Goal: Transaction & Acquisition: Purchase product/service

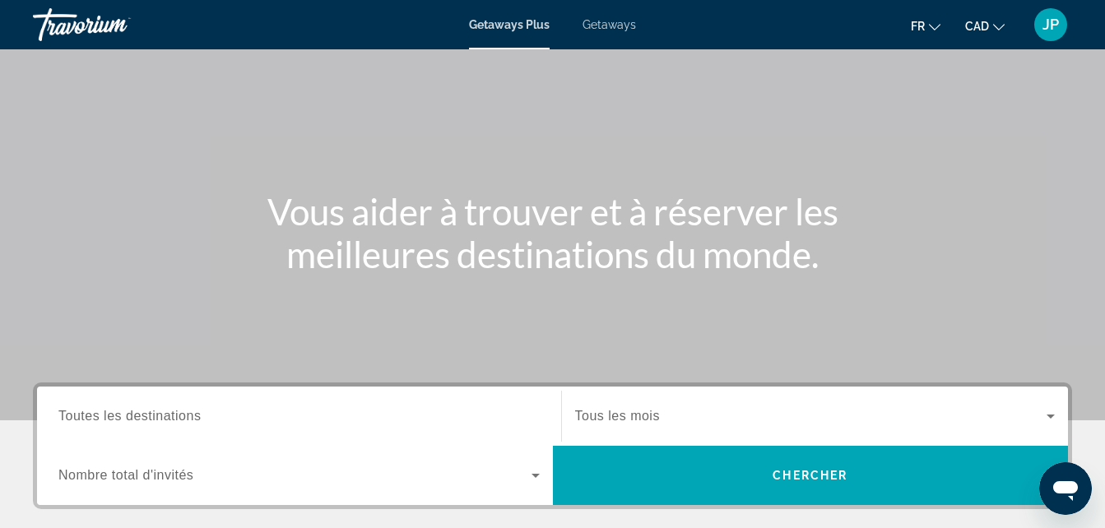
scroll to position [81, 0]
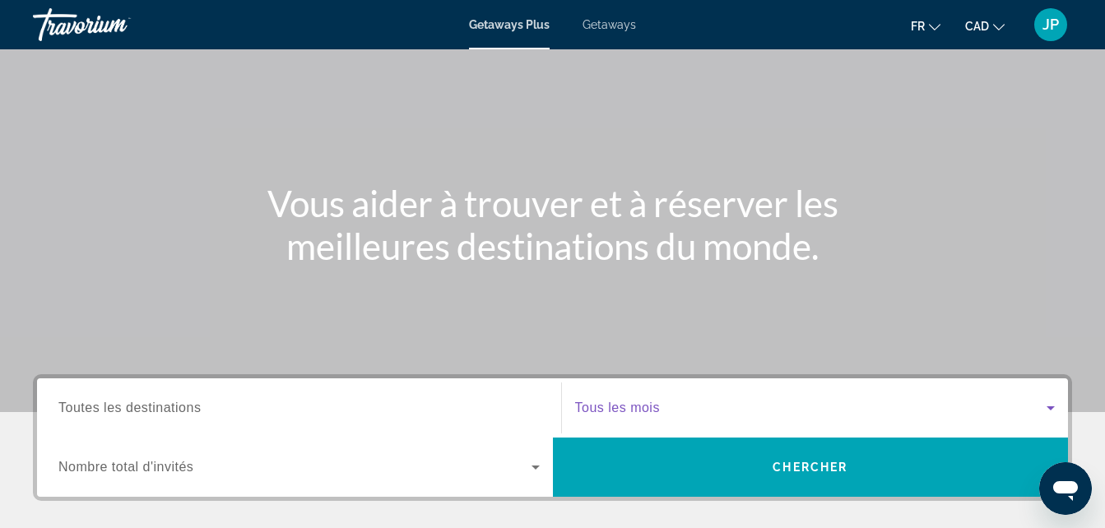
click at [723, 399] on span "Search widget" at bounding box center [811, 408] width 472 height 20
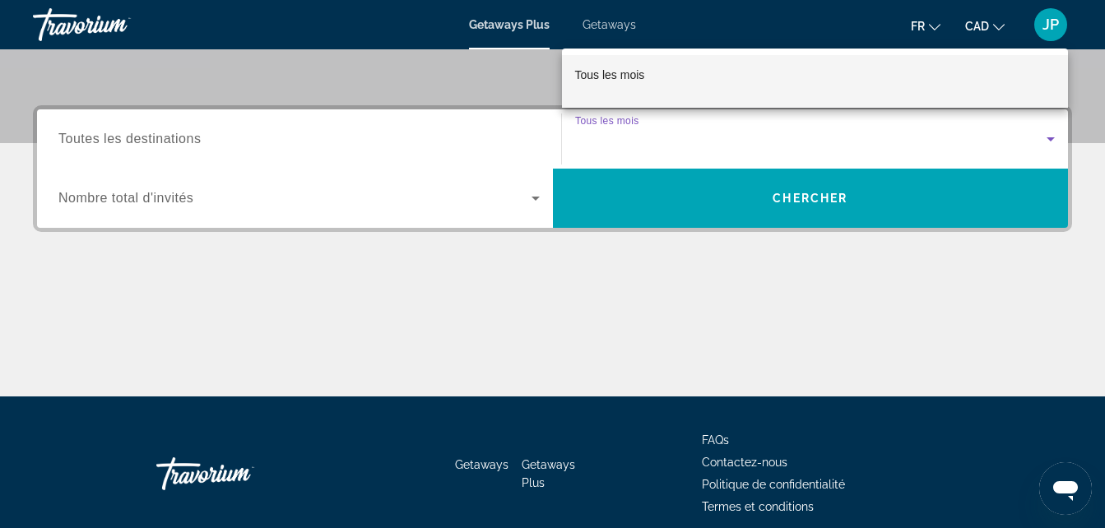
scroll to position [345, 0]
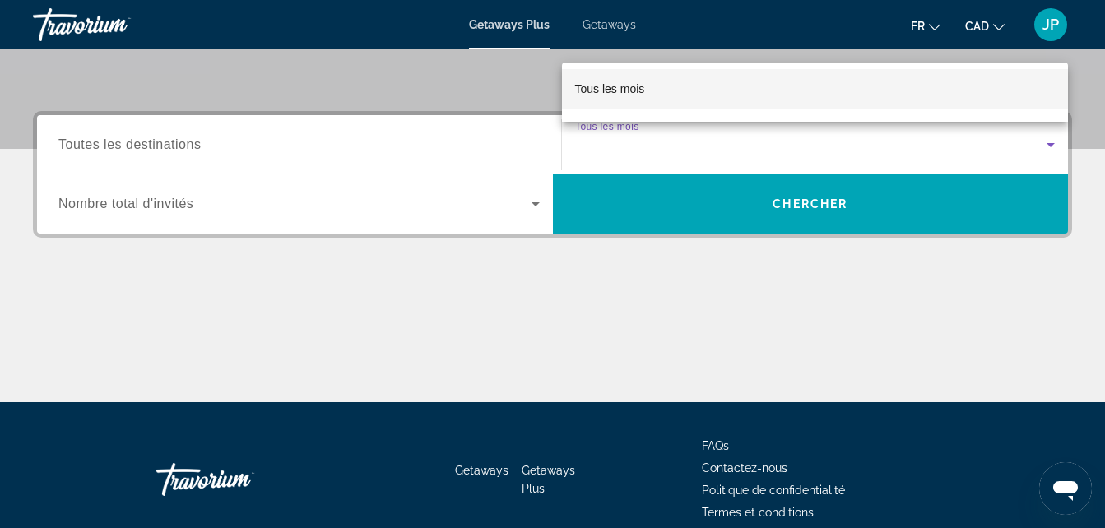
click at [717, 89] on mat-option "Tous les mois" at bounding box center [815, 88] width 507 height 39
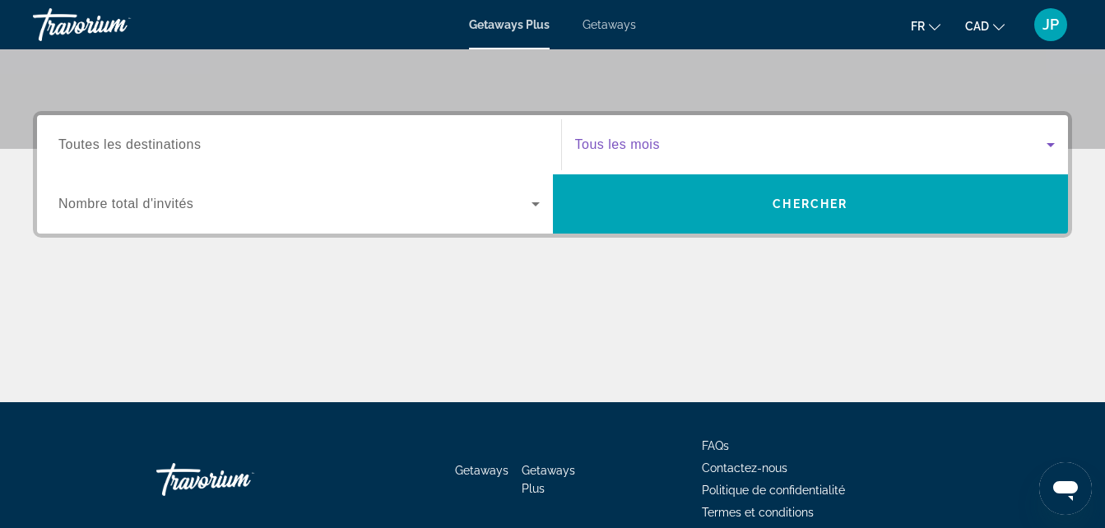
click at [668, 144] on span "Search widget" at bounding box center [811, 145] width 472 height 20
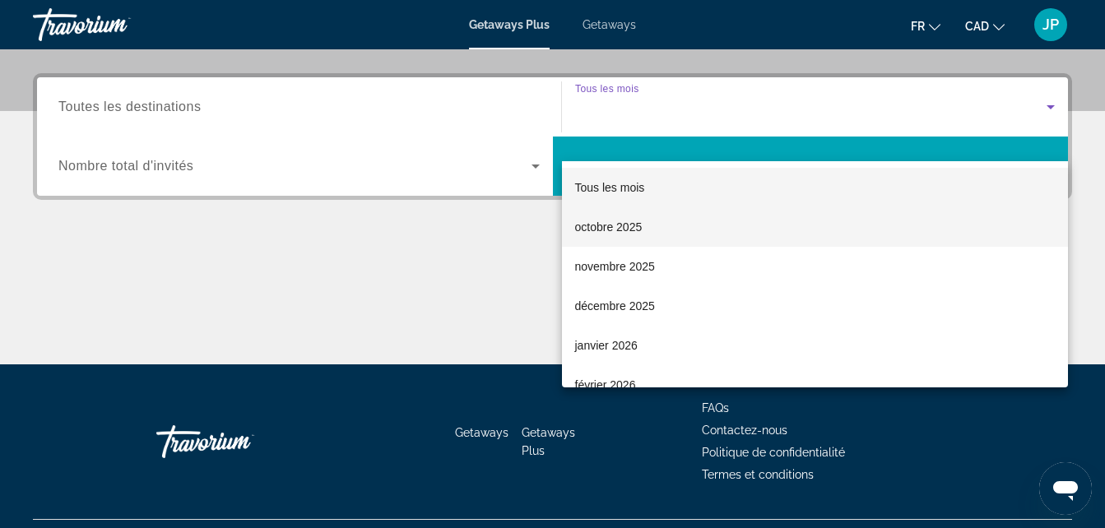
scroll to position [402, 0]
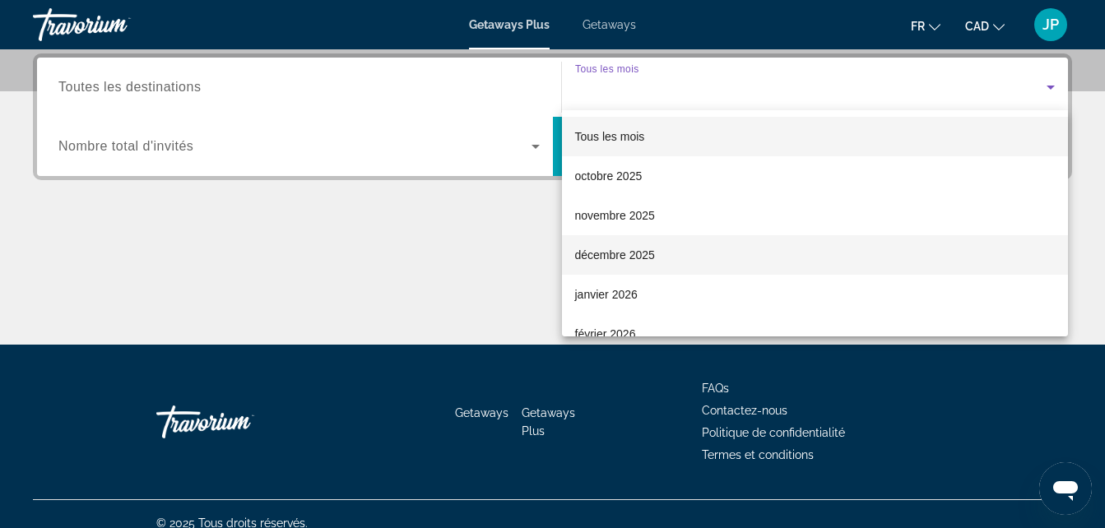
click at [619, 260] on span "décembre 2025" at bounding box center [615, 255] width 80 height 20
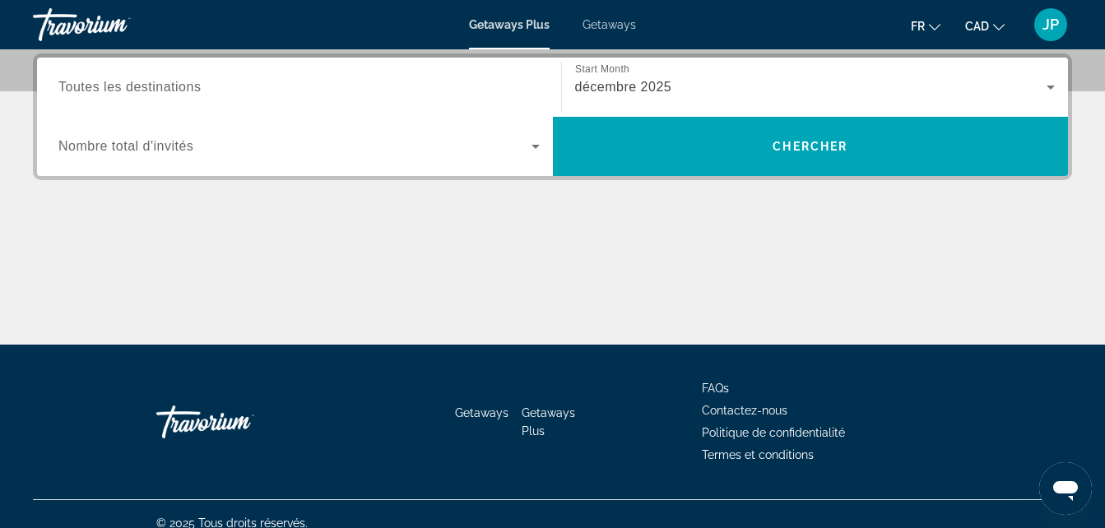
click at [150, 143] on span "Nombre total d'invités" at bounding box center [125, 146] width 135 height 14
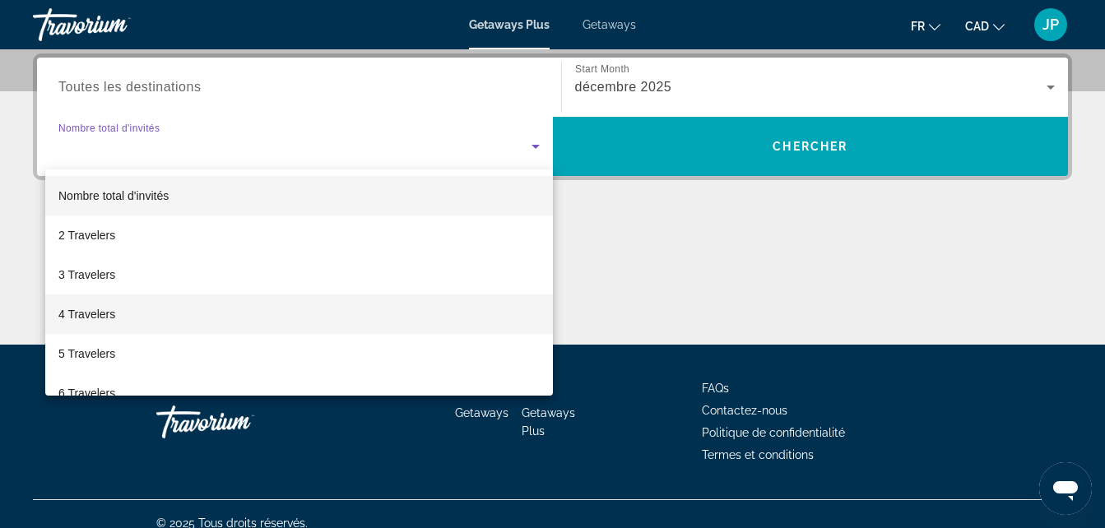
click at [101, 305] on span "4 Travelers" at bounding box center [86, 314] width 57 height 20
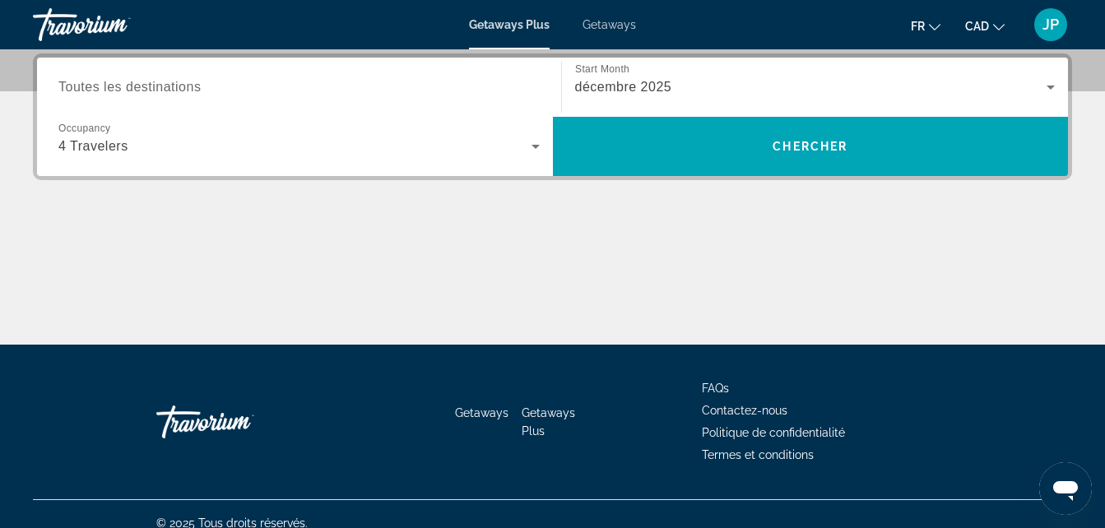
click at [171, 72] on div "Search widget" at bounding box center [298, 87] width 481 height 47
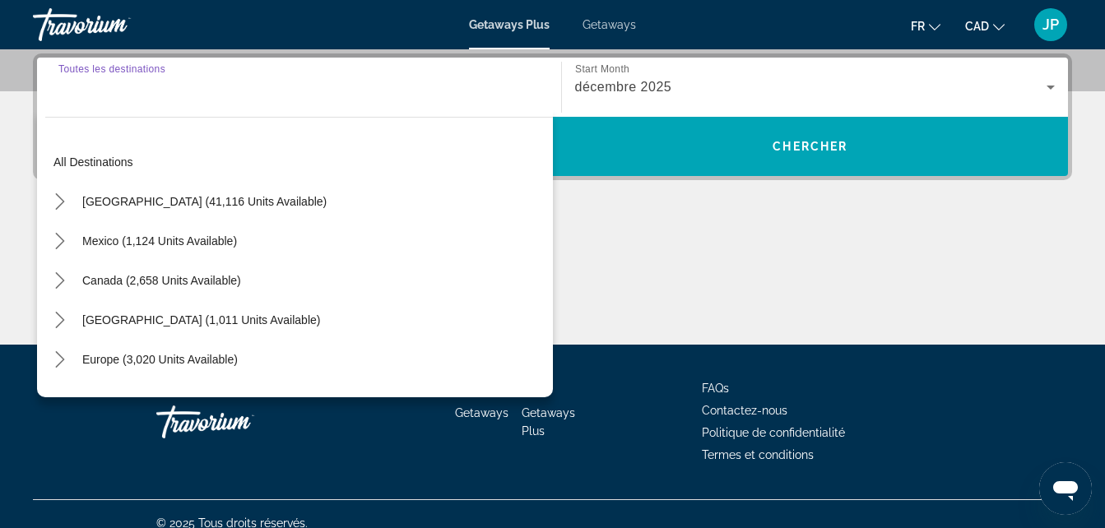
click at [154, 94] on input "Destination Toutes les destinations" at bounding box center [298, 88] width 481 height 20
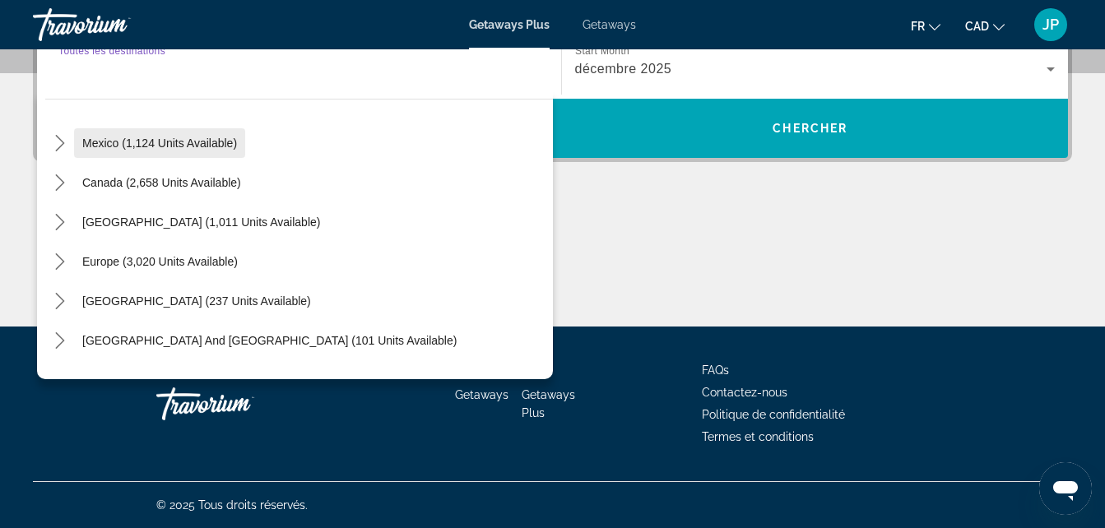
scroll to position [79, 0]
click at [126, 144] on span "Mexico (1,124 units available)" at bounding box center [159, 143] width 155 height 13
type input "**********"
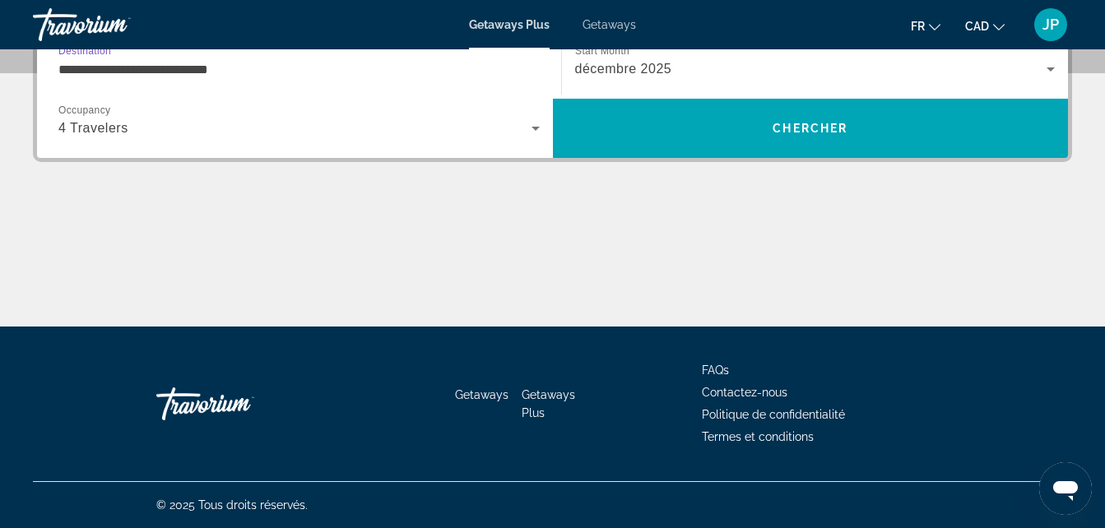
scroll to position [402, 0]
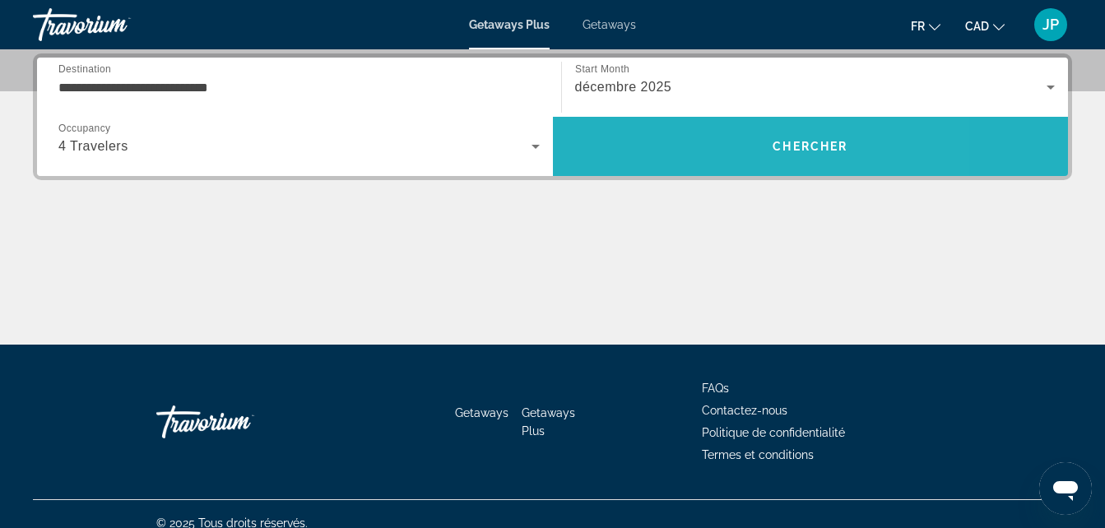
click at [823, 153] on span "Search" at bounding box center [811, 146] width 516 height 39
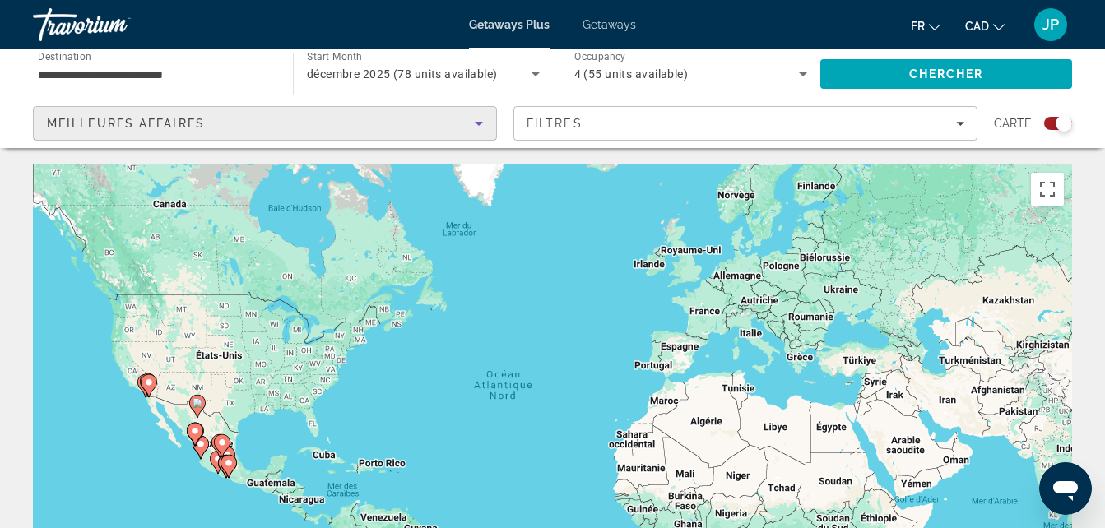
click at [295, 117] on div "Meilleures affaires" at bounding box center [261, 124] width 428 height 20
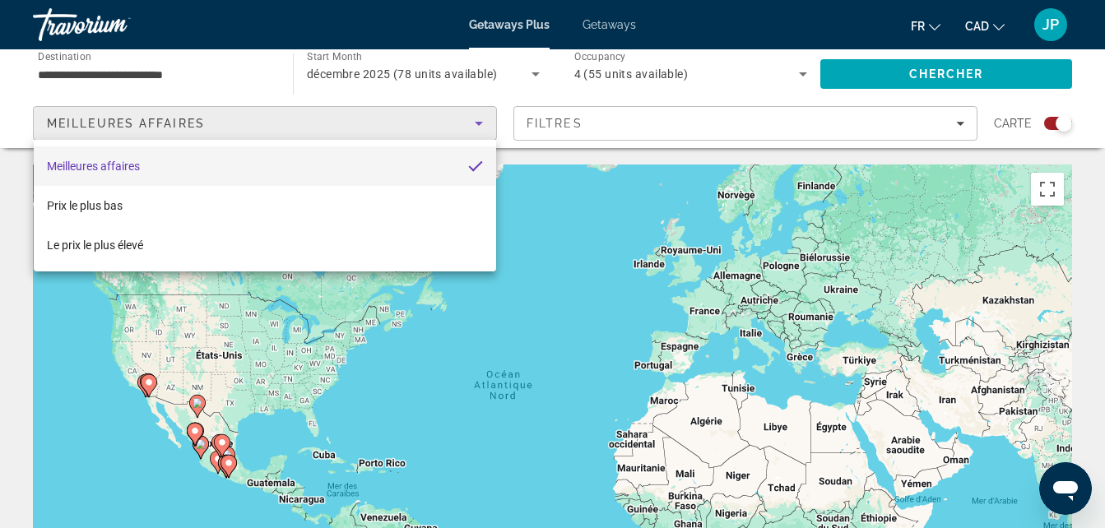
drag, startPoint x: 295, startPoint y: 117, endPoint x: 386, endPoint y: 122, distance: 91.4
click at [295, 116] on div at bounding box center [552, 264] width 1105 height 528
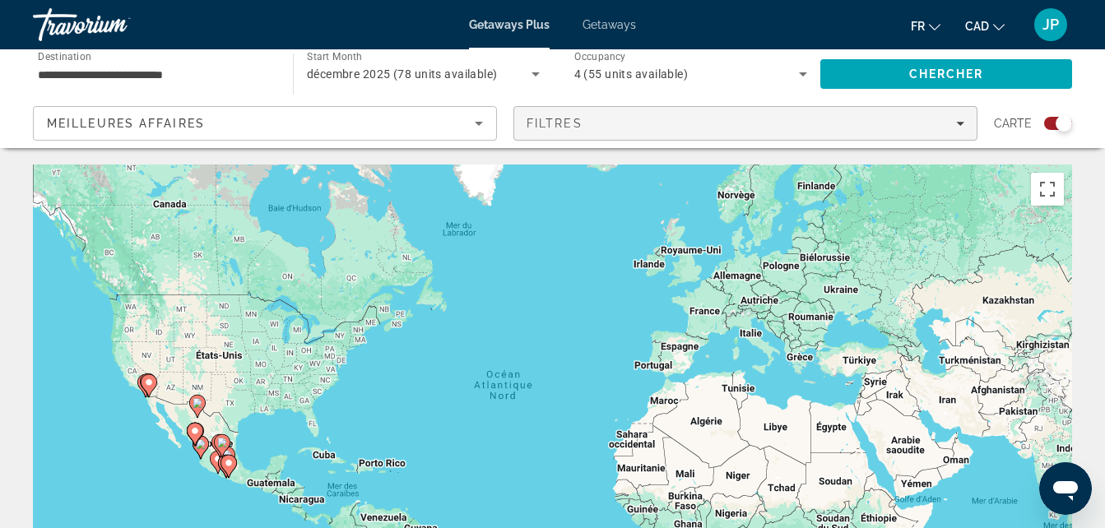
click at [590, 121] on div "Filtres" at bounding box center [745, 123] width 438 height 13
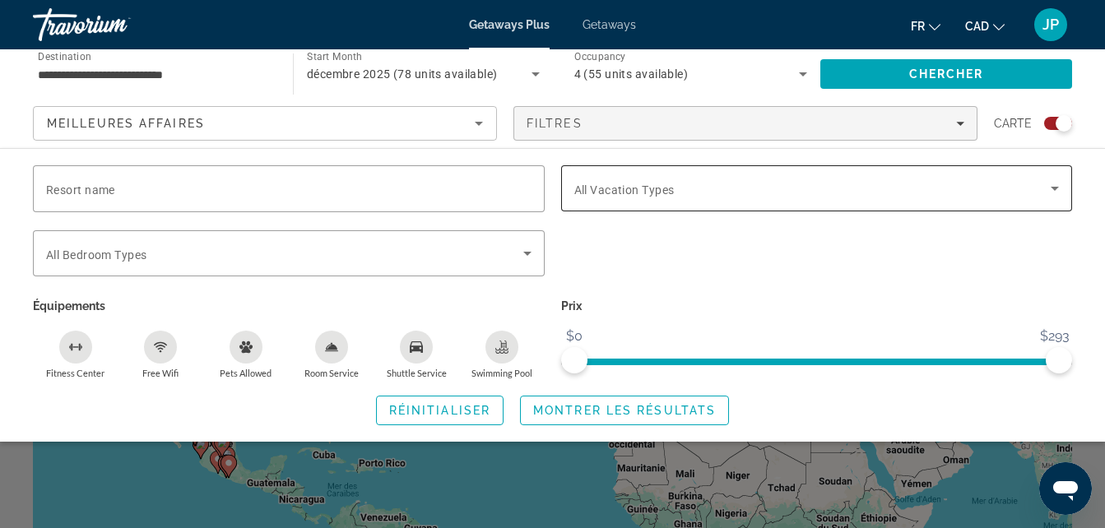
click at [724, 187] on span "Search widget" at bounding box center [812, 189] width 477 height 20
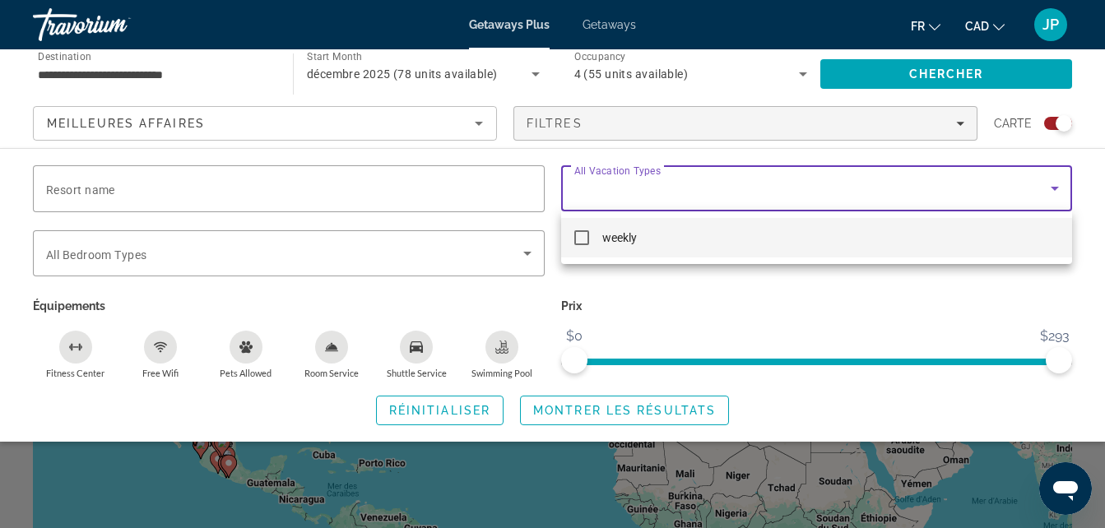
click at [724, 187] on div at bounding box center [552, 264] width 1105 height 528
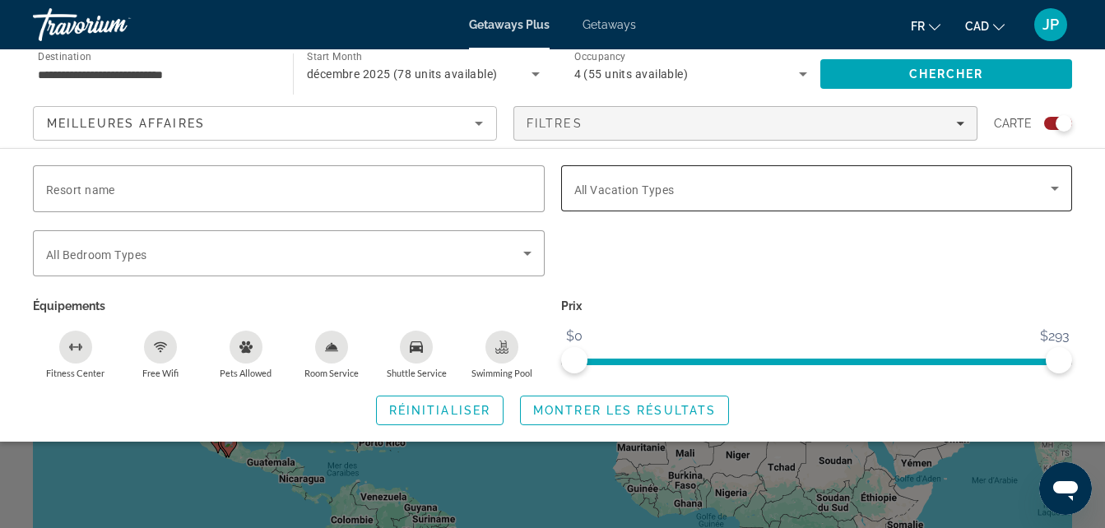
scroll to position [24, 0]
click at [1063, 125] on div "Search widget" at bounding box center [1063, 123] width 16 height 16
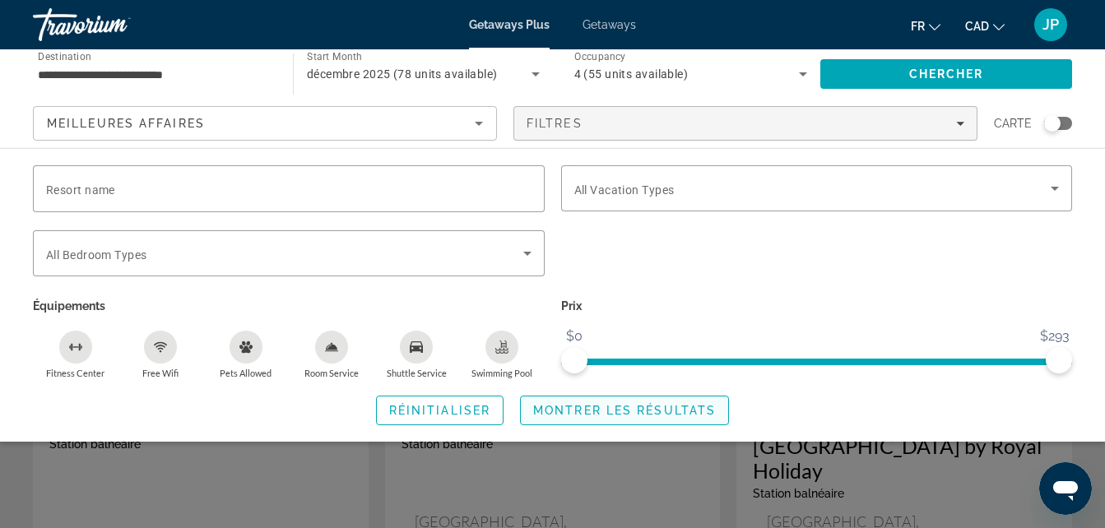
scroll to position [81, 0]
click at [619, 405] on span "Montrer les résultats" at bounding box center [624, 410] width 183 height 13
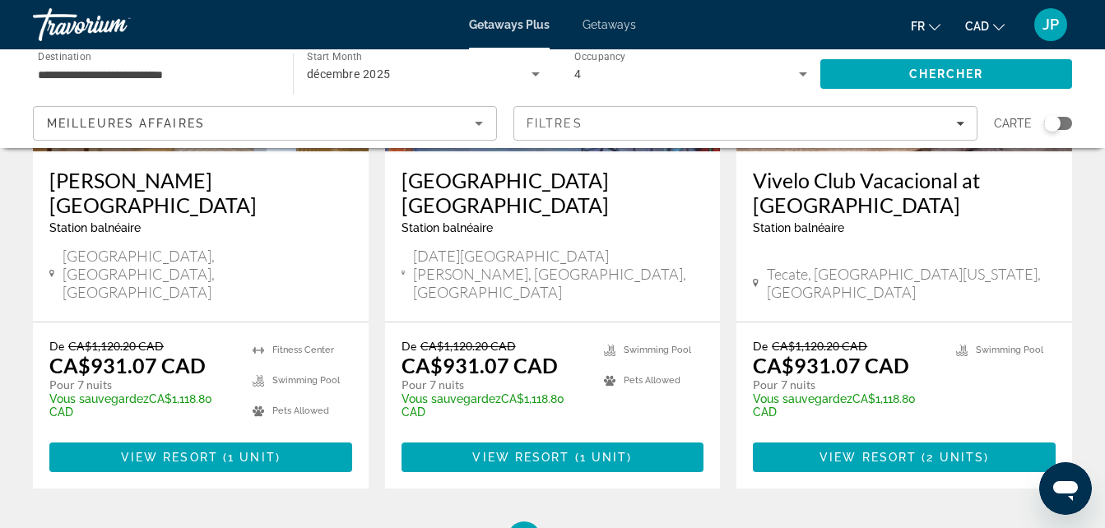
scroll to position [2215, 0]
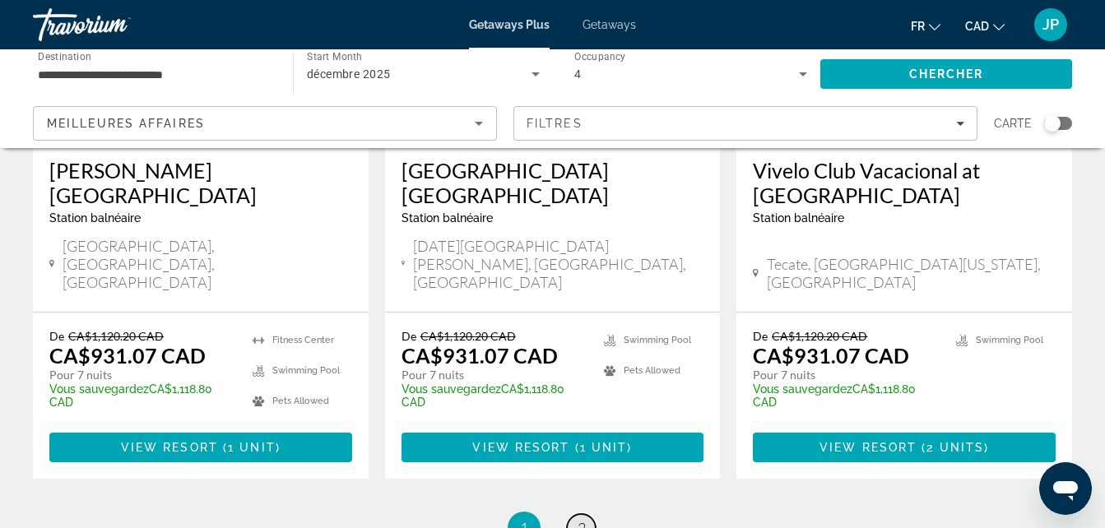
click at [589, 514] on link "page 2" at bounding box center [581, 528] width 29 height 29
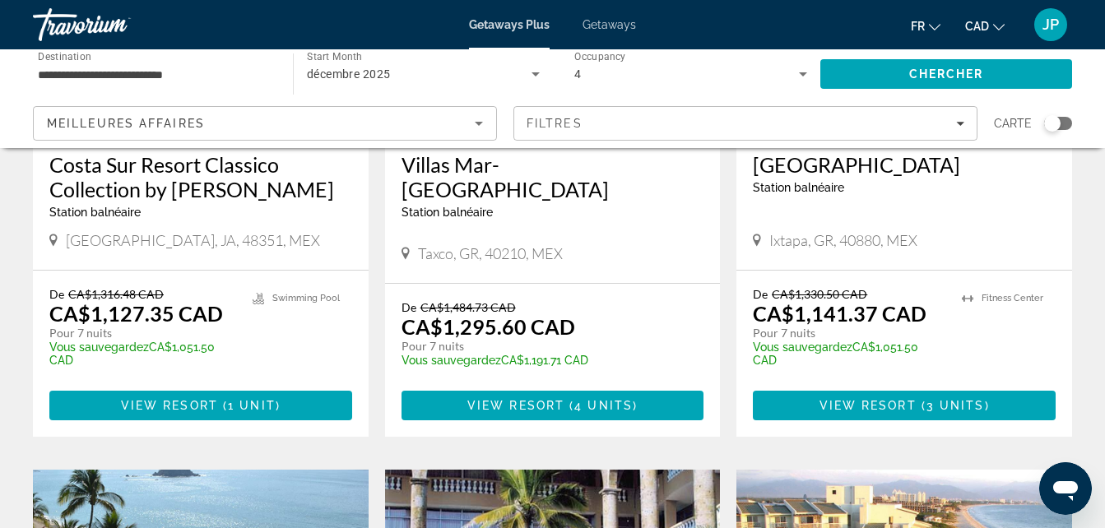
scroll to position [839, 0]
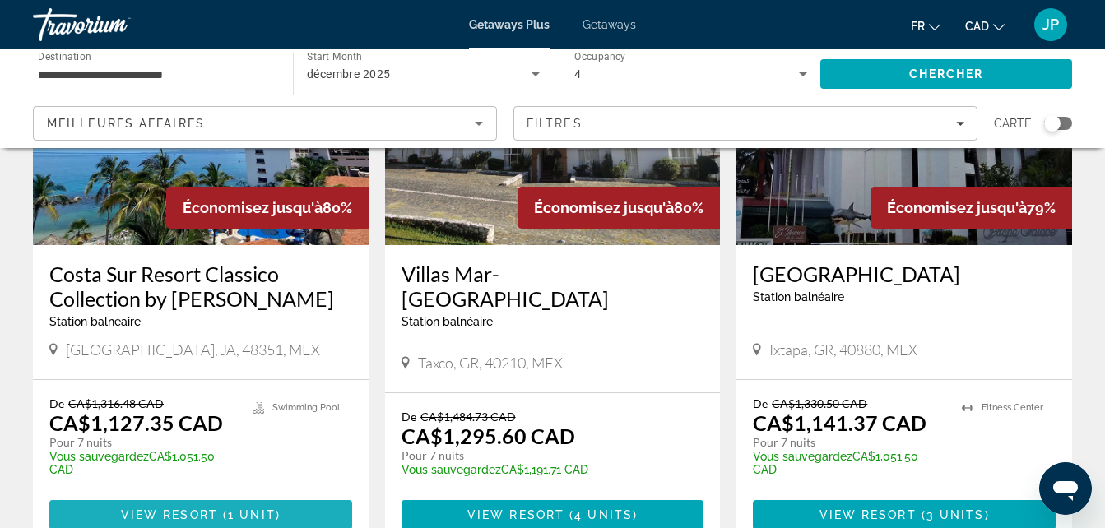
click at [198, 495] on span "Main content" at bounding box center [200, 514] width 303 height 39
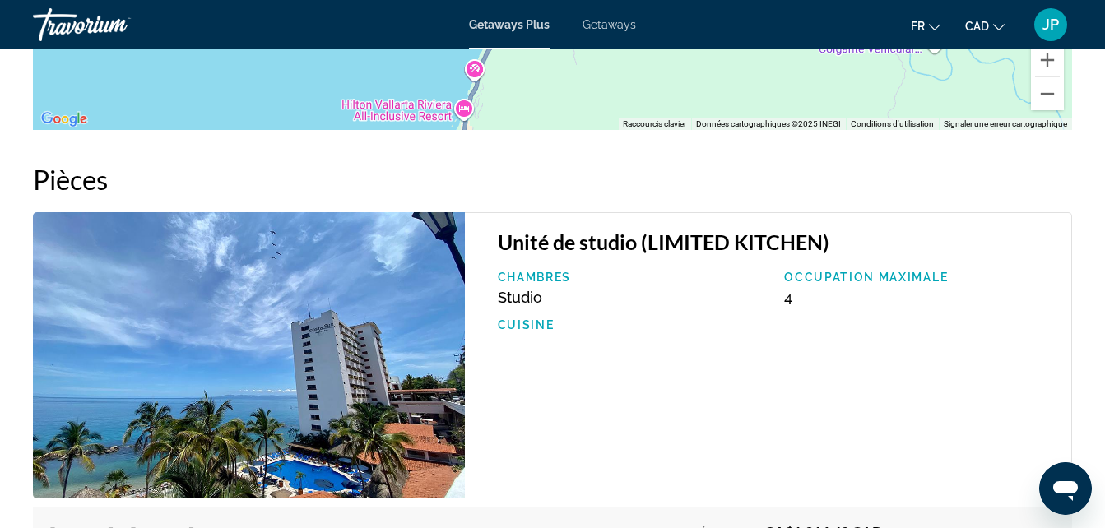
scroll to position [532, 0]
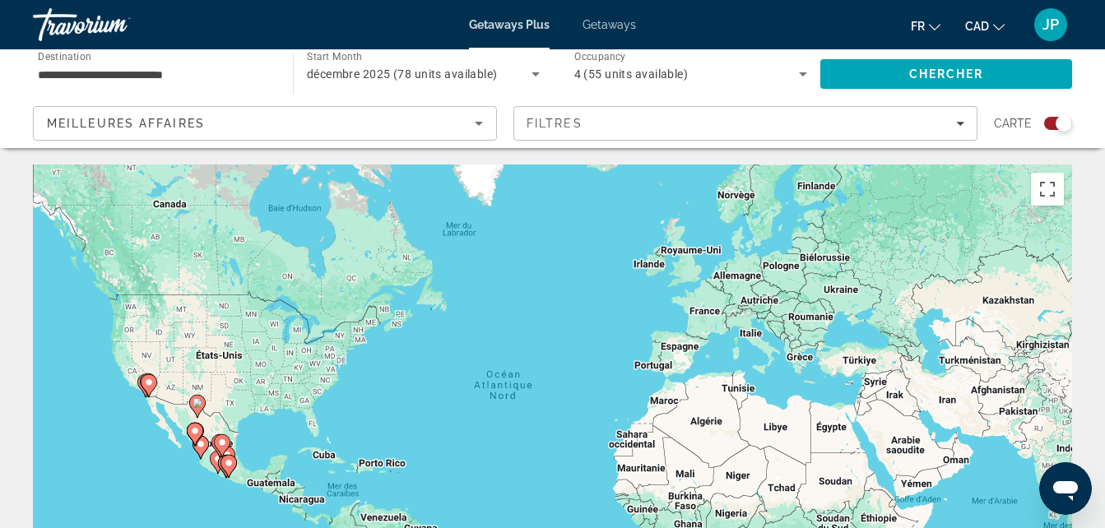
click at [1062, 119] on div "Search widget" at bounding box center [1063, 123] width 16 height 16
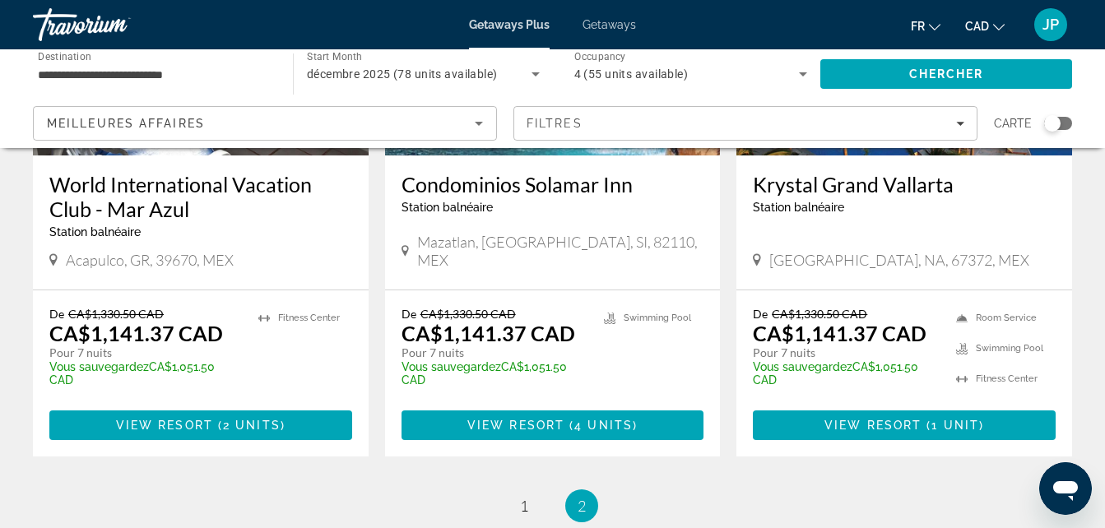
scroll to position [1522, 0]
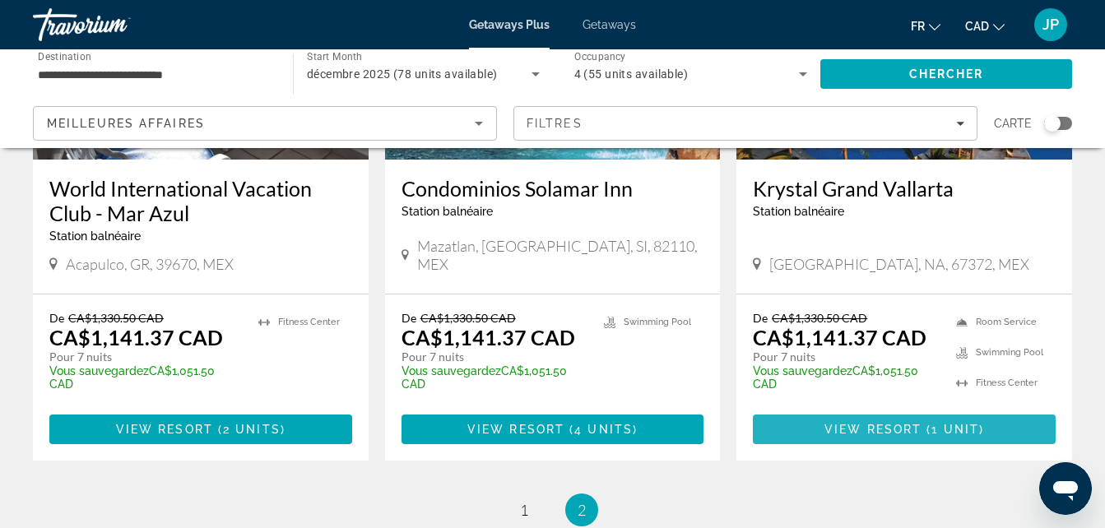
click at [871, 410] on span "Main content" at bounding box center [904, 429] width 303 height 39
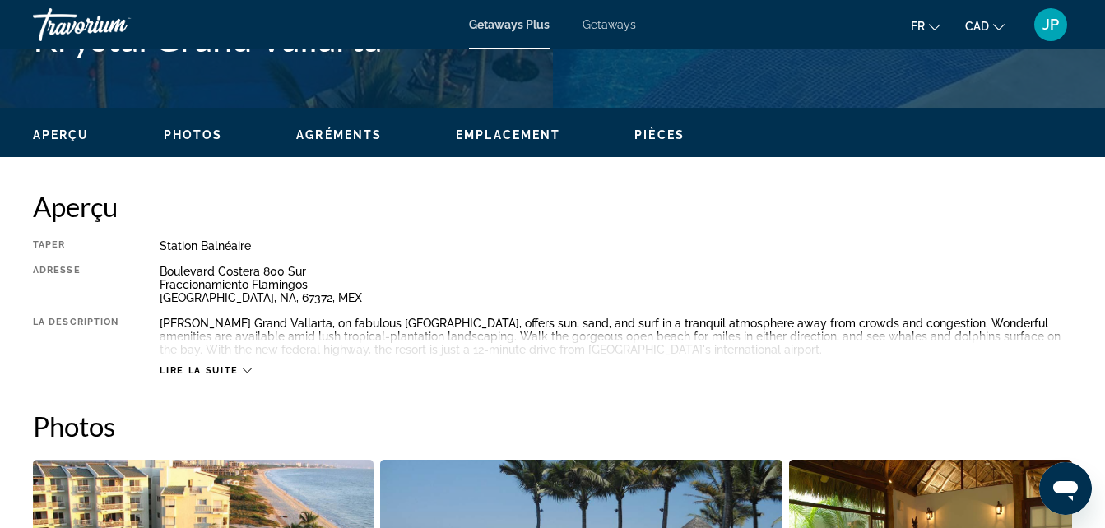
scroll to position [724, 0]
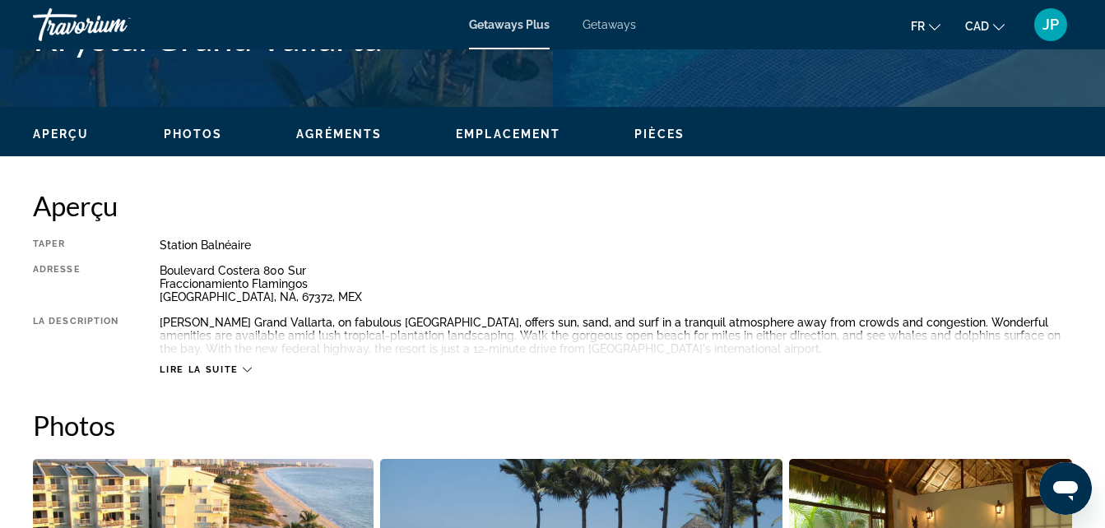
click at [206, 365] on span "Lire la suite" at bounding box center [199, 369] width 78 height 11
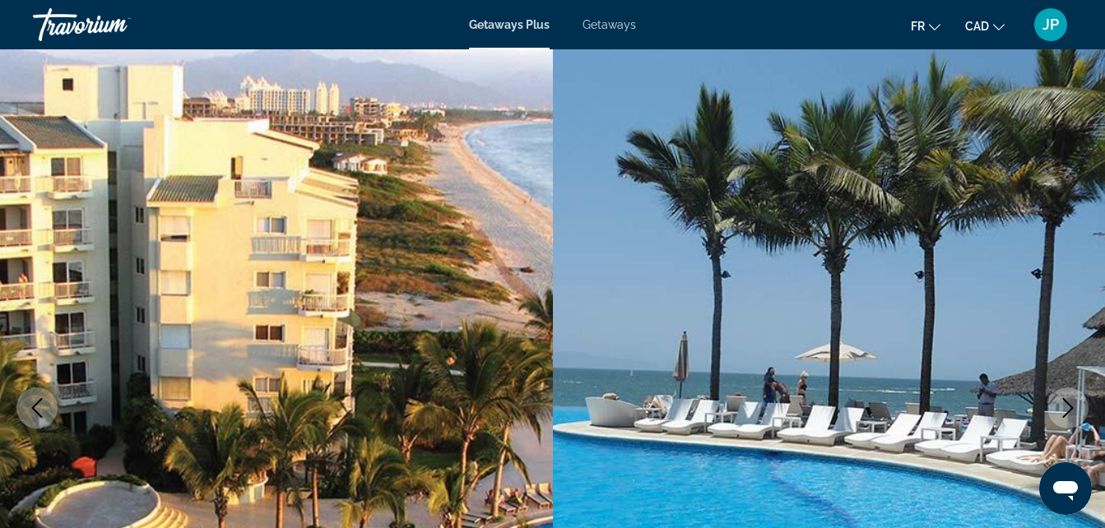
scroll to position [0, 0]
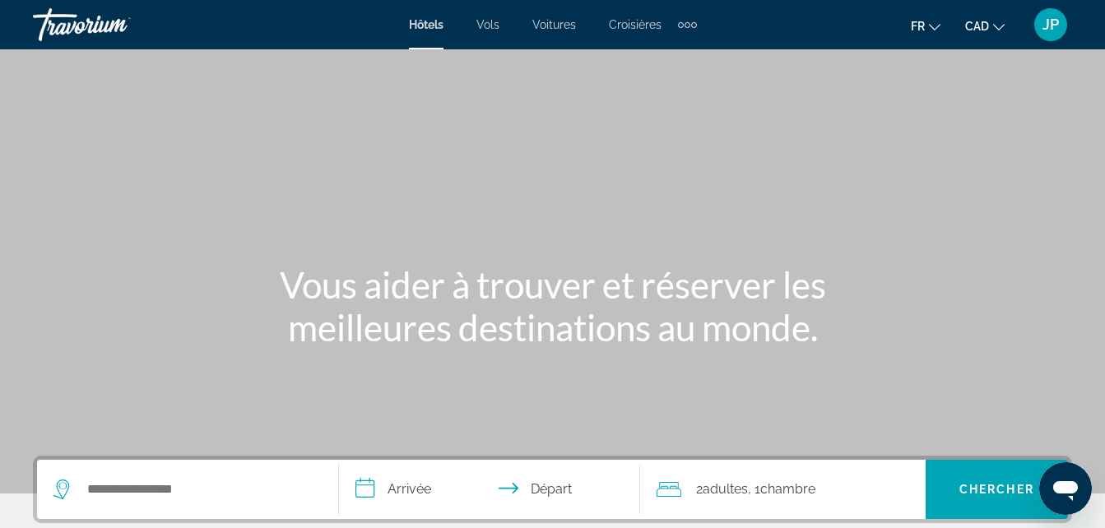
click at [619, 28] on span "Croisières" at bounding box center [635, 24] width 53 height 13
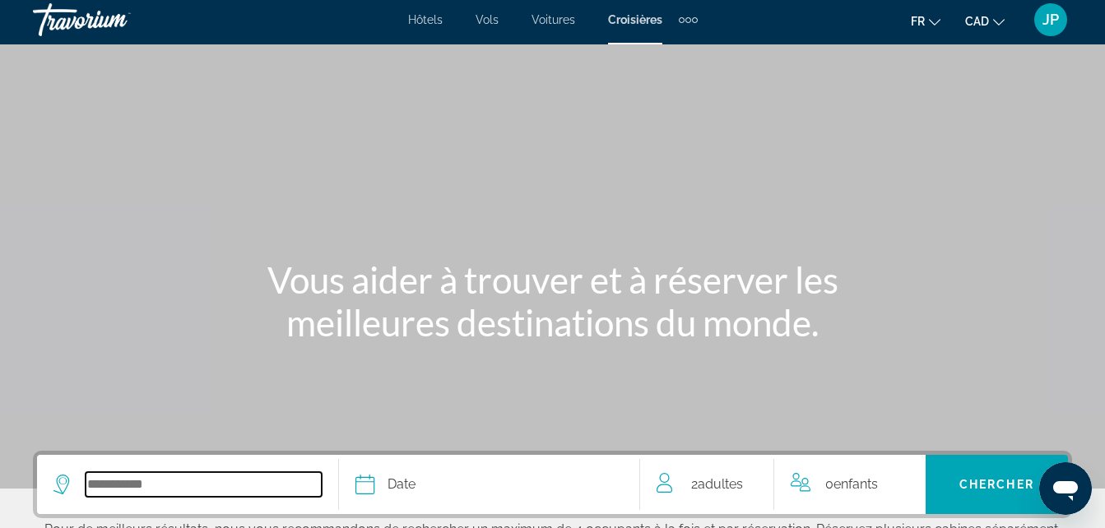
click at [251, 484] on input "Select cruise destination" at bounding box center [204, 484] width 236 height 25
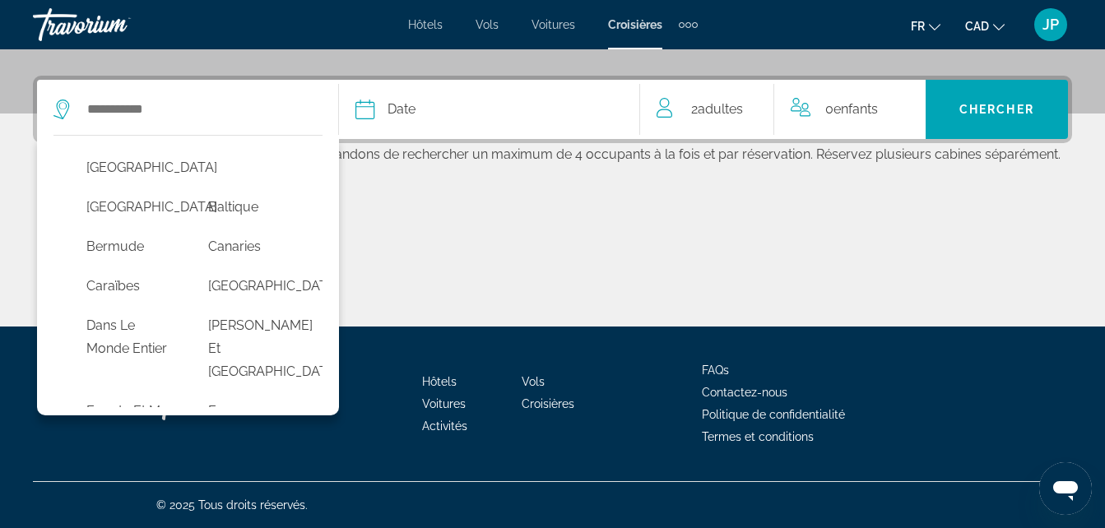
scroll to position [165, 0]
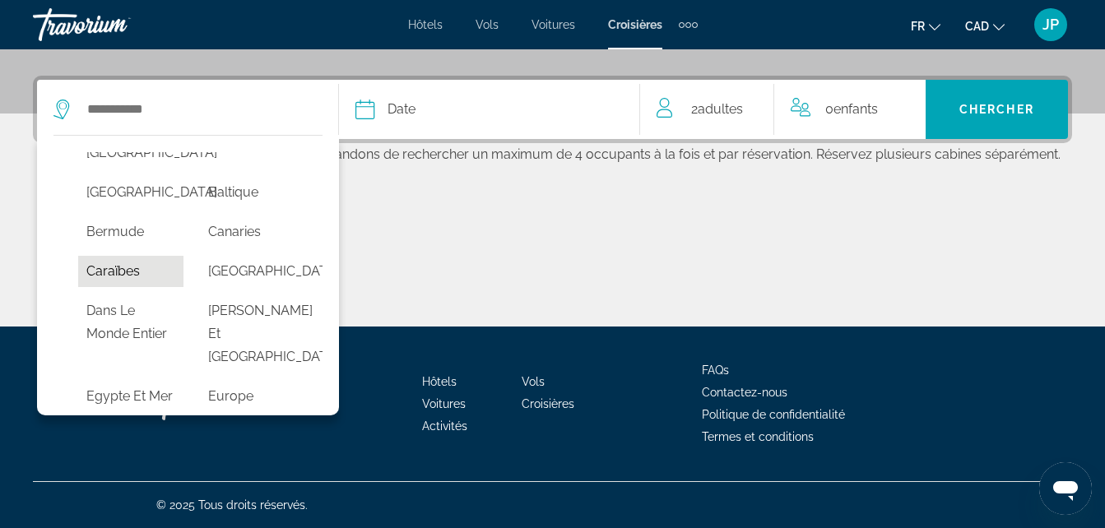
click at [130, 287] on button "Caraïbes" at bounding box center [130, 271] width 105 height 31
type input "********"
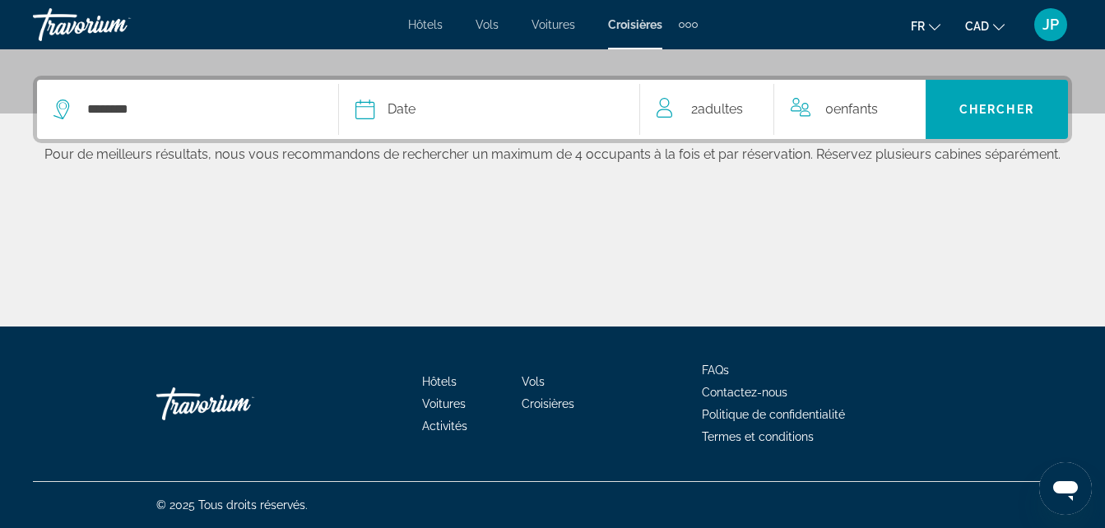
click at [369, 100] on icon "Select cruise date" at bounding box center [364, 110] width 19 height 20
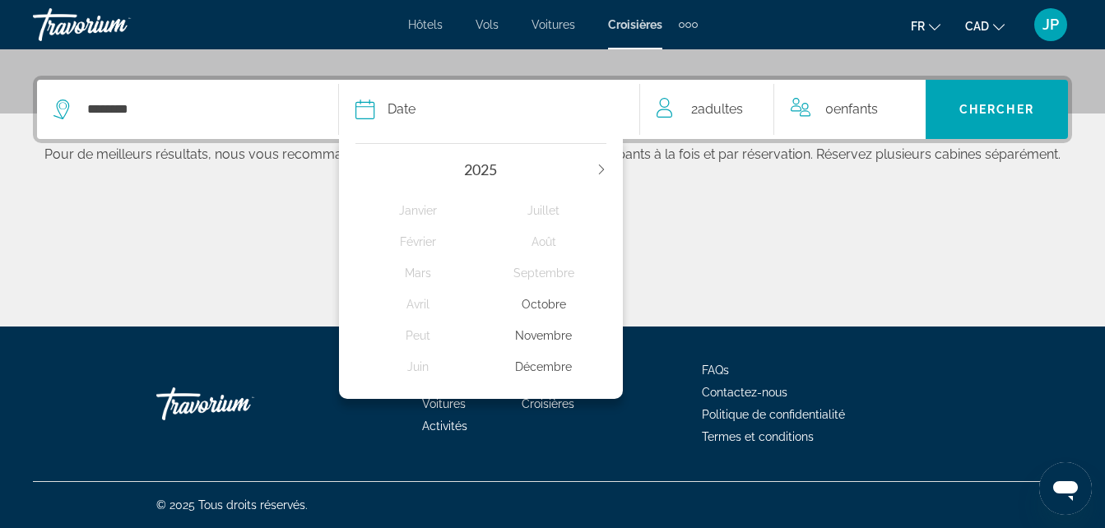
click at [601, 171] on icon "Next year" at bounding box center [601, 170] width 10 height 10
click at [416, 201] on div "Janvier" at bounding box center [418, 211] width 126 height 30
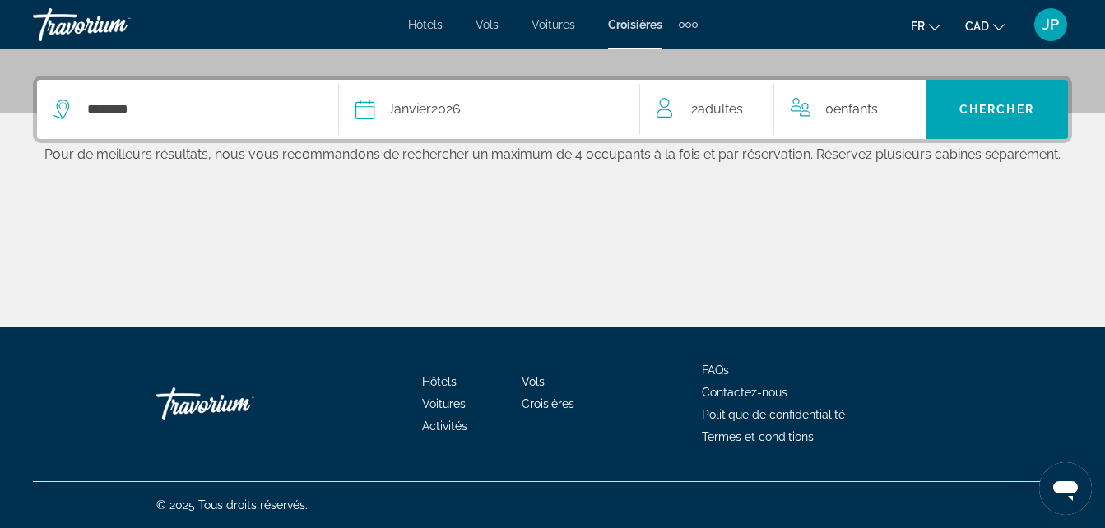
click at [831, 117] on span "0 Enfant Enfants" at bounding box center [851, 109] width 53 height 23
click at [917, 107] on icon "Increment children" at bounding box center [912, 106] width 15 height 20
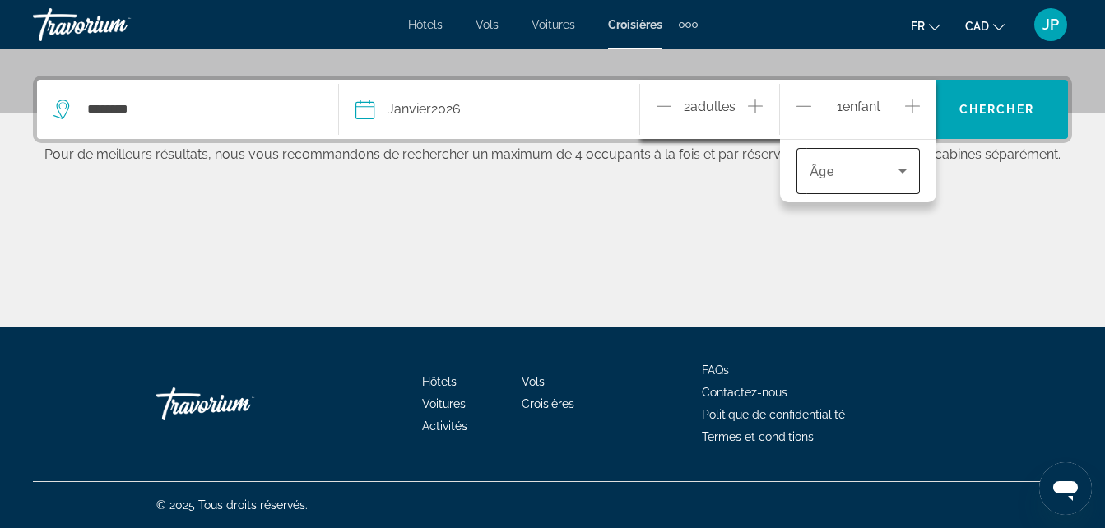
click at [892, 183] on div "Travelers: 2 adults, 1 child" at bounding box center [857, 171] width 97 height 46
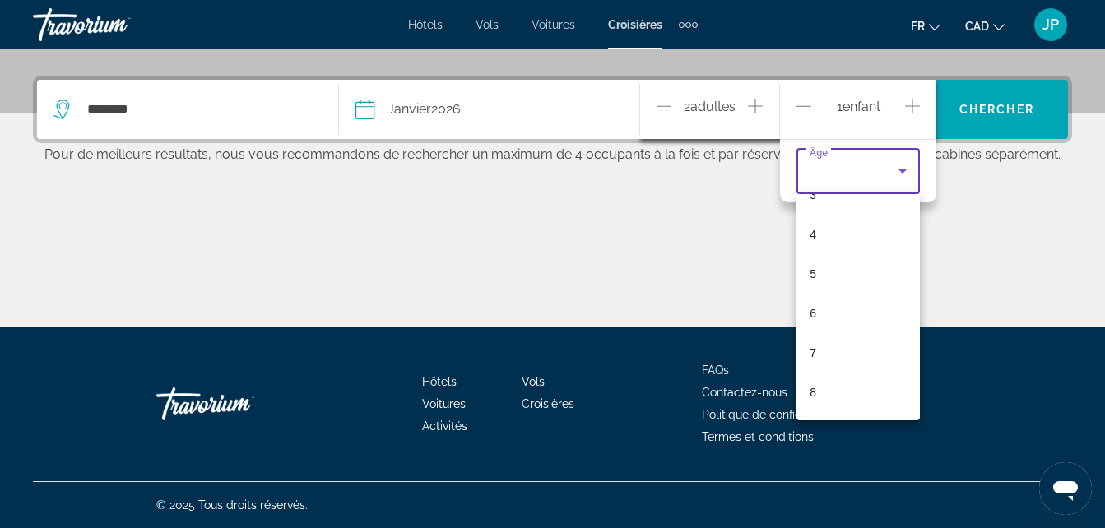
scroll to position [169, 0]
click at [849, 371] on mat-option "8" at bounding box center [857, 366] width 123 height 39
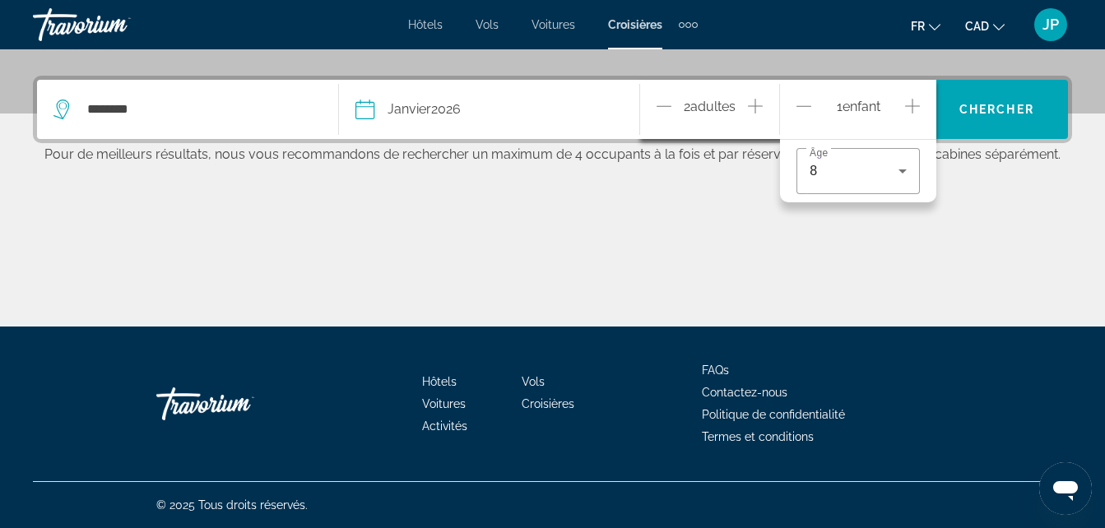
click at [918, 105] on icon "Increment children" at bounding box center [912, 106] width 15 height 15
click at [879, 230] on div "Travelers: 2 adults, 2 children" at bounding box center [857, 217] width 97 height 46
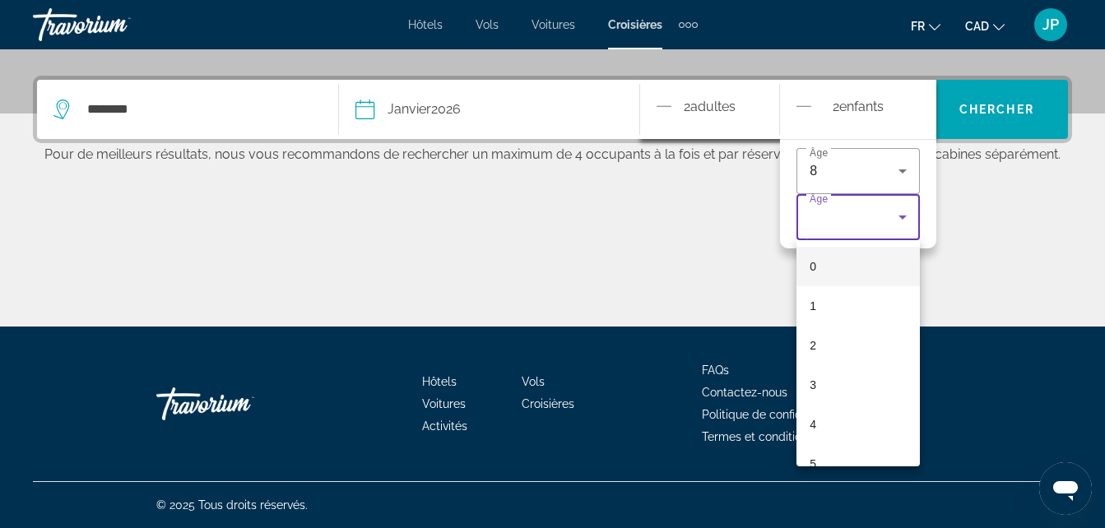
scroll to position [261, 0]
click at [801, 104] on div at bounding box center [552, 264] width 1105 height 528
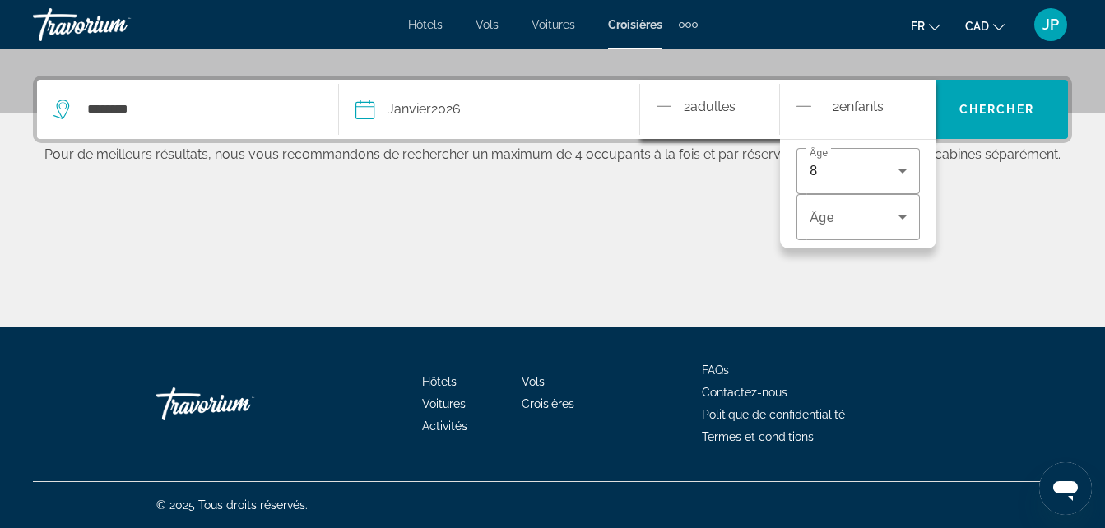
click at [802, 108] on icon "Decrement children" at bounding box center [803, 106] width 15 height 20
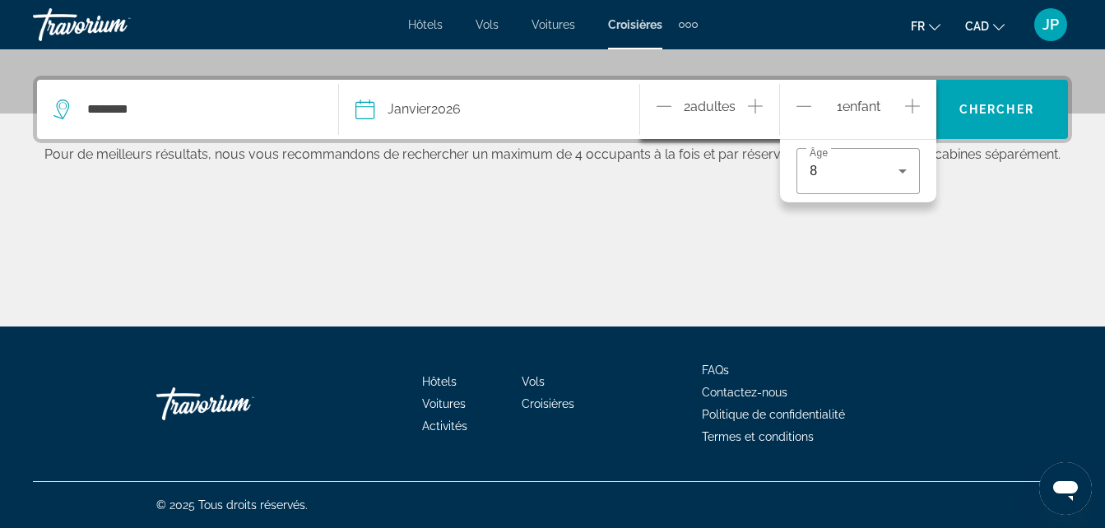
click at [754, 107] on icon "Increment adults" at bounding box center [755, 106] width 15 height 20
click at [1003, 122] on span "Search" at bounding box center [996, 109] width 142 height 39
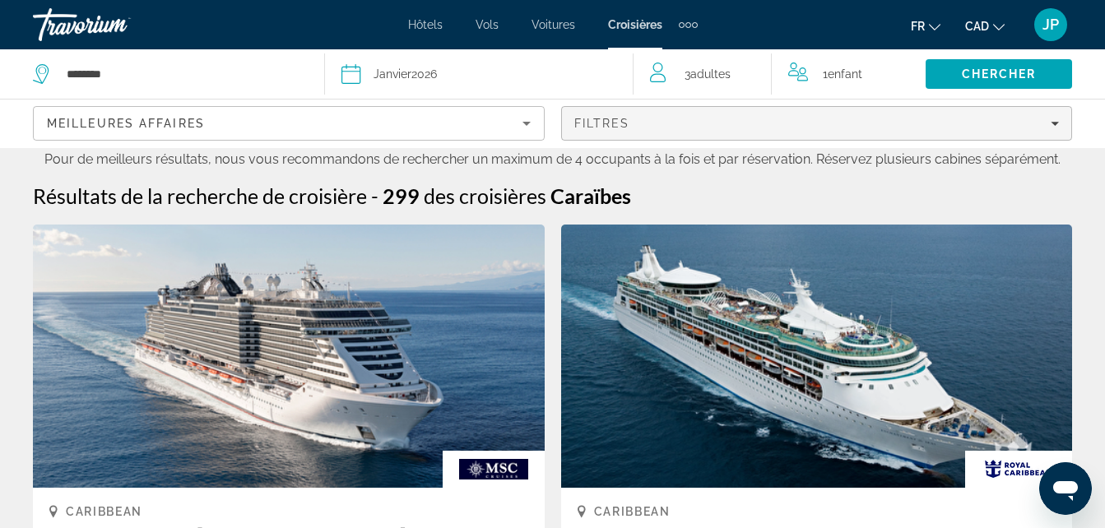
click at [681, 114] on span "Filters" at bounding box center [817, 123] width 510 height 39
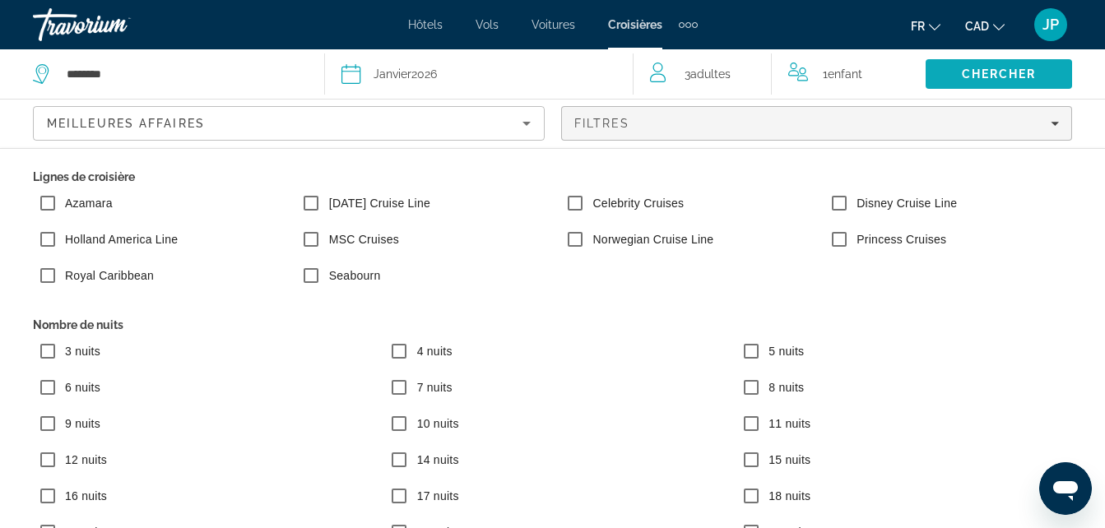
click at [963, 77] on span "Chercher" at bounding box center [999, 73] width 75 height 13
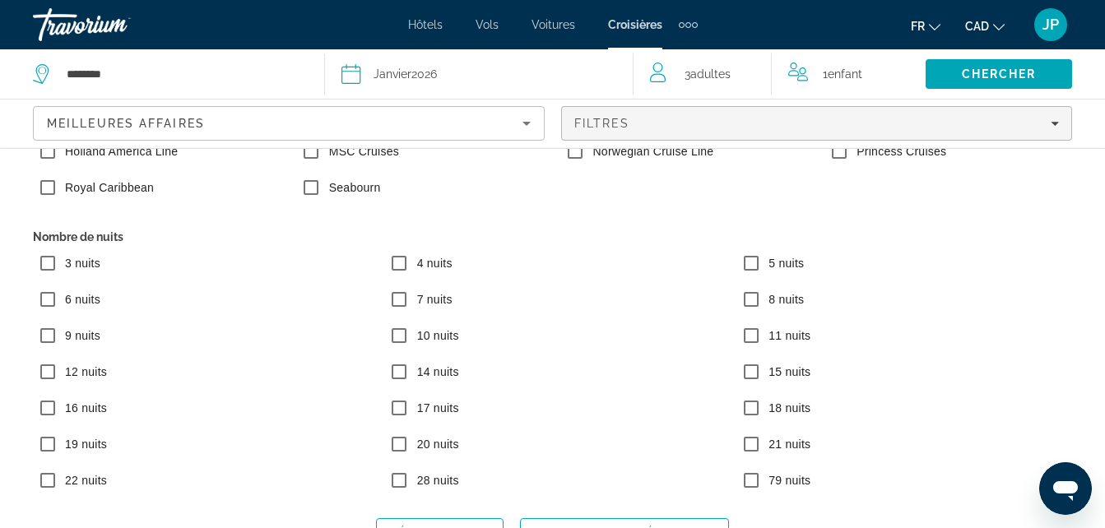
scroll to position [90, 0]
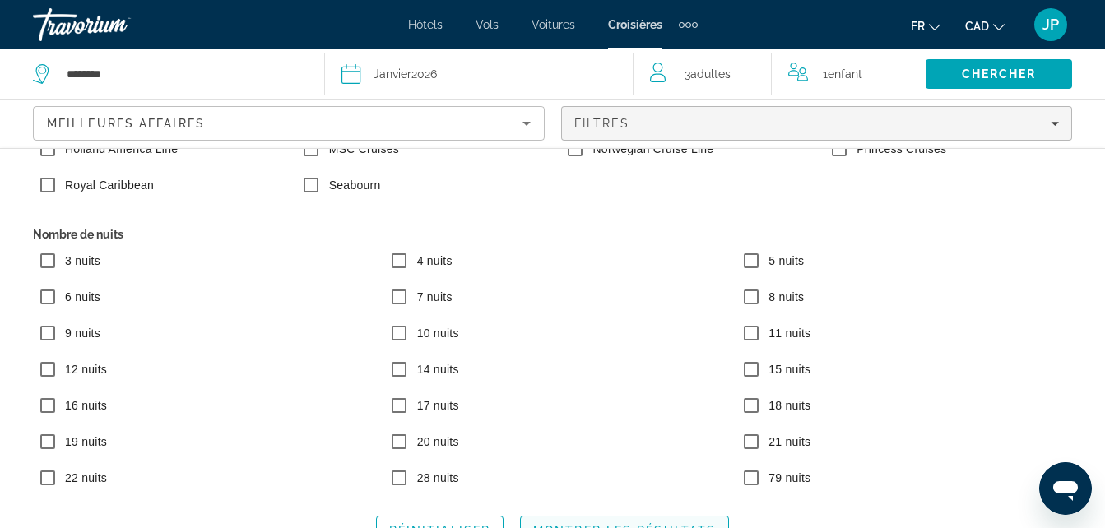
click at [643, 519] on span "Search widget" at bounding box center [624, 530] width 207 height 39
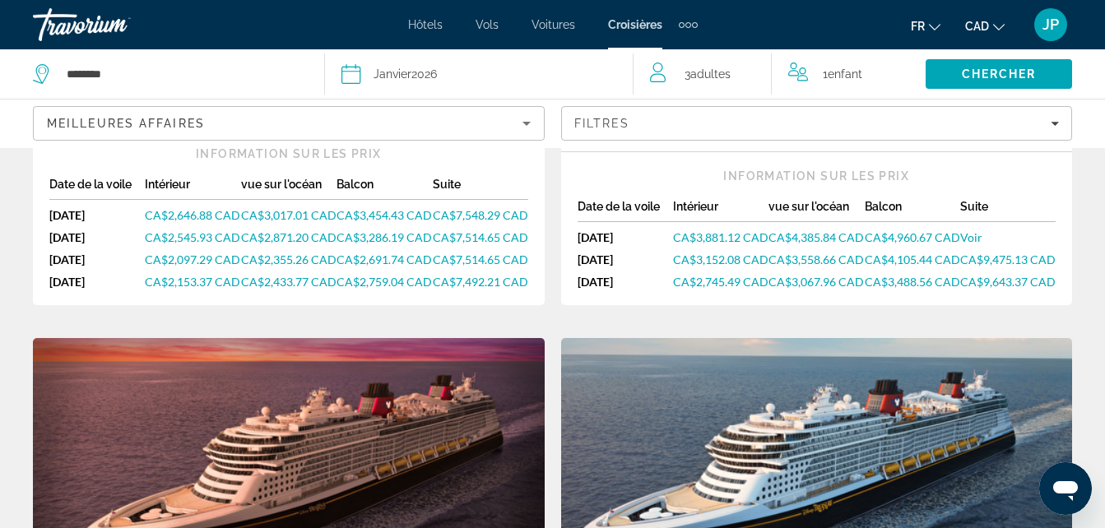
scroll to position [617, 0]
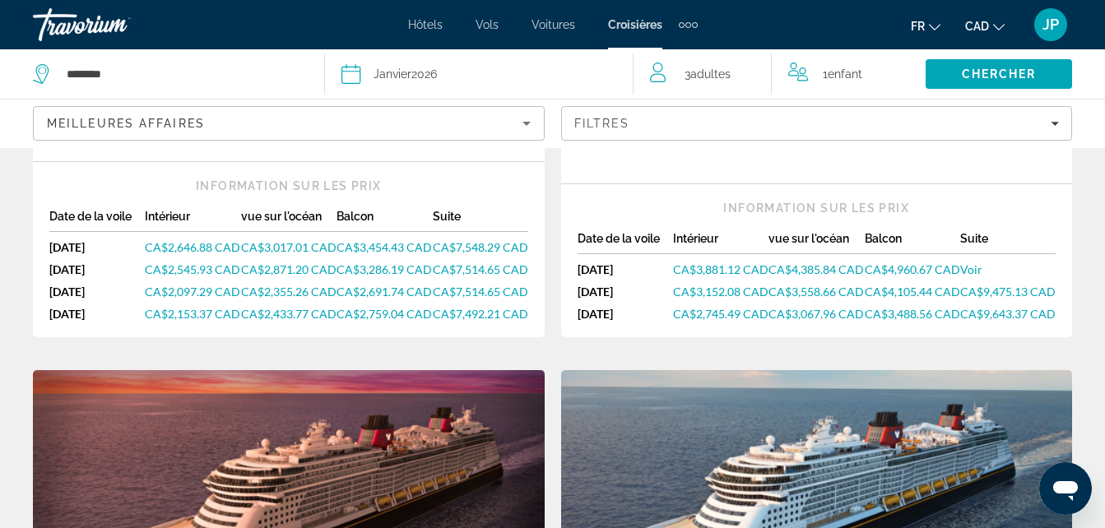
click at [429, 67] on div "Janvier 2026" at bounding box center [404, 74] width 63 height 23
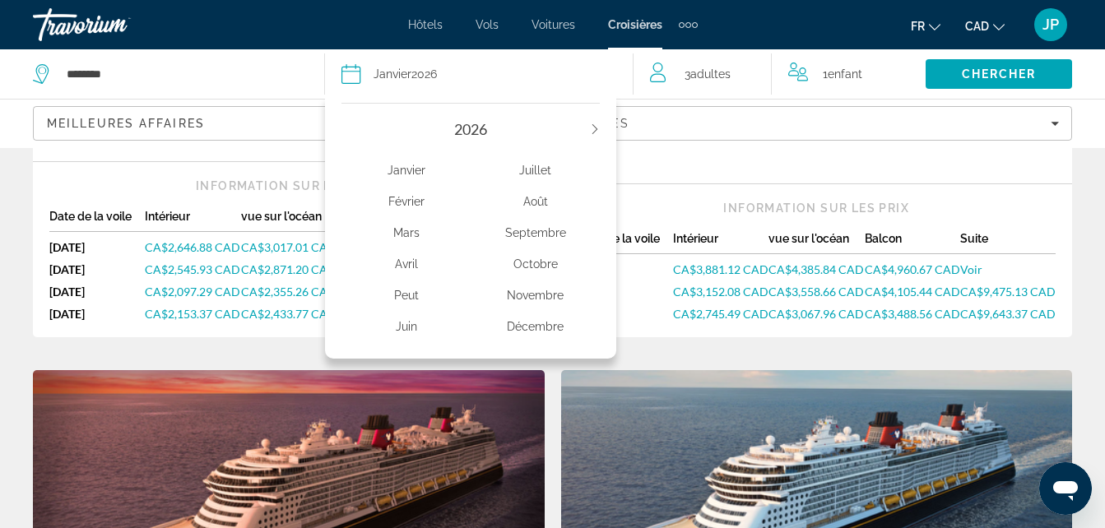
click at [545, 329] on div "Décembre" at bounding box center [535, 327] width 129 height 30
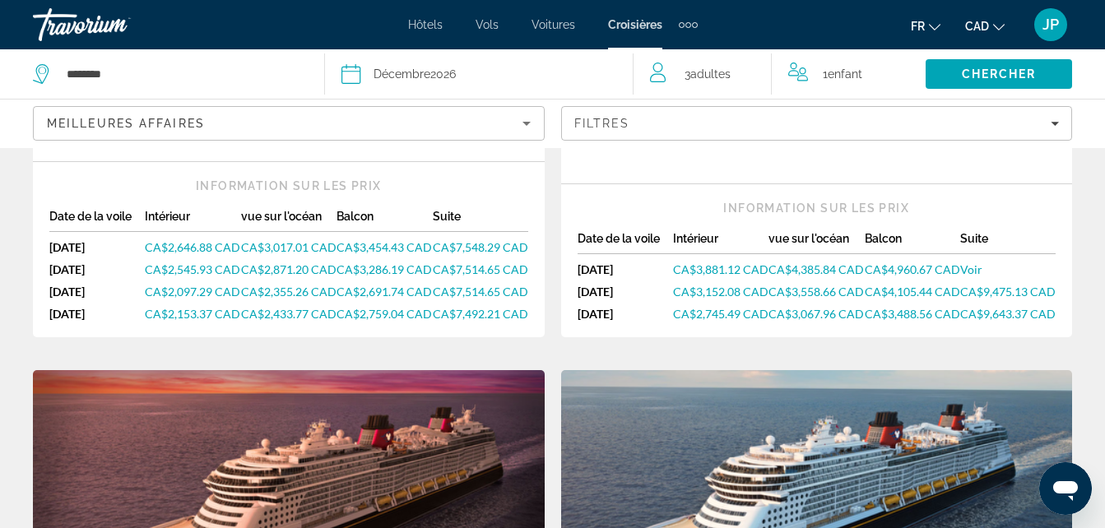
click at [481, 87] on button "Date Décembre 2026 2026 Janvier Février Mars Avril Peut Juin Juillet Août Septe…" at bounding box center [478, 73] width 275 height 49
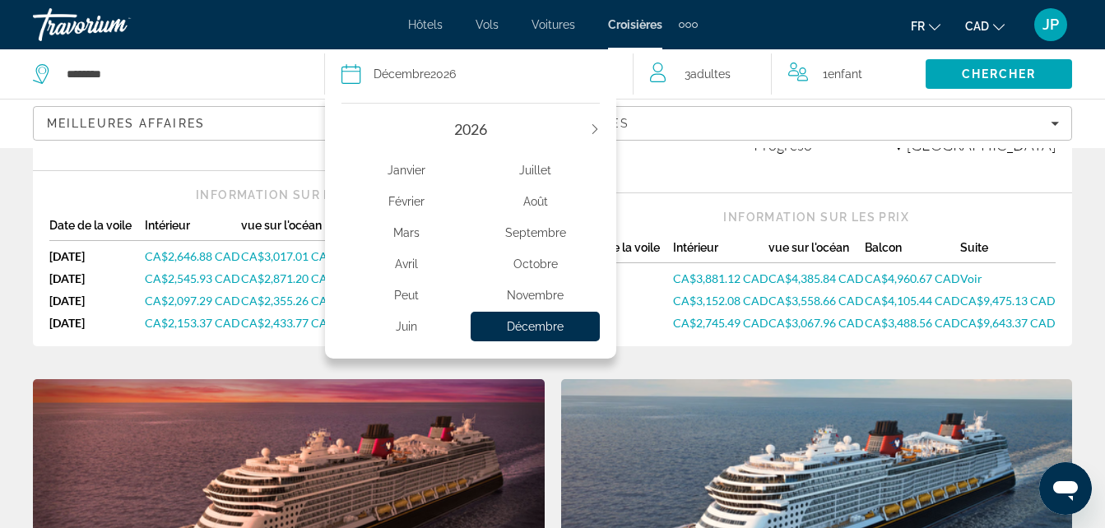
scroll to position [607, 0]
click at [464, 123] on span "2026" at bounding box center [470, 129] width 33 height 18
click at [473, 130] on span "2026" at bounding box center [470, 129] width 33 height 18
click at [598, 130] on icon "Next year" at bounding box center [595, 129] width 10 height 10
click at [350, 127] on icon "Previous year" at bounding box center [346, 129] width 10 height 10
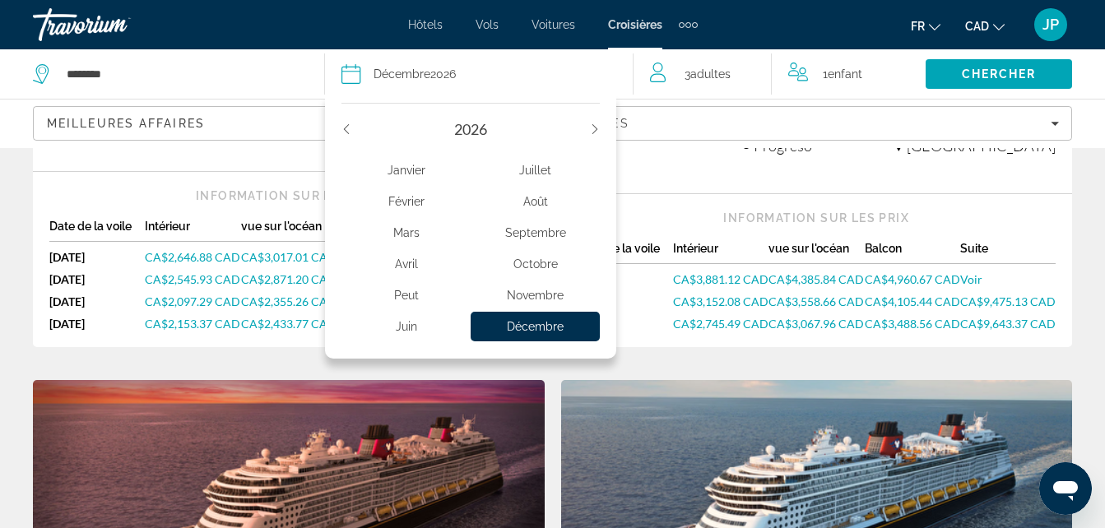
click at [348, 127] on icon "Previous year" at bounding box center [346, 129] width 10 height 10
click at [556, 324] on div "Décembre" at bounding box center [535, 327] width 129 height 30
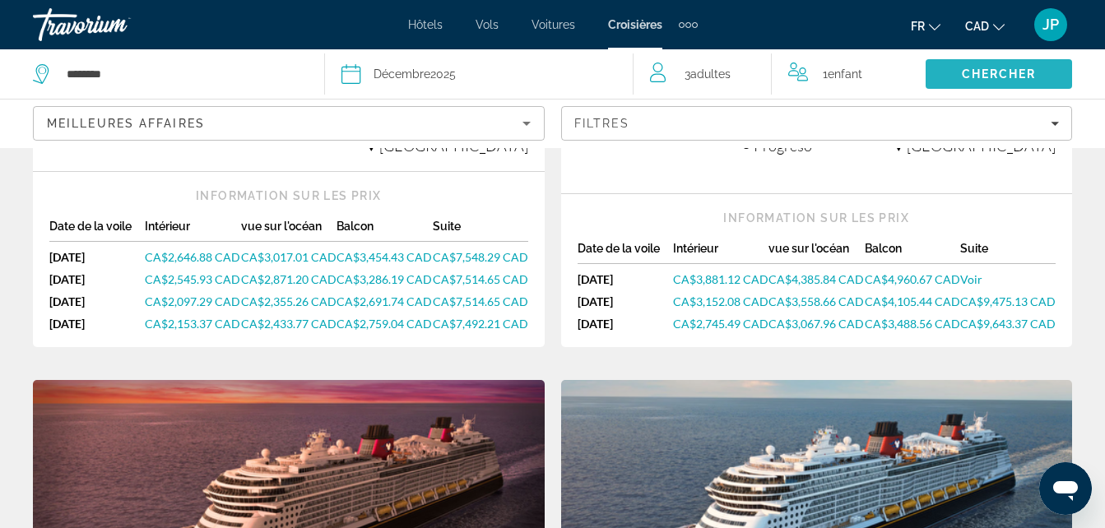
click at [956, 81] on span "Search" at bounding box center [998, 73] width 146 height 39
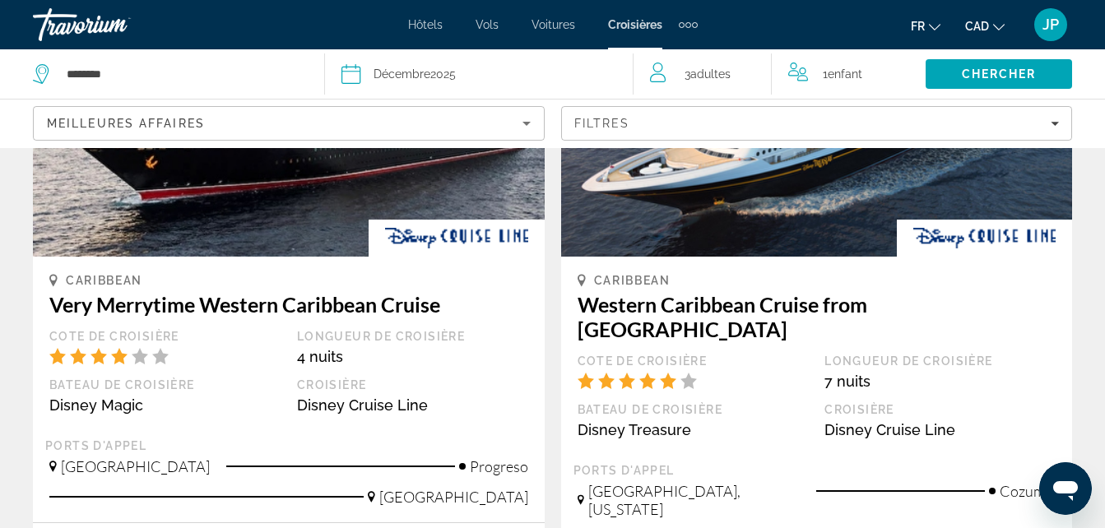
scroll to position [118, 0]
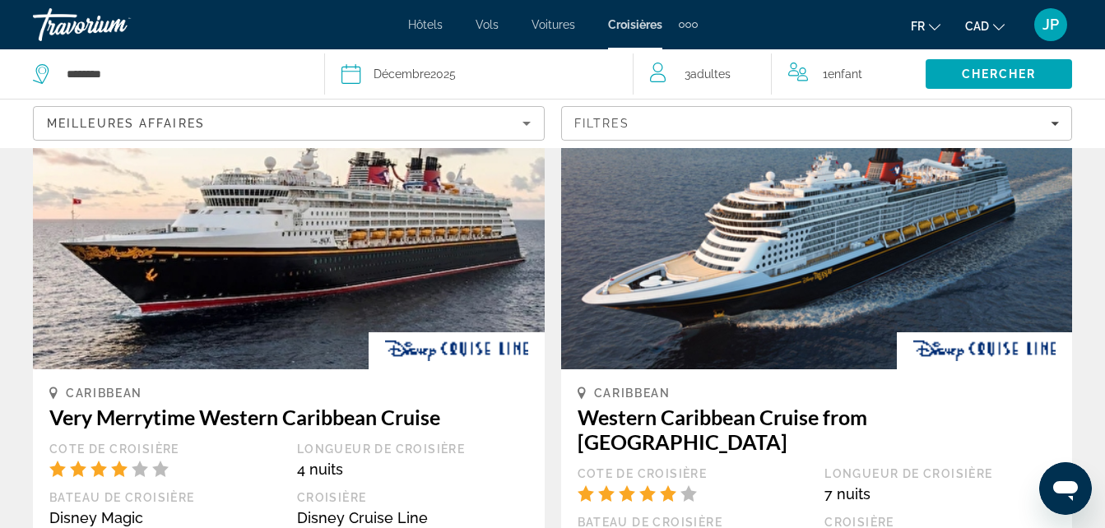
click at [425, 27] on span "Hôtels" at bounding box center [425, 24] width 35 height 13
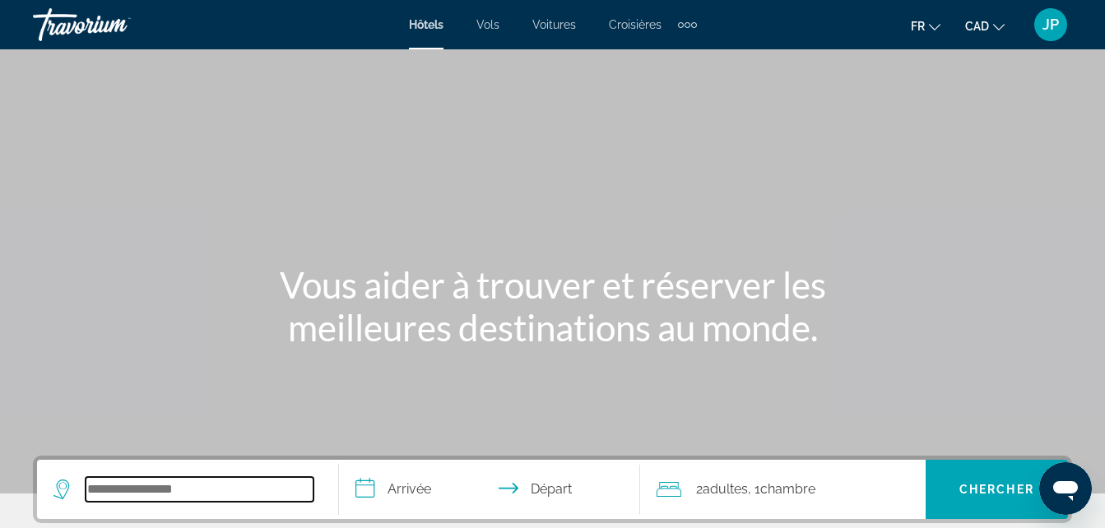
click at [177, 495] on input "Search hotel destination" at bounding box center [200, 489] width 228 height 25
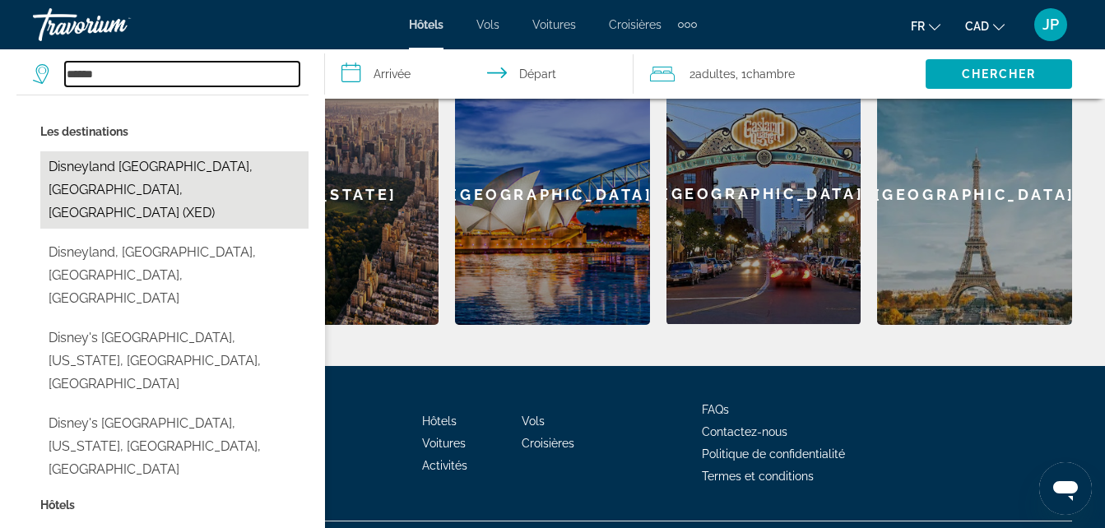
scroll to position [747, 0]
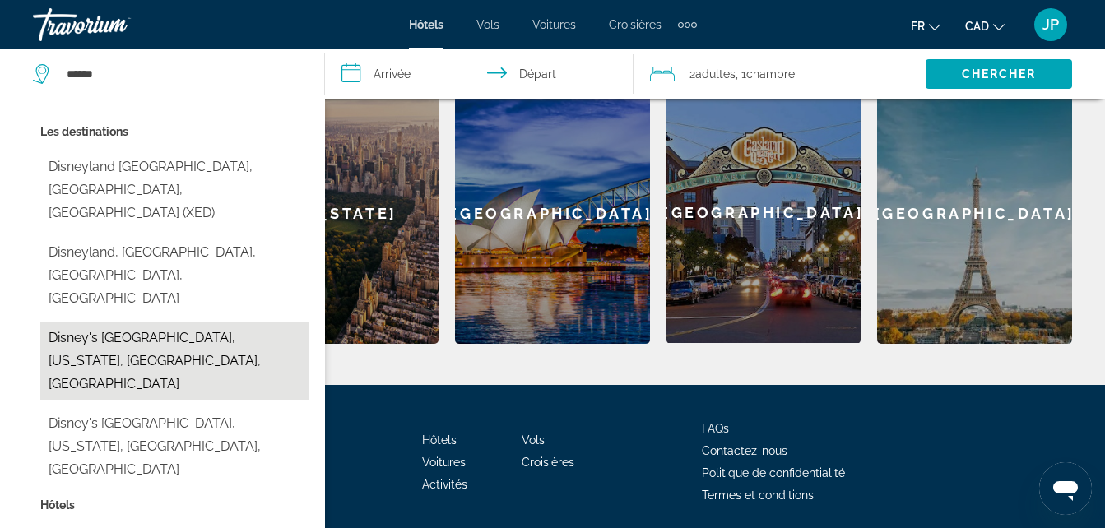
click at [225, 322] on button "Disney's [GEOGRAPHIC_DATA], [US_STATE], [GEOGRAPHIC_DATA], [GEOGRAPHIC_DATA]" at bounding box center [174, 360] width 268 height 77
type input "**********"
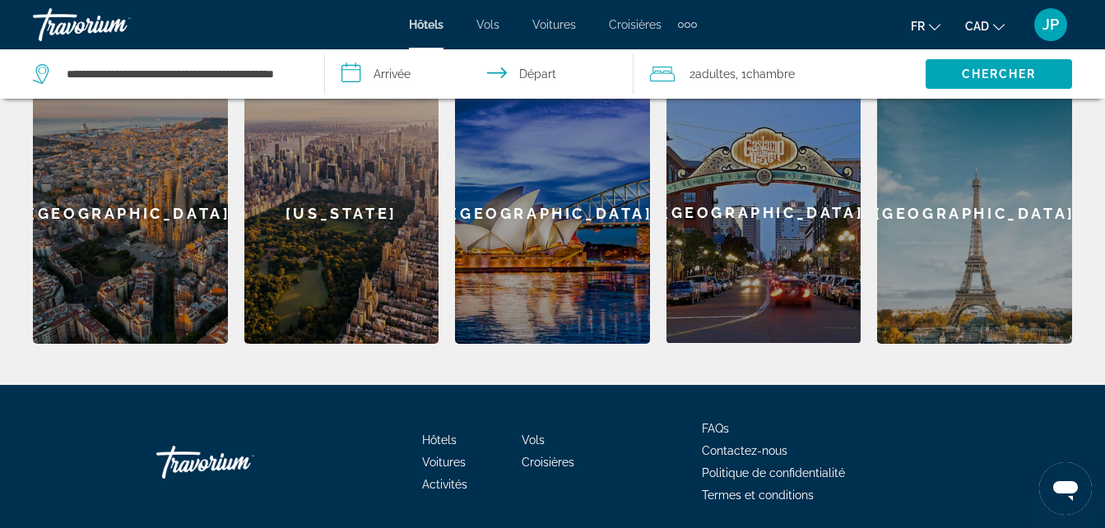
click at [348, 69] on input "**********" at bounding box center [482, 76] width 315 height 54
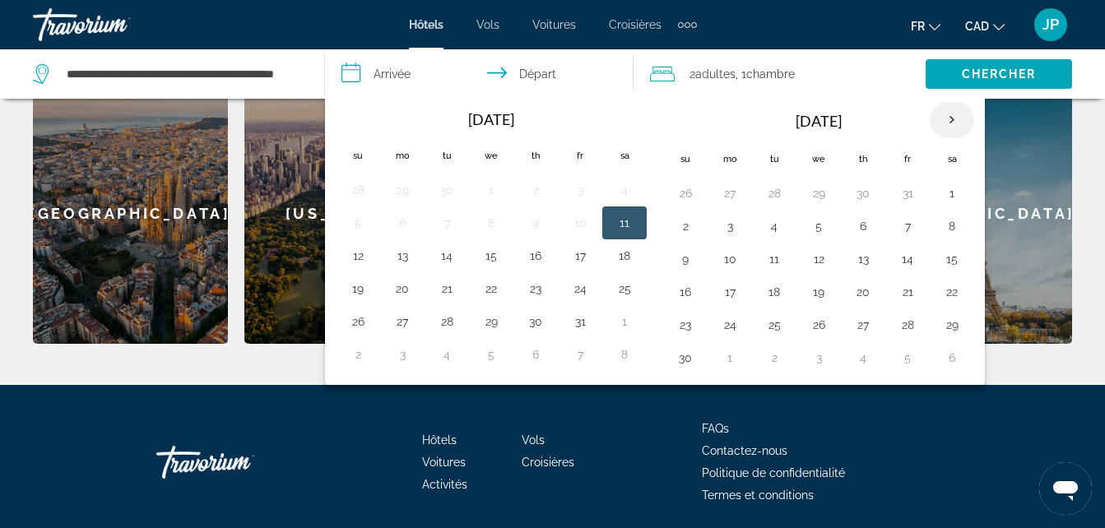
click at [949, 115] on th "Next month" at bounding box center [952, 120] width 44 height 36
click at [907, 295] on button "26" at bounding box center [907, 292] width 26 height 23
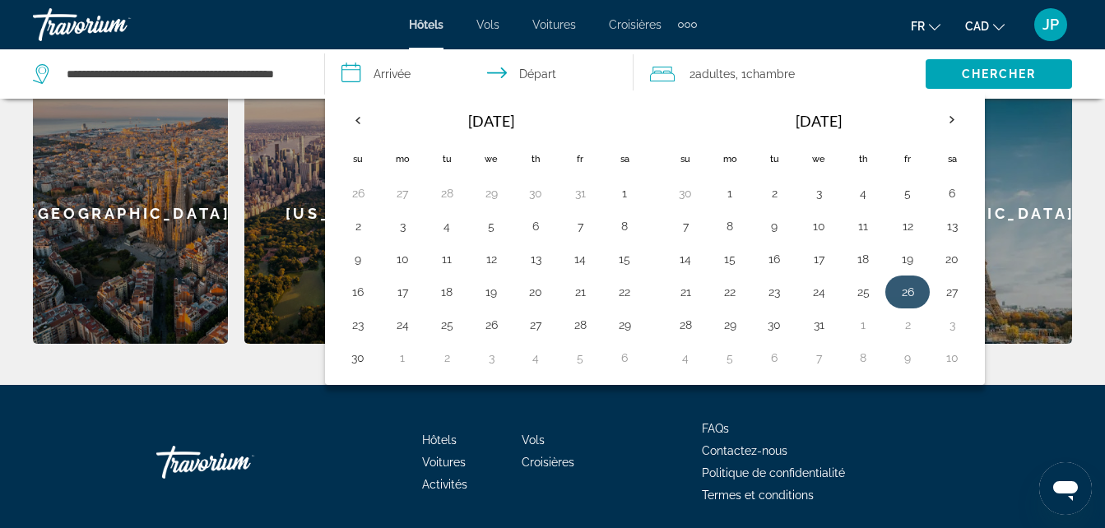
click at [905, 299] on button "26" at bounding box center [907, 292] width 26 height 23
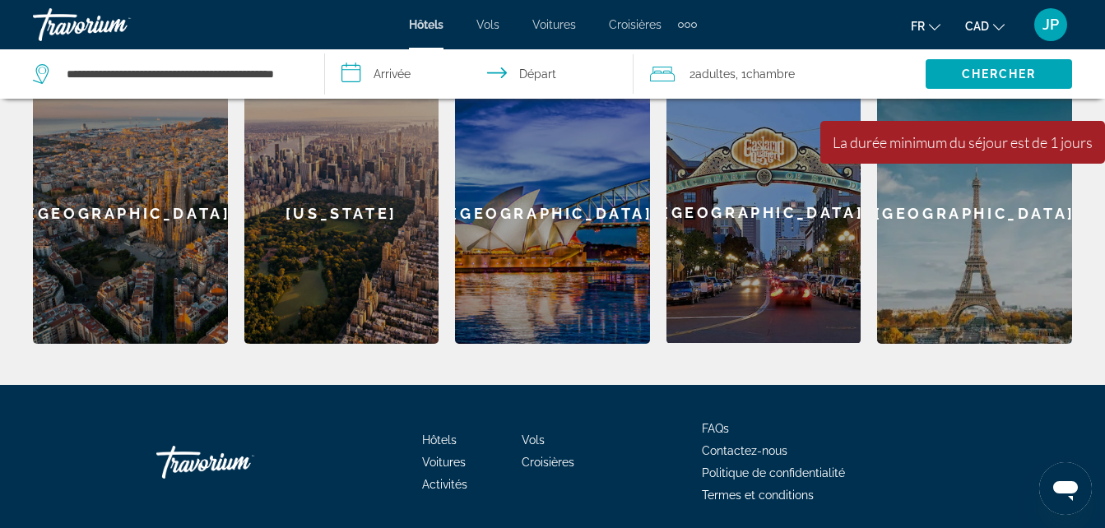
click at [533, 77] on input "**********" at bounding box center [482, 76] width 315 height 54
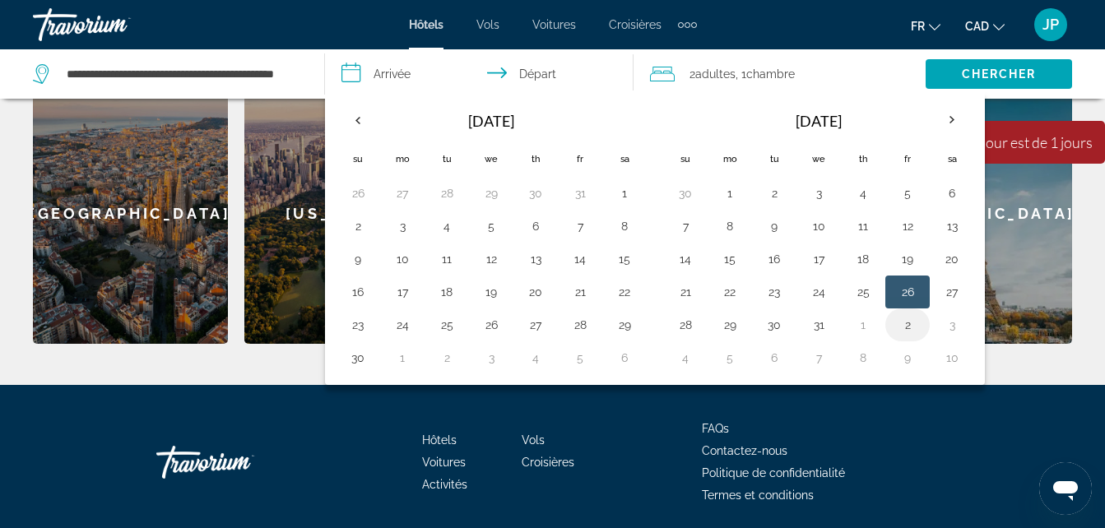
click at [913, 327] on button "2" at bounding box center [907, 324] width 26 height 23
click at [382, 74] on input "**********" at bounding box center [482, 76] width 315 height 54
click at [407, 82] on input "**********" at bounding box center [482, 76] width 315 height 54
drag, startPoint x: 407, startPoint y: 82, endPoint x: 356, endPoint y: 72, distance: 51.9
click at [356, 72] on input "**********" at bounding box center [482, 76] width 315 height 54
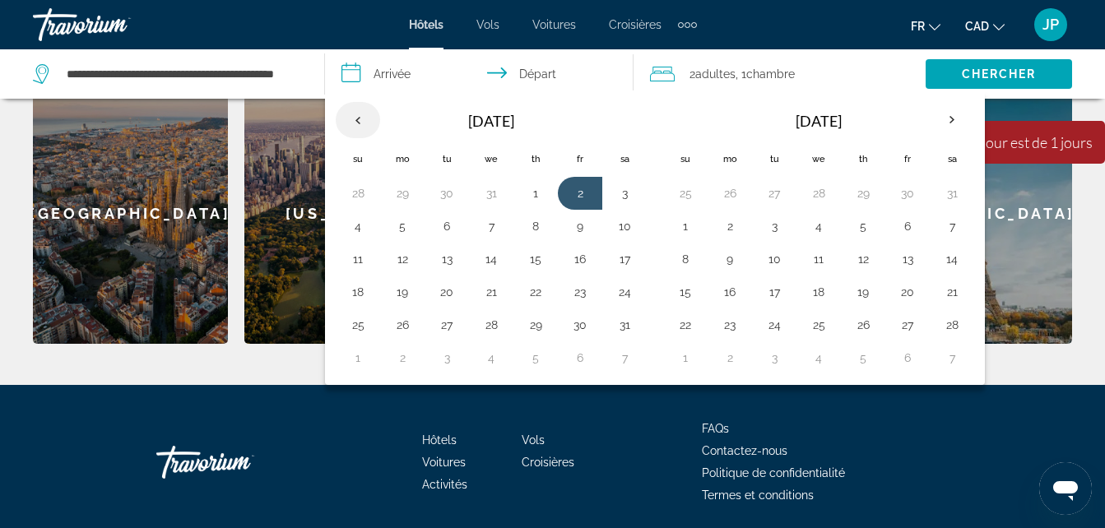
click at [364, 118] on th "Previous month" at bounding box center [358, 120] width 44 height 36
drag, startPoint x: 578, startPoint y: 287, endPoint x: 577, endPoint y: 298, distance: 10.8
click at [577, 296] on button "26" at bounding box center [580, 292] width 26 height 23
type input "**********"
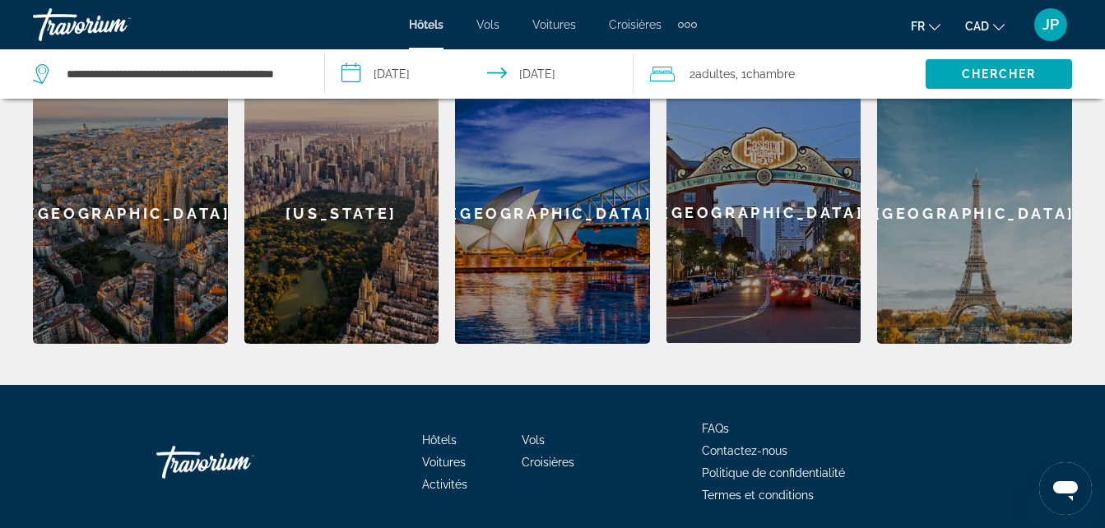
click at [751, 68] on span "Chambre" at bounding box center [770, 73] width 49 height 13
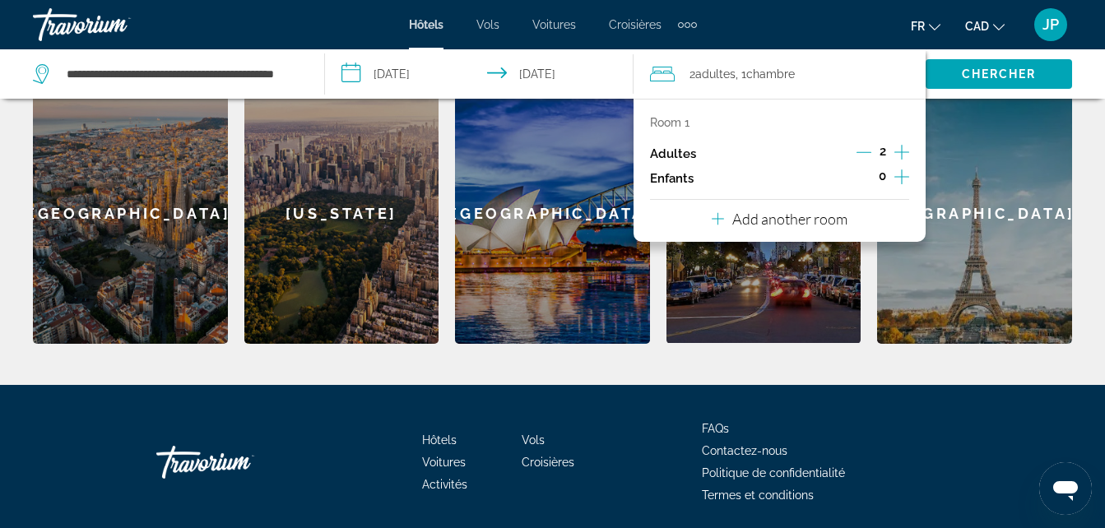
click at [901, 153] on icon "Increment adults" at bounding box center [901, 152] width 15 height 20
click at [900, 178] on icon "Increment children" at bounding box center [901, 177] width 15 height 20
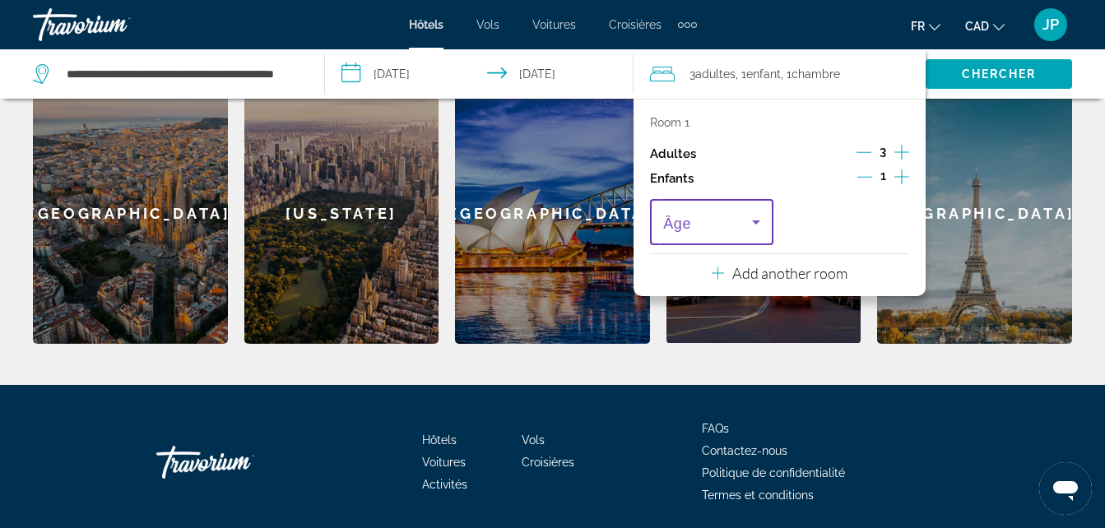
click at [693, 217] on span "Travelers: 3 adults, 1 child" at bounding box center [707, 222] width 89 height 20
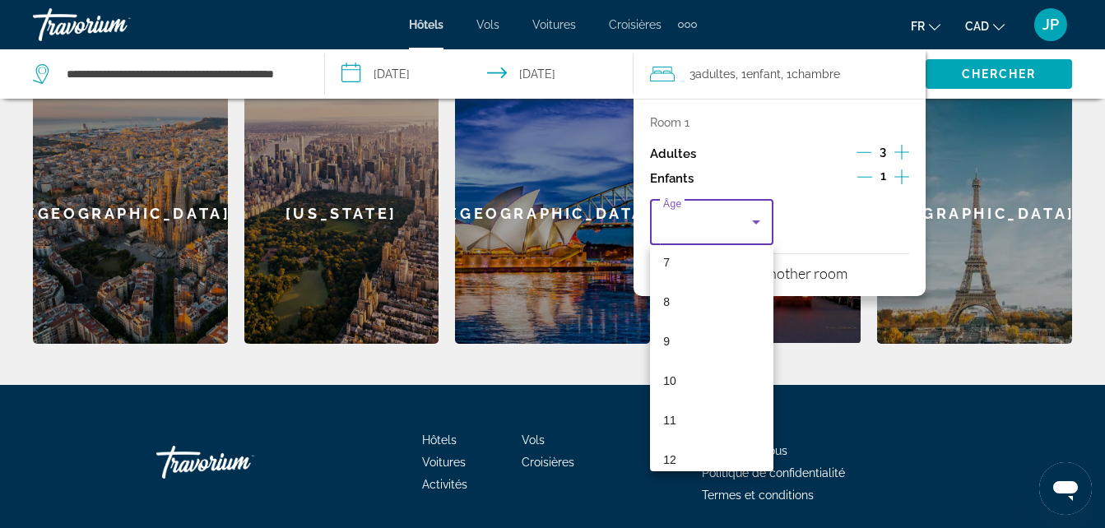
scroll to position [304, 0]
click at [693, 286] on mat-option "8" at bounding box center [711, 282] width 123 height 39
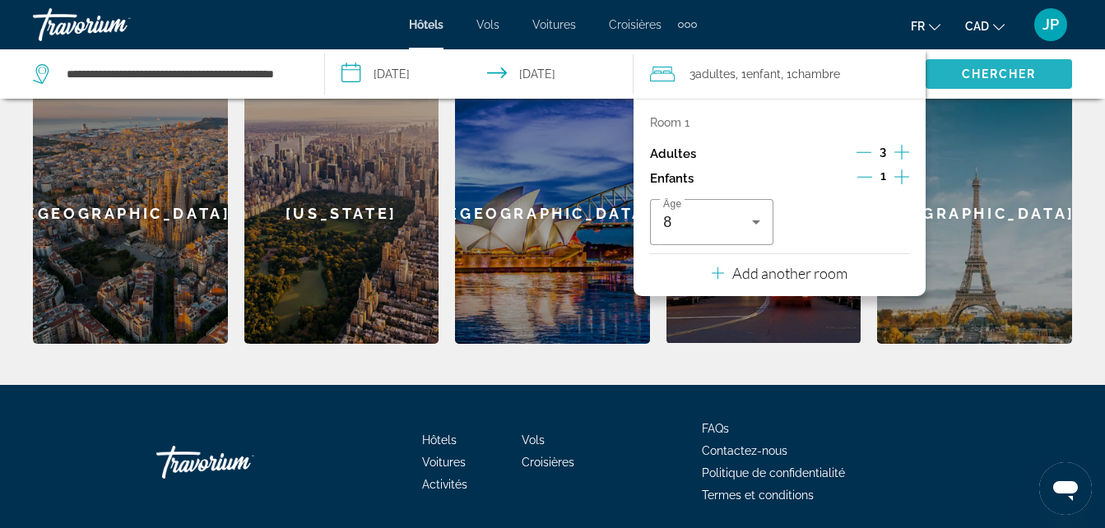
click at [965, 71] on span "Chercher" at bounding box center [999, 73] width 75 height 13
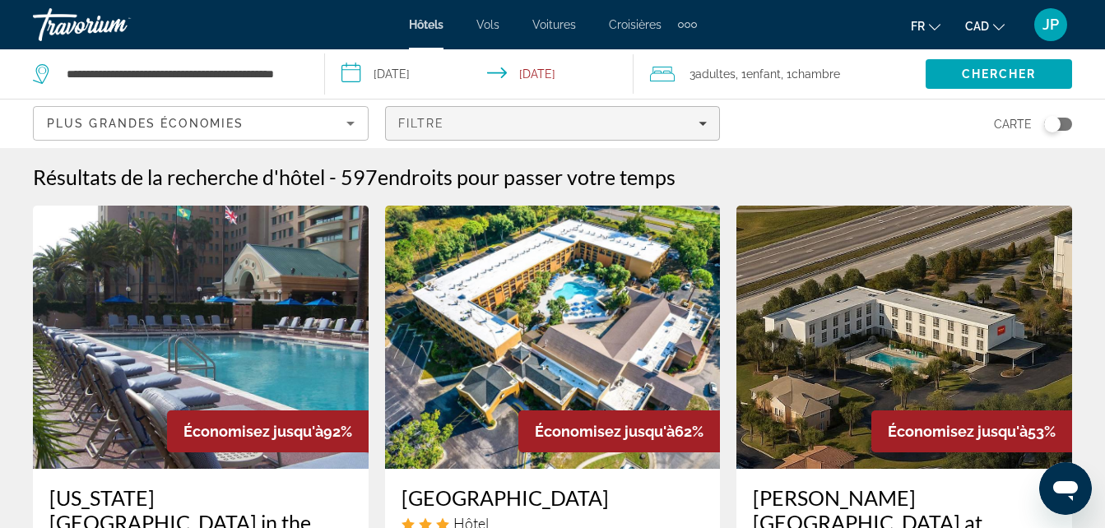
click at [426, 127] on span "Filtre" at bounding box center [421, 123] width 47 height 13
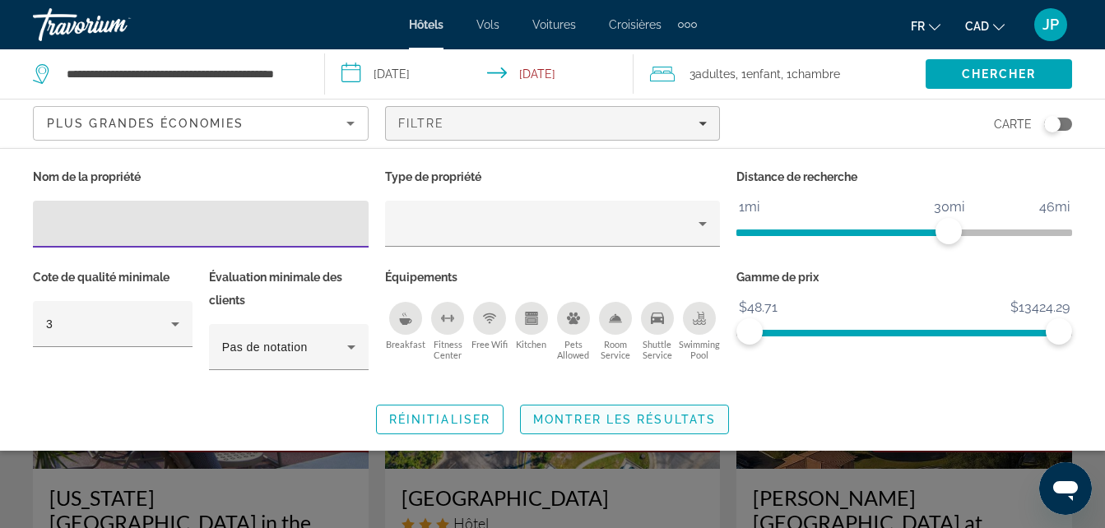
click at [685, 412] on button "Montrer les résultats" at bounding box center [624, 420] width 209 height 30
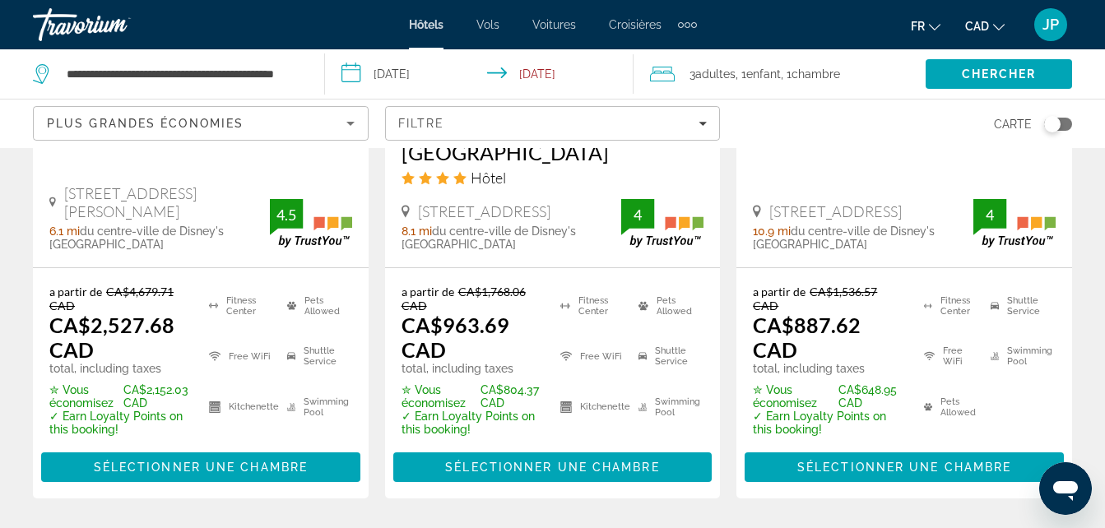
scroll to position [2602, 0]
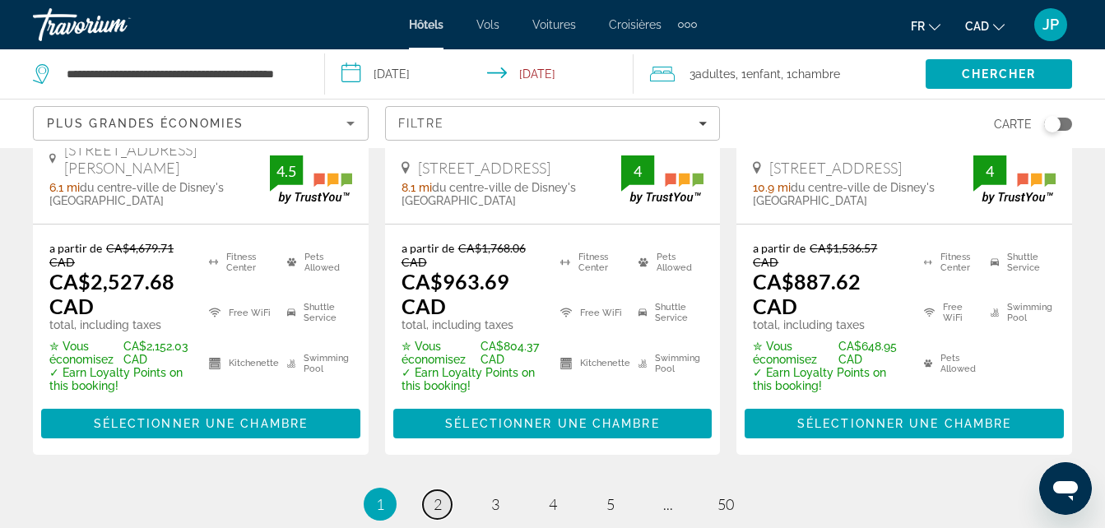
click at [441, 495] on span "2" at bounding box center [438, 504] width 8 height 18
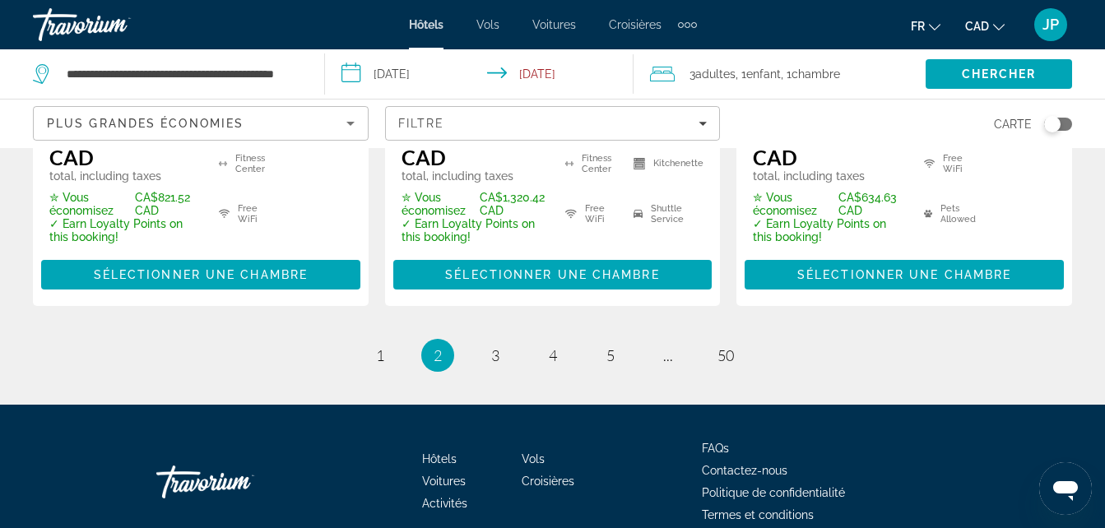
scroll to position [2743, 0]
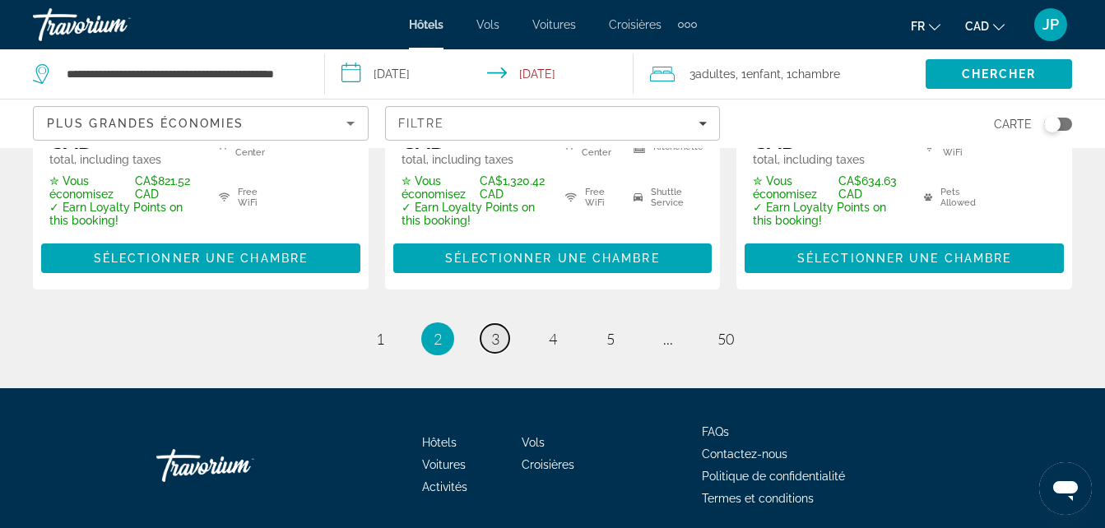
click at [488, 324] on link "page 3" at bounding box center [494, 338] width 29 height 29
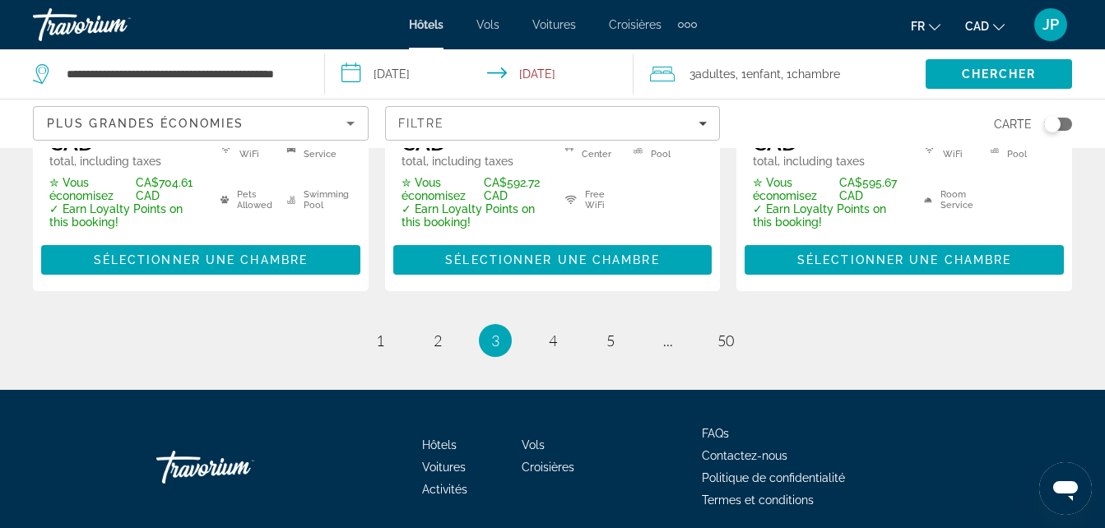
scroll to position [2710, 0]
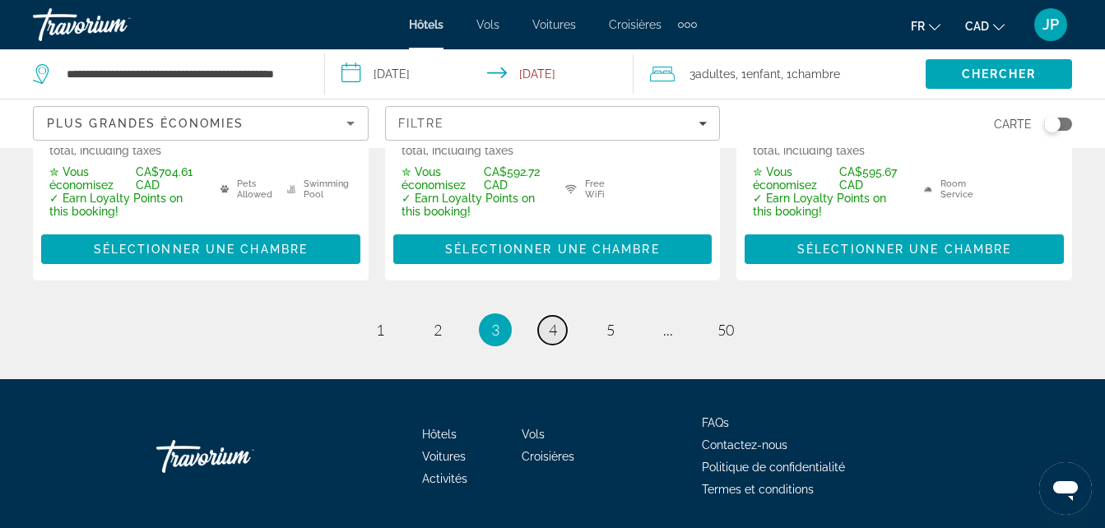
click at [546, 316] on link "page 4" at bounding box center [552, 330] width 29 height 29
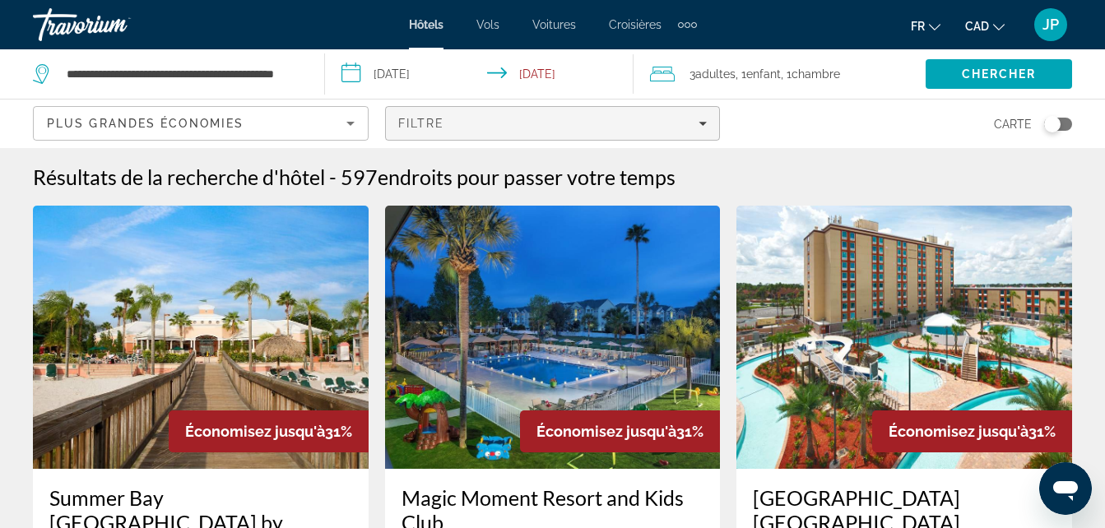
click at [424, 134] on span "Filters" at bounding box center [553, 123] width 334 height 39
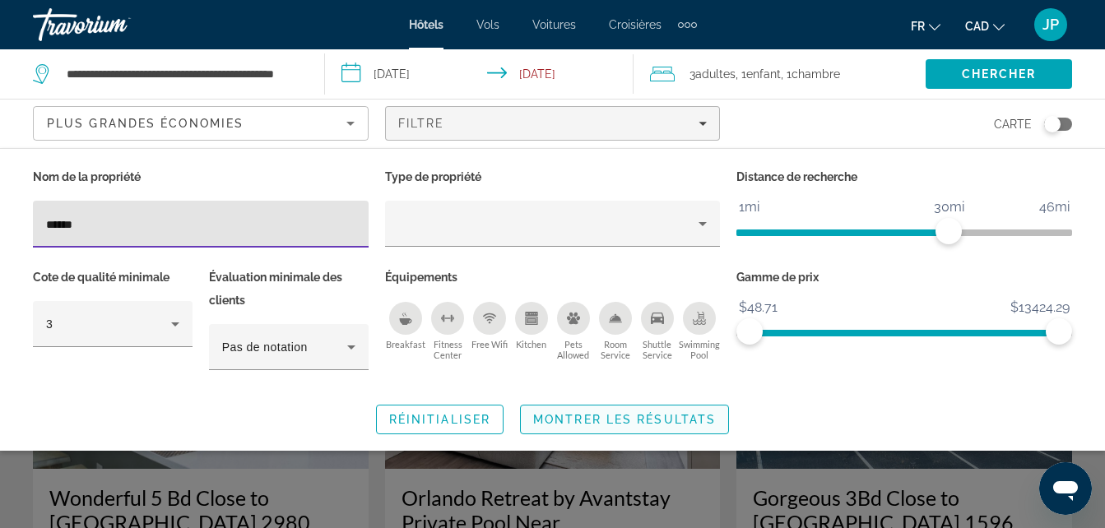
type input "******"
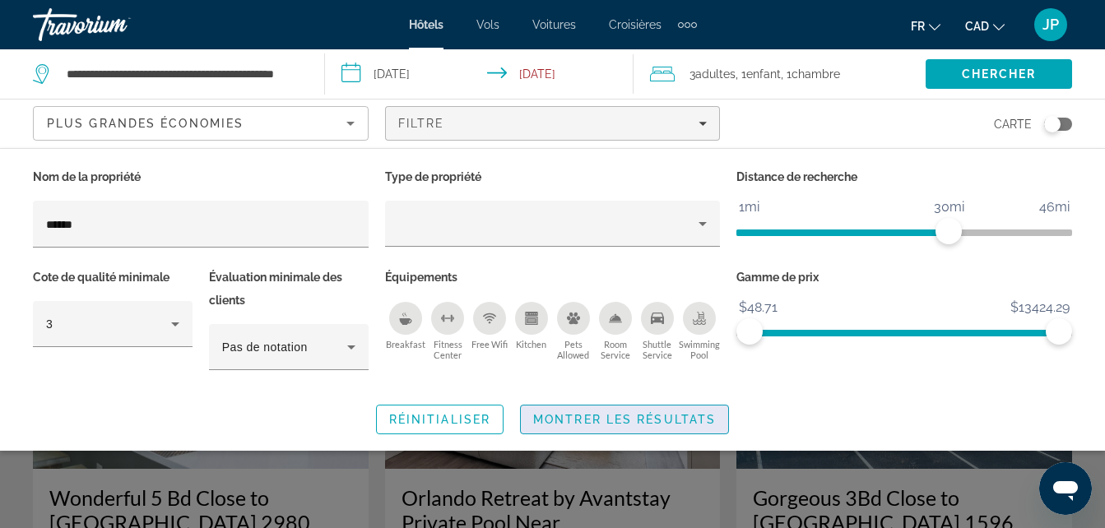
click at [689, 416] on span "Montrer les résultats" at bounding box center [624, 419] width 183 height 13
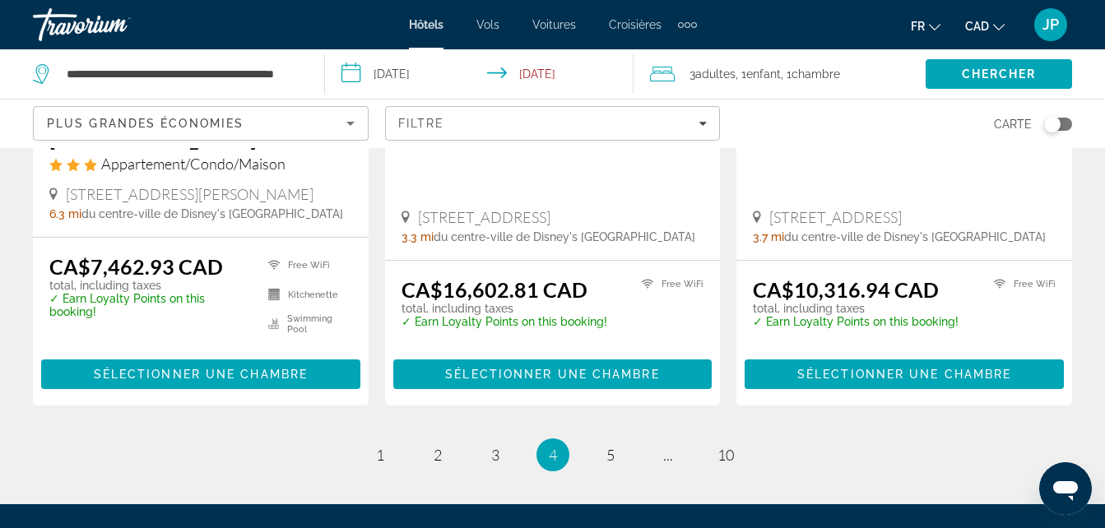
scroll to position [2340, 0]
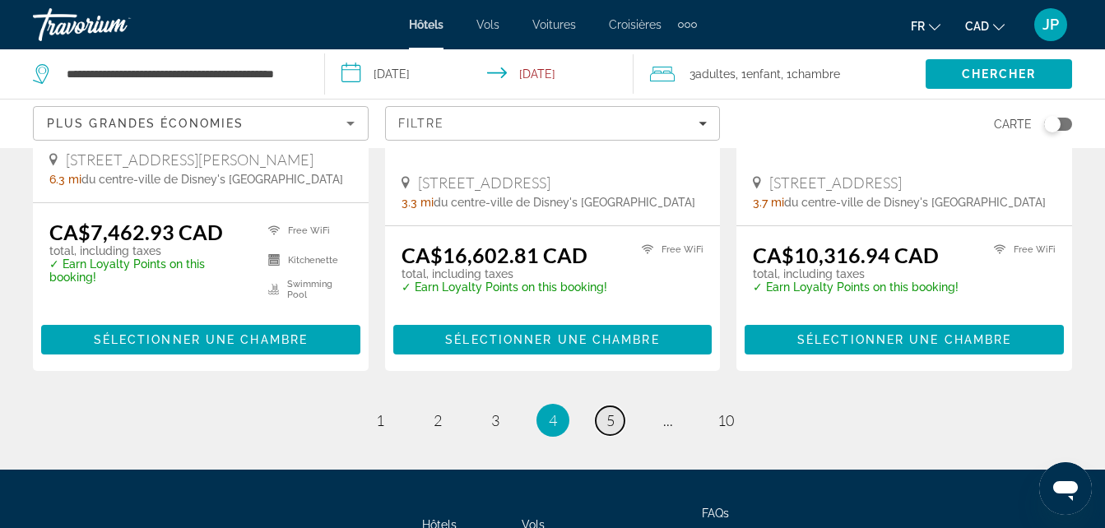
click at [598, 406] on link "page 5" at bounding box center [610, 420] width 29 height 29
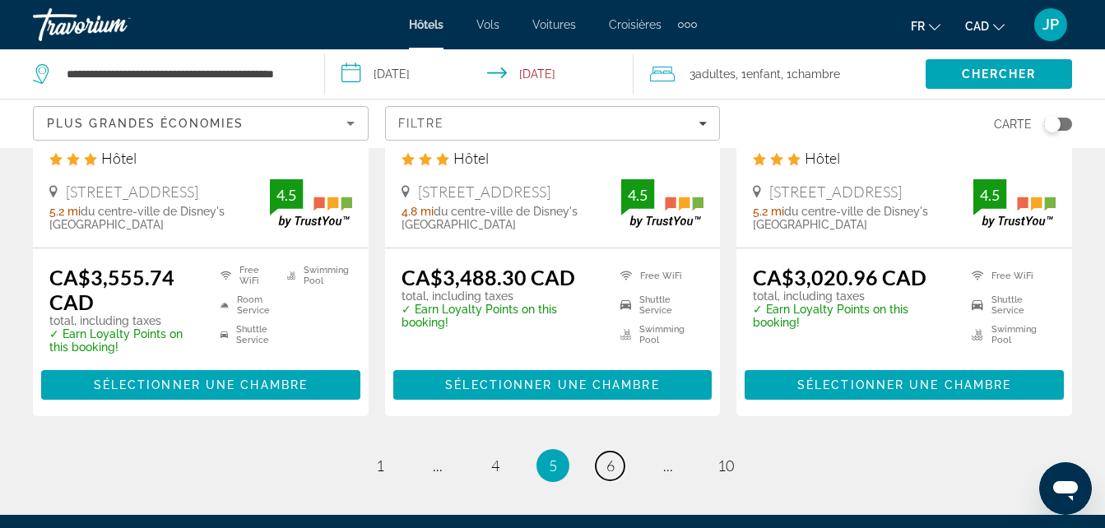
scroll to position [2274, 0]
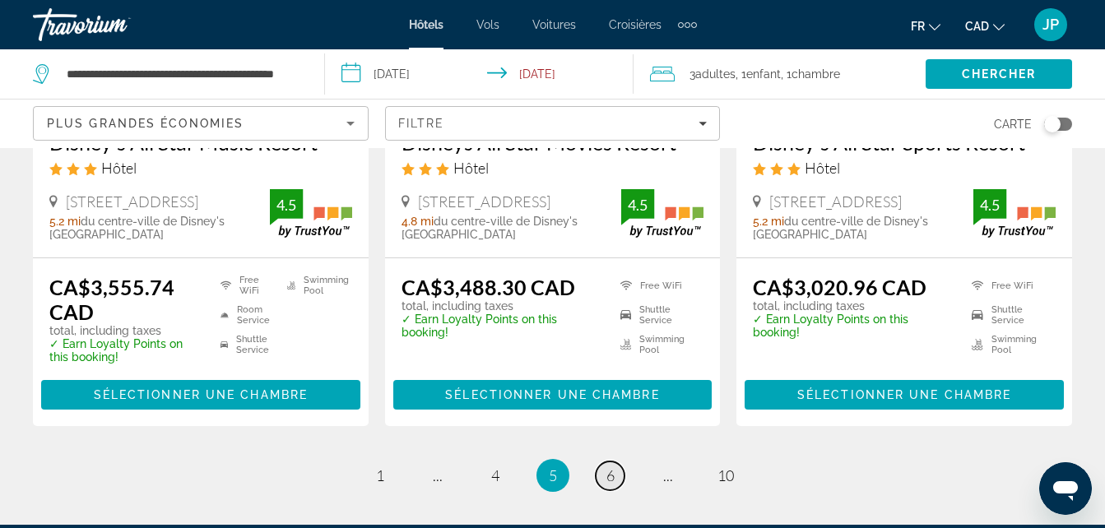
click at [606, 476] on span "6" at bounding box center [610, 475] width 8 height 18
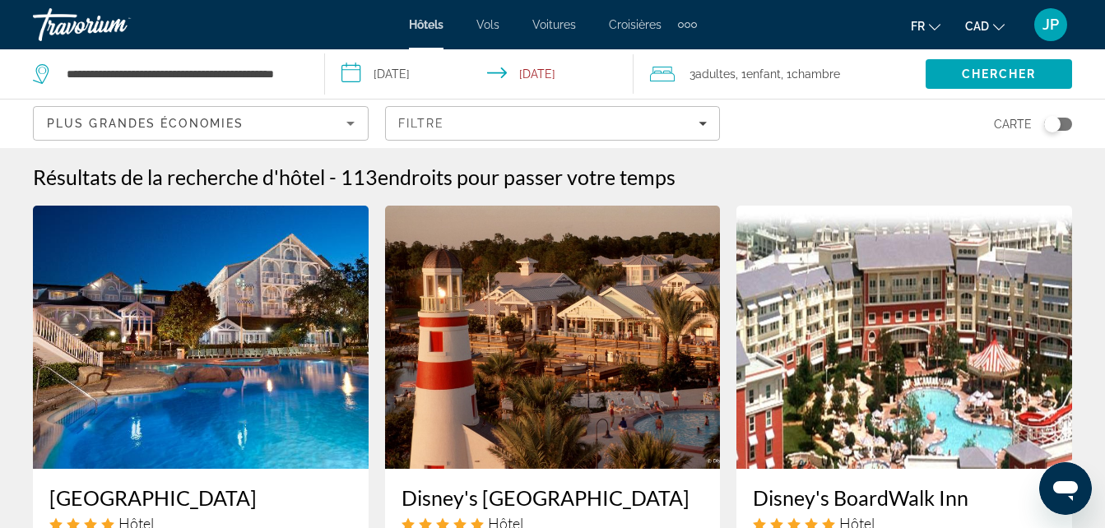
click at [240, 127] on span "Plus grandes économies" at bounding box center [145, 123] width 197 height 13
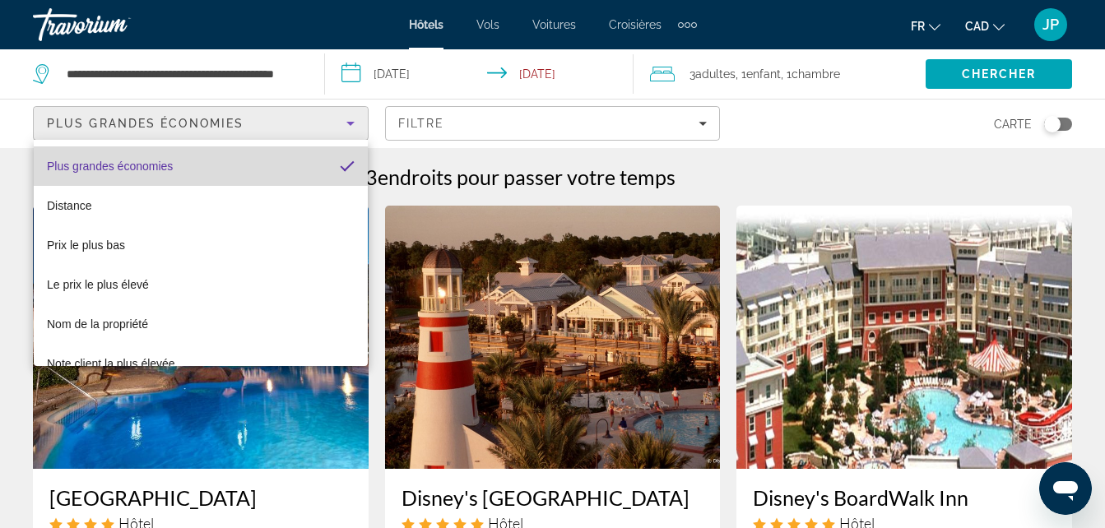
click at [264, 173] on mat-option "Plus grandes économies" at bounding box center [201, 165] width 334 height 39
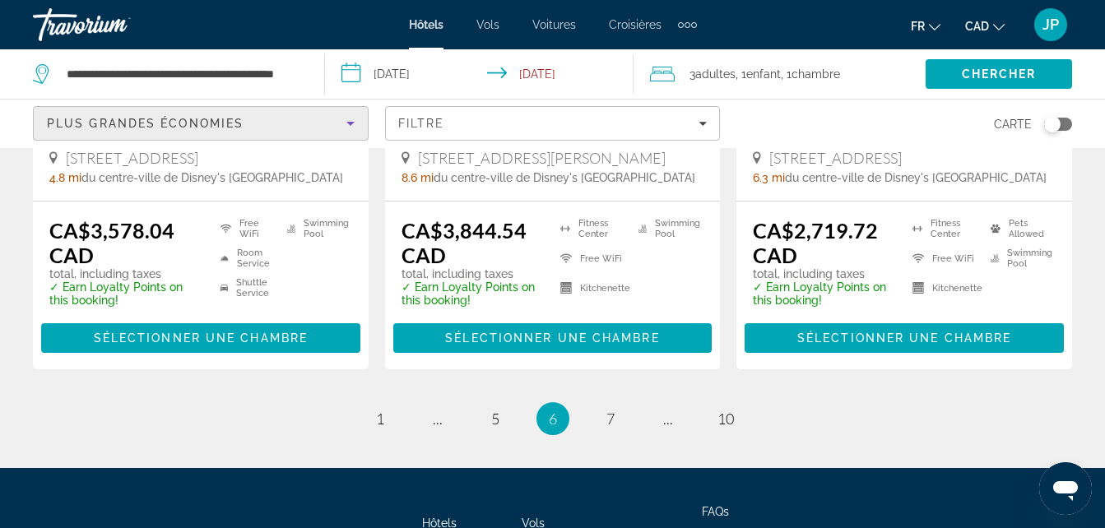
scroll to position [2447, 0]
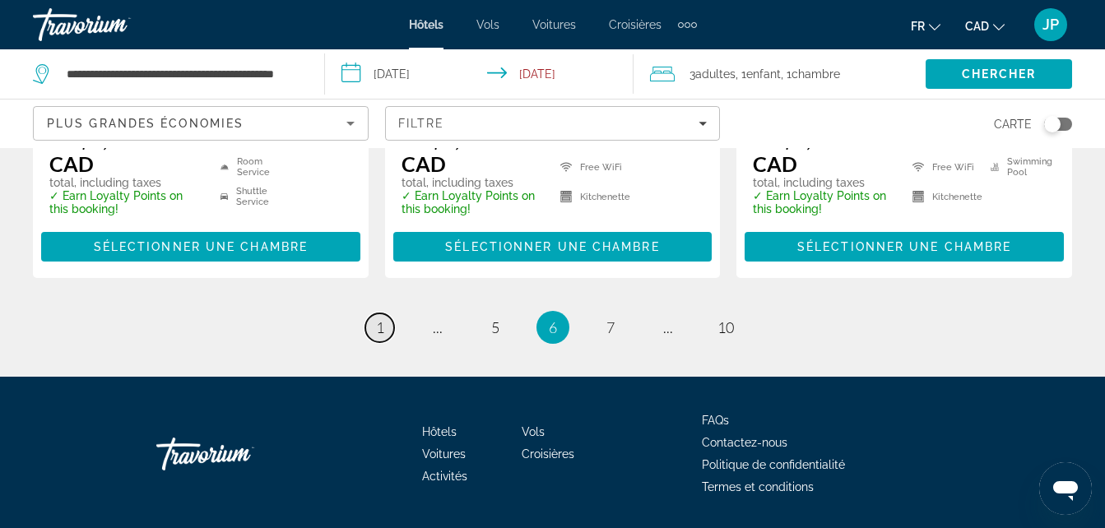
click at [380, 318] on span "1" at bounding box center [380, 327] width 8 height 18
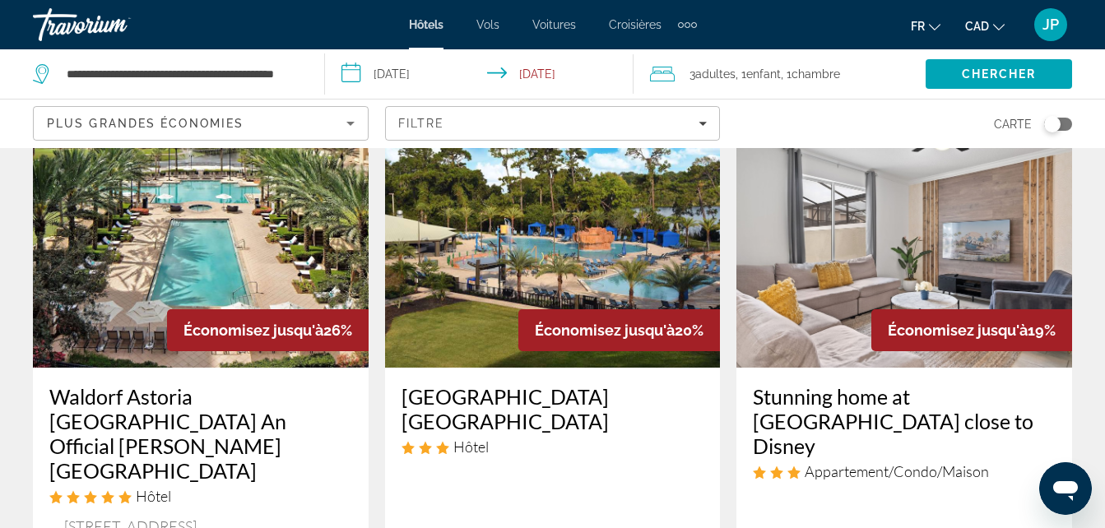
scroll to position [803, 0]
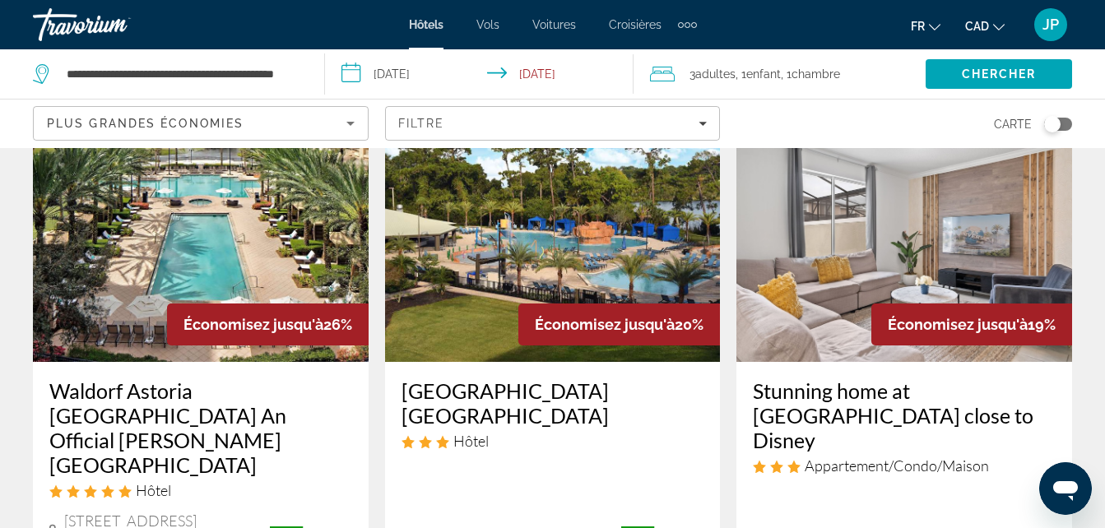
click at [495, 317] on img "Main content" at bounding box center [553, 230] width 336 height 263
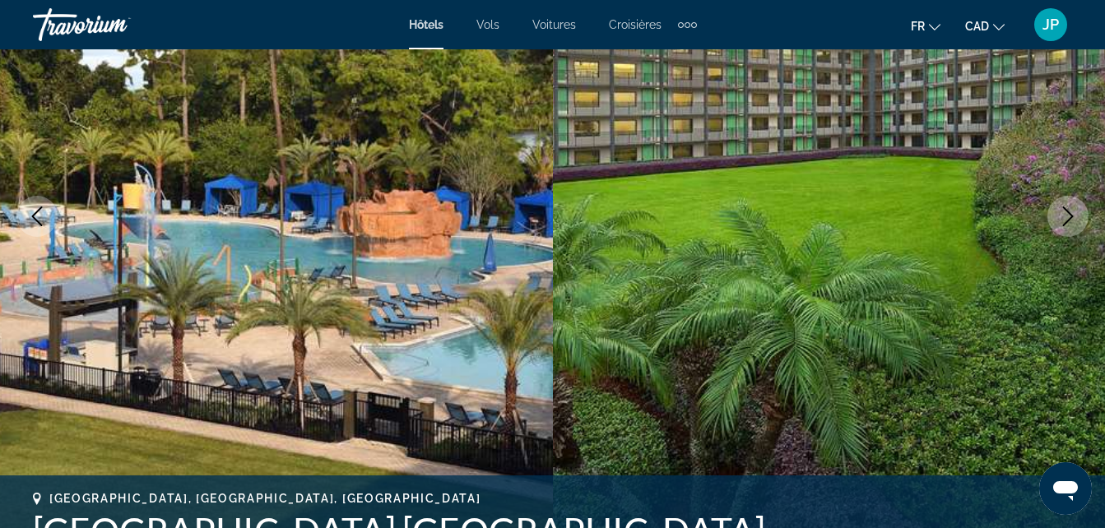
scroll to position [230, 0]
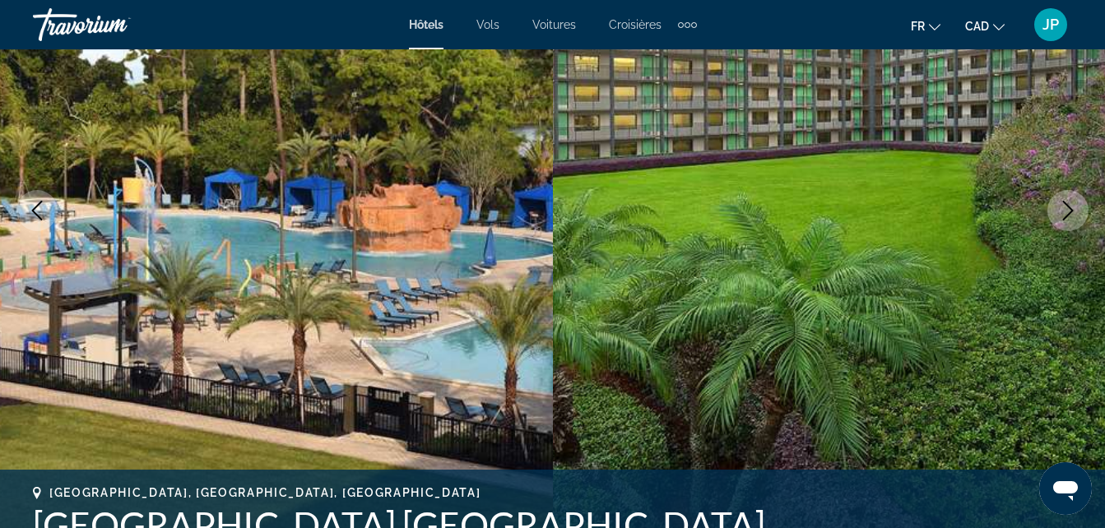
click at [1075, 204] on icon "Next image" at bounding box center [1068, 211] width 20 height 20
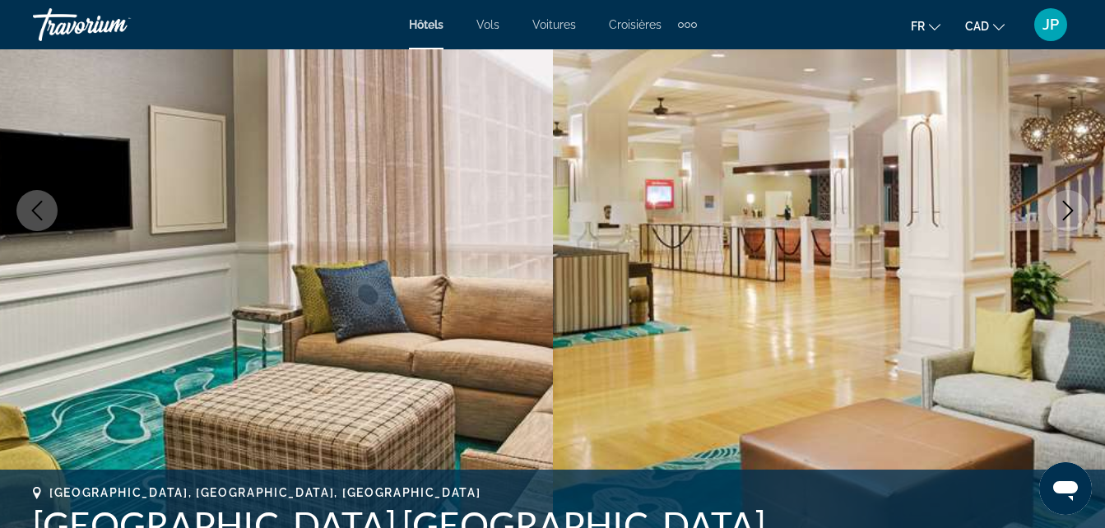
click at [1057, 212] on button "Next image" at bounding box center [1067, 210] width 41 height 41
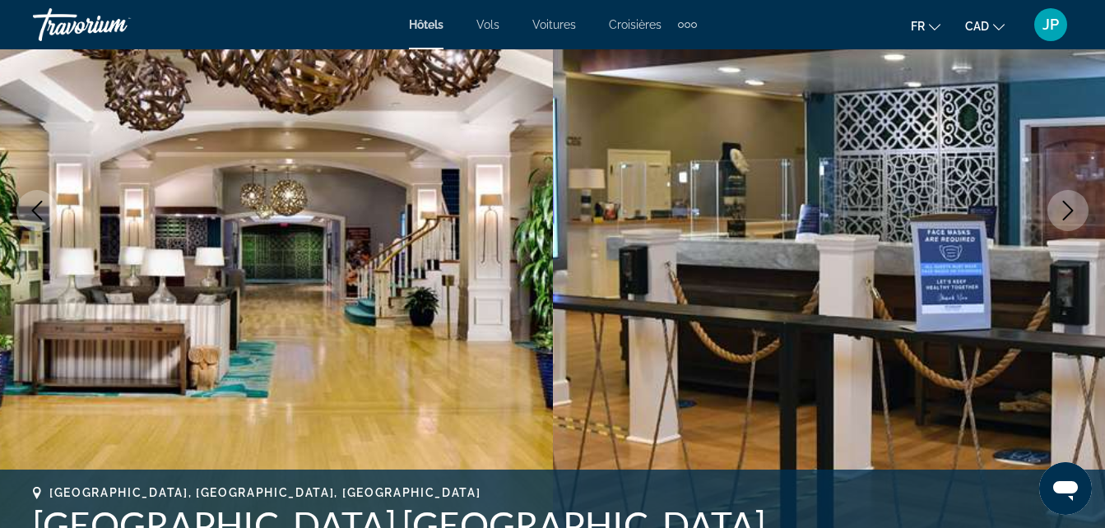
click at [1057, 212] on button "Next image" at bounding box center [1067, 210] width 41 height 41
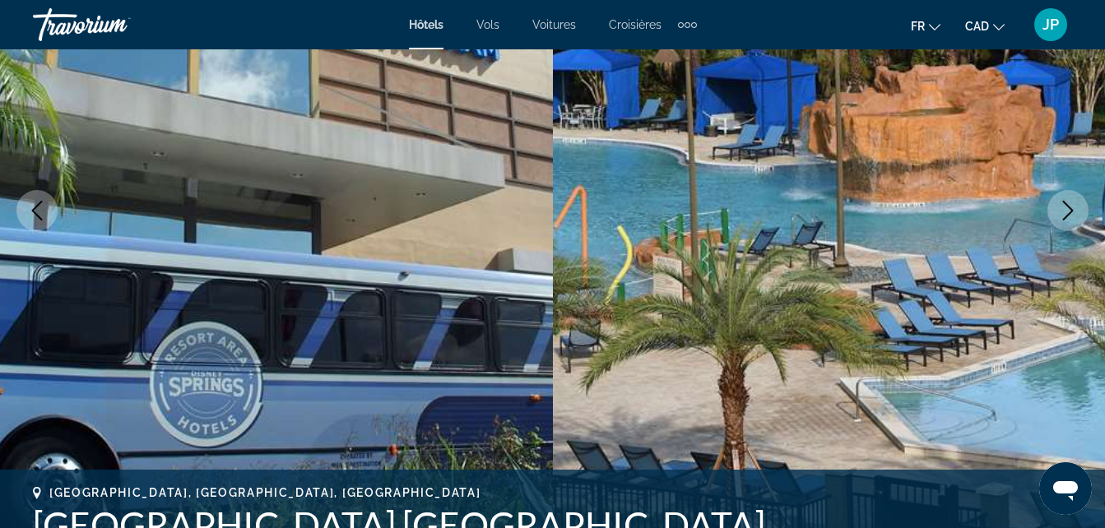
click at [1059, 204] on icon "Next image" at bounding box center [1068, 211] width 20 height 20
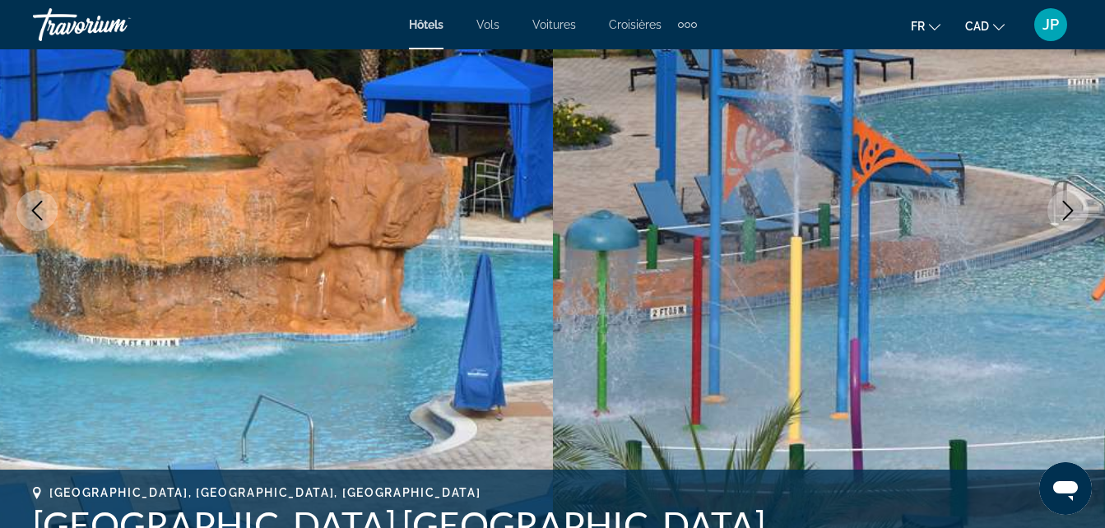
click at [1059, 204] on icon "Next image" at bounding box center [1068, 211] width 20 height 20
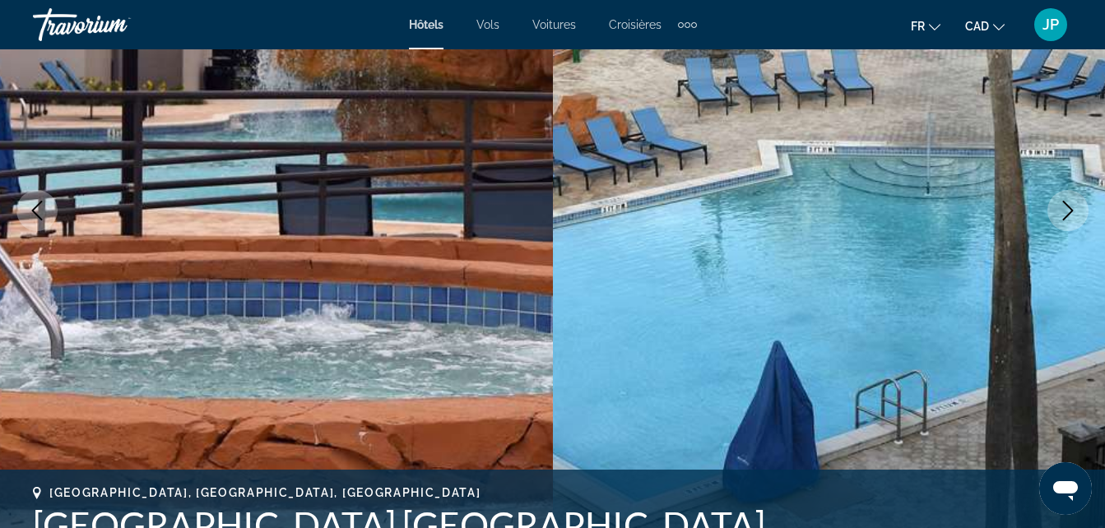
click at [1059, 204] on icon "Next image" at bounding box center [1068, 211] width 20 height 20
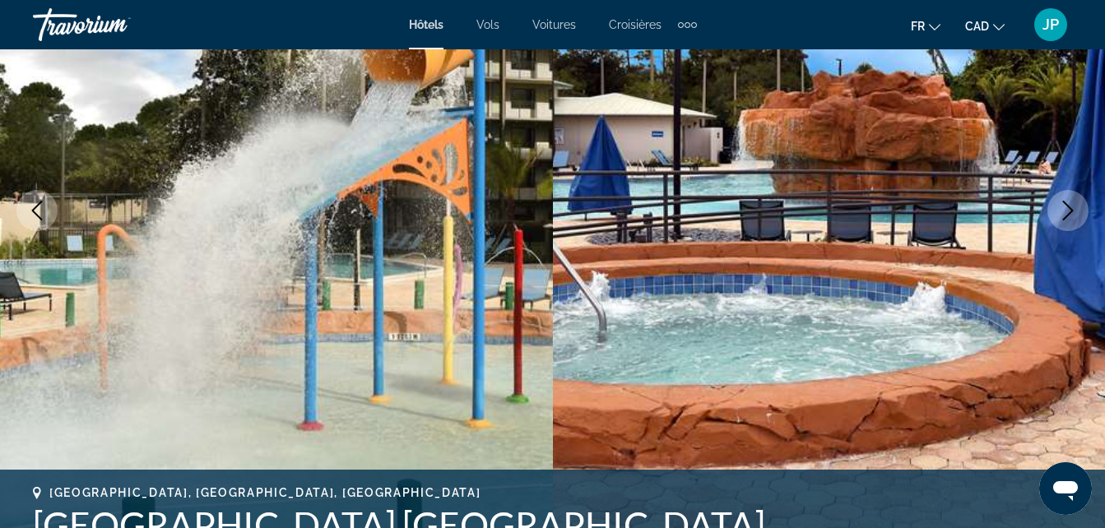
click at [1059, 203] on icon "Next image" at bounding box center [1068, 211] width 20 height 20
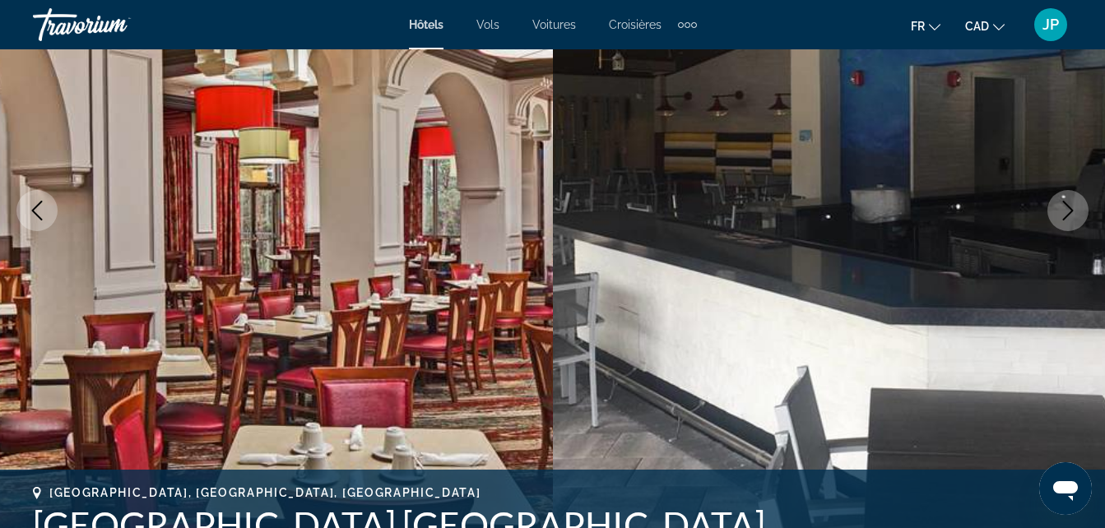
click at [1059, 203] on icon "Next image" at bounding box center [1068, 211] width 20 height 20
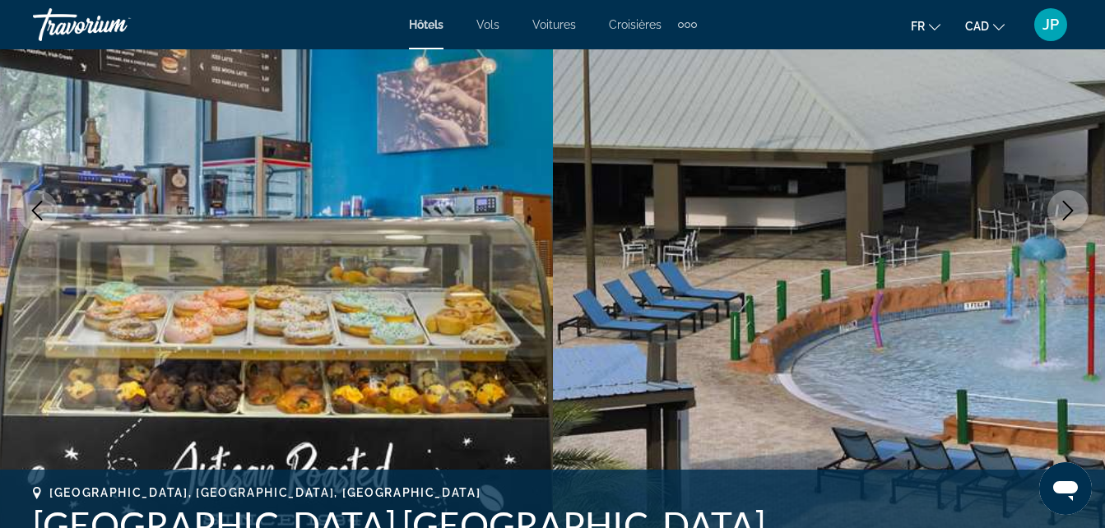
click at [1059, 203] on icon "Next image" at bounding box center [1068, 211] width 20 height 20
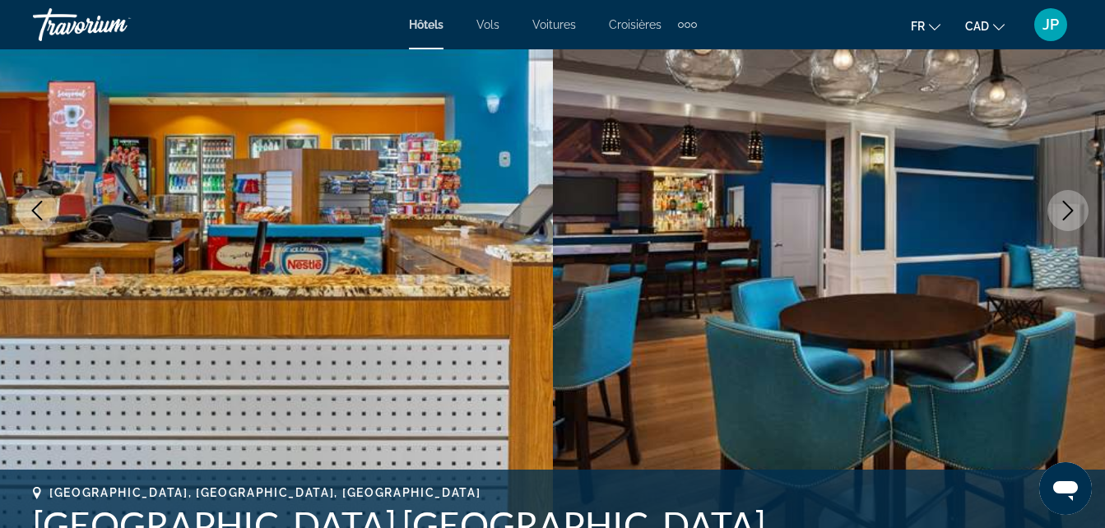
click at [1059, 203] on icon "Next image" at bounding box center [1068, 211] width 20 height 20
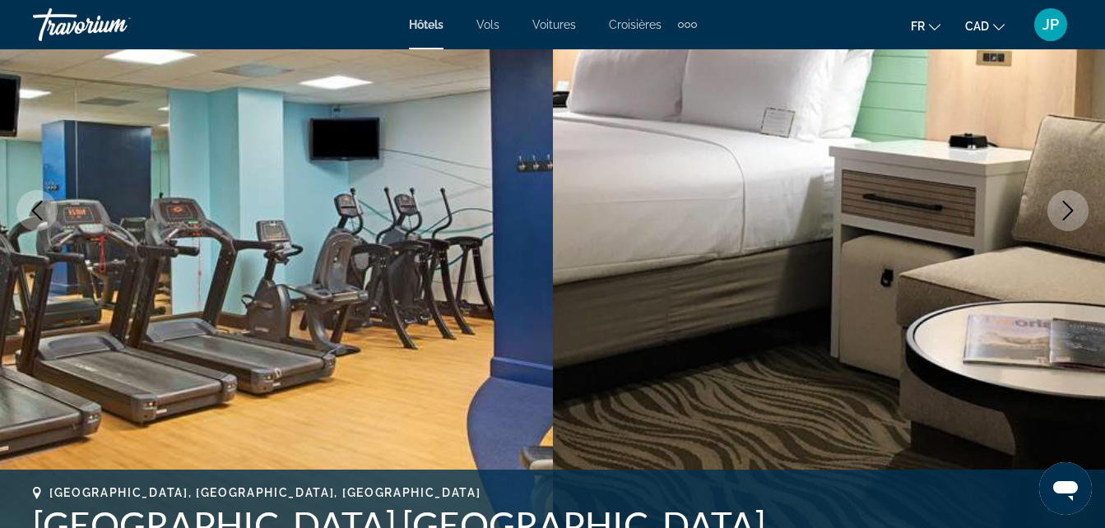
click at [1059, 203] on icon "Next image" at bounding box center [1068, 211] width 20 height 20
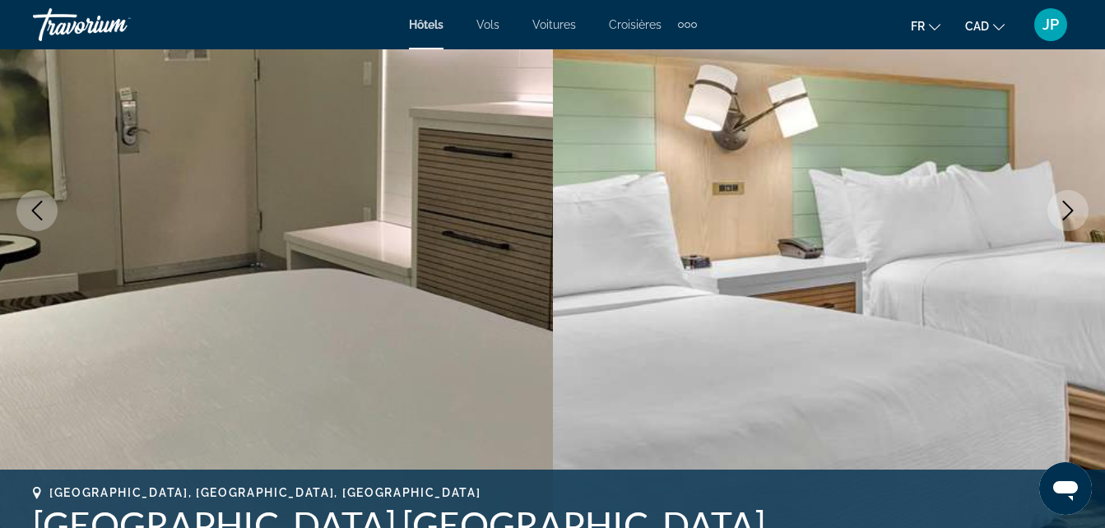
click at [1059, 203] on icon "Next image" at bounding box center [1068, 211] width 20 height 20
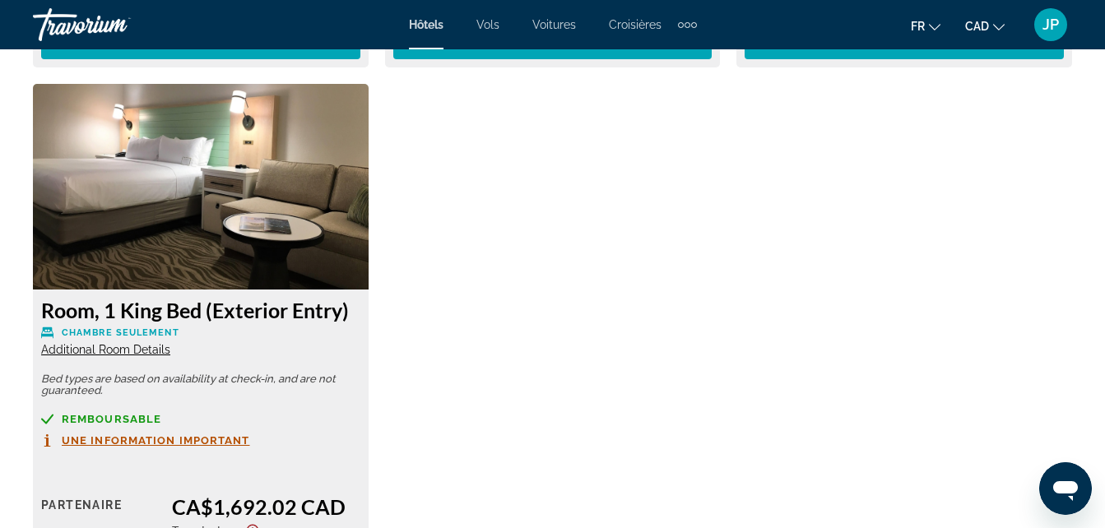
scroll to position [6528, 0]
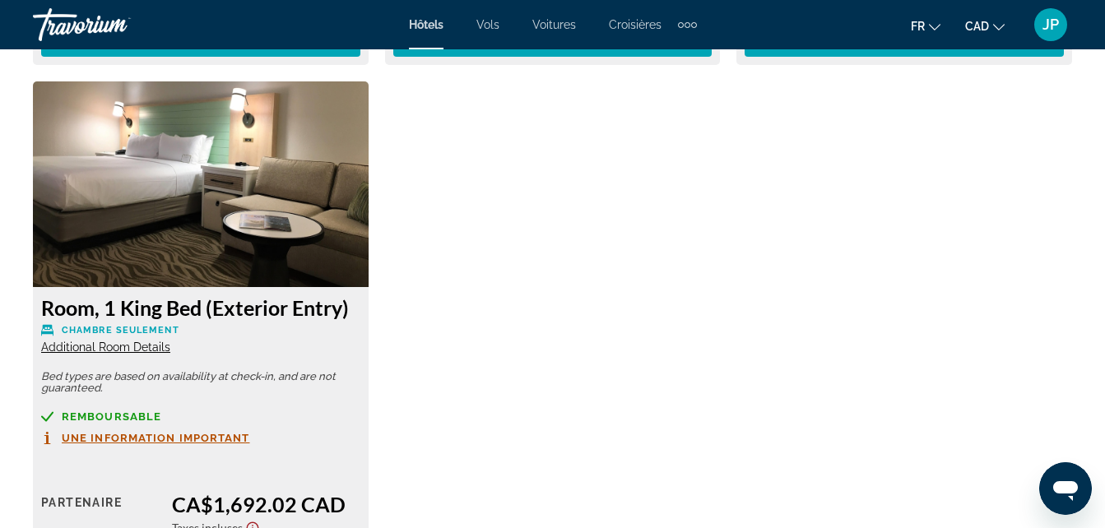
click at [118, 433] on span "Une information important" at bounding box center [156, 438] width 188 height 11
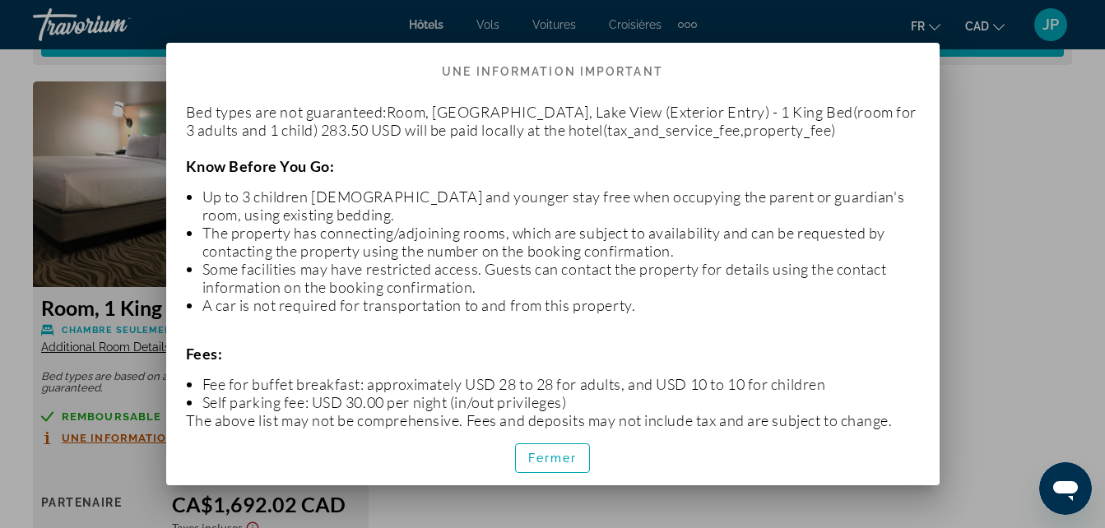
scroll to position [0, 0]
click at [560, 461] on span "Fermer" at bounding box center [552, 458] width 49 height 13
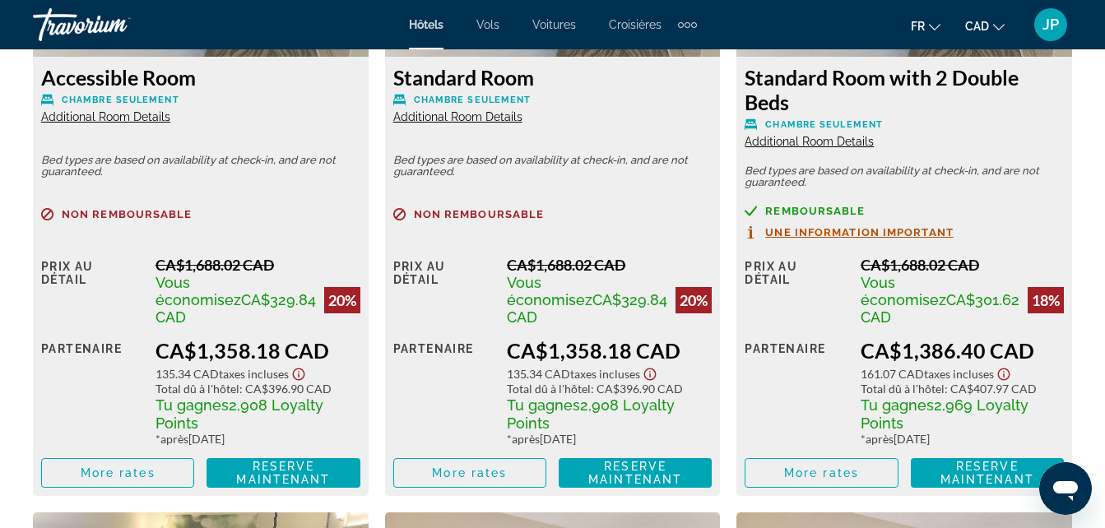
scroll to position [2861, 0]
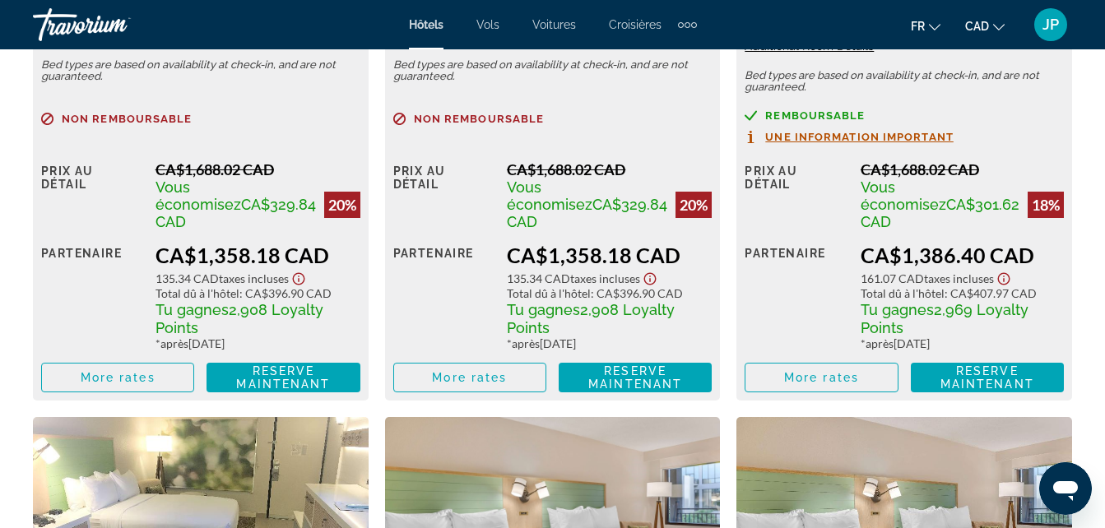
click at [780, 114] on span "Remboursable" at bounding box center [815, 115] width 100 height 11
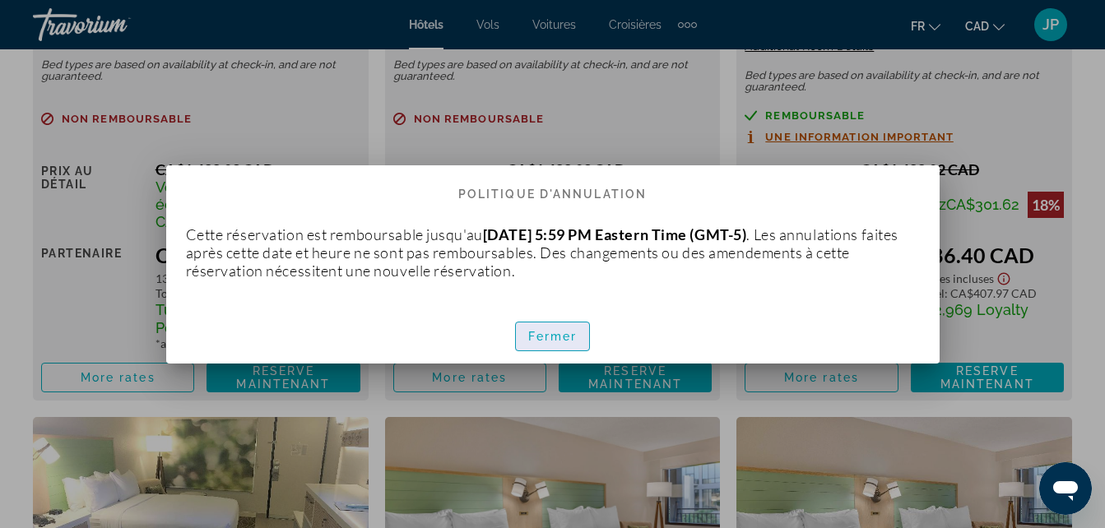
click at [573, 326] on span "button" at bounding box center [553, 336] width 74 height 39
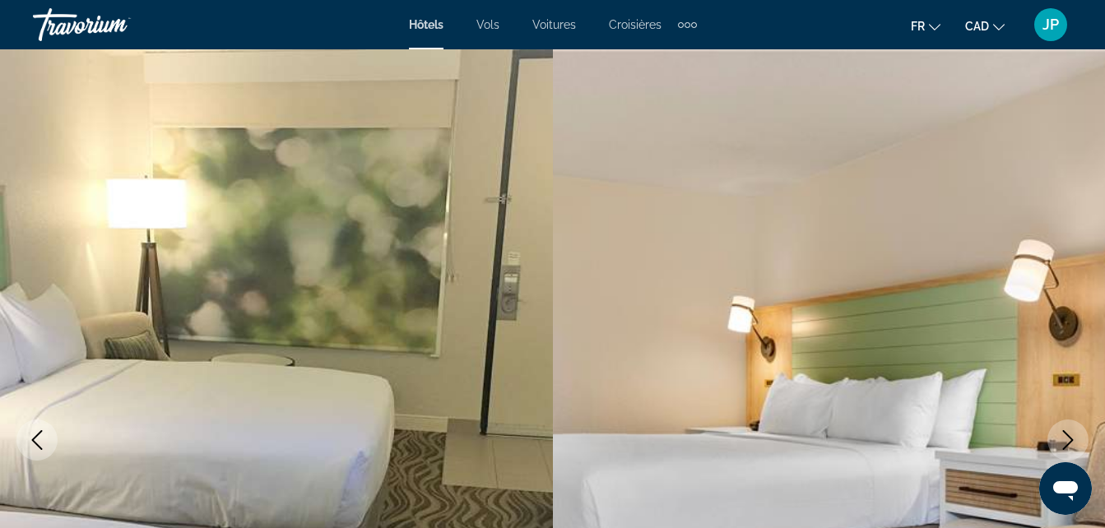
scroll to position [2861, 0]
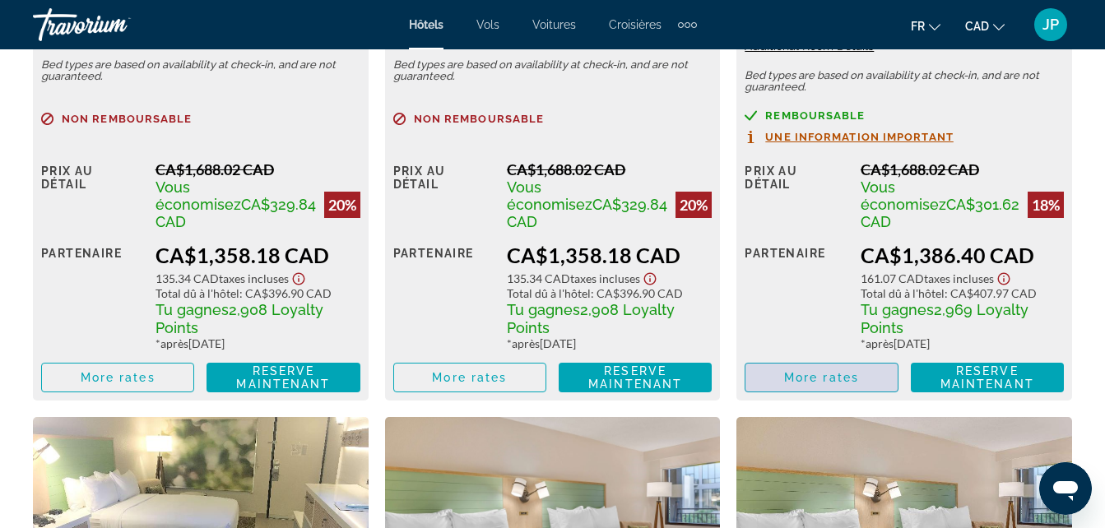
click at [819, 358] on span "Main content" at bounding box center [820, 377] width 151 height 39
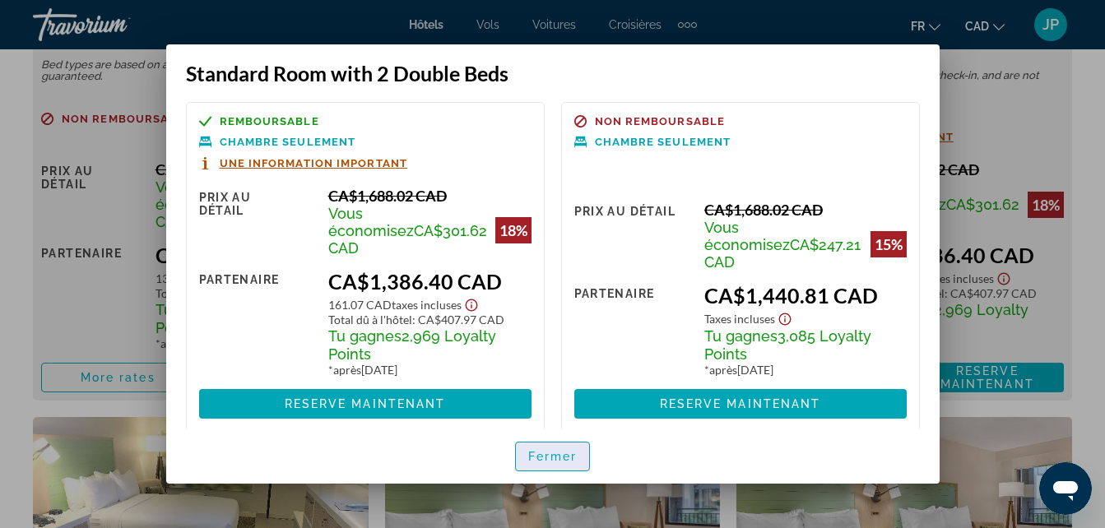
click at [585, 457] on span "button" at bounding box center [553, 456] width 74 height 39
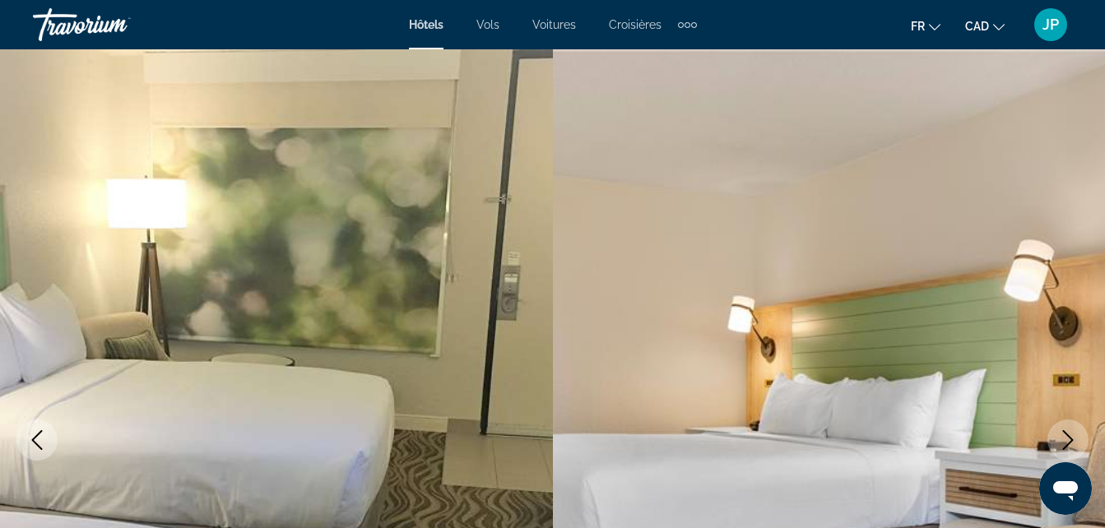
scroll to position [2861, 0]
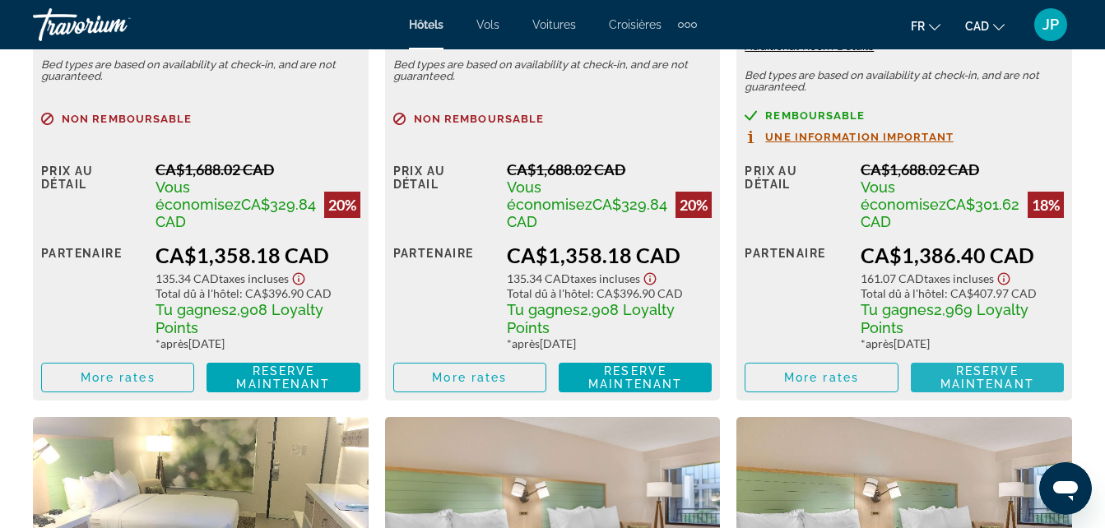
click at [970, 364] on span "Reserve maintenant" at bounding box center [987, 377] width 94 height 26
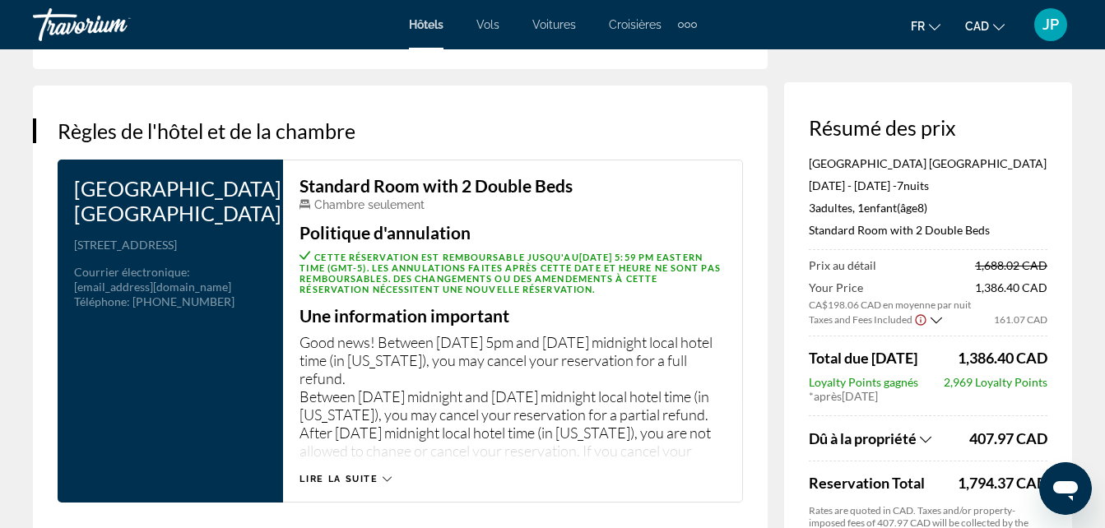
scroll to position [2124, 0]
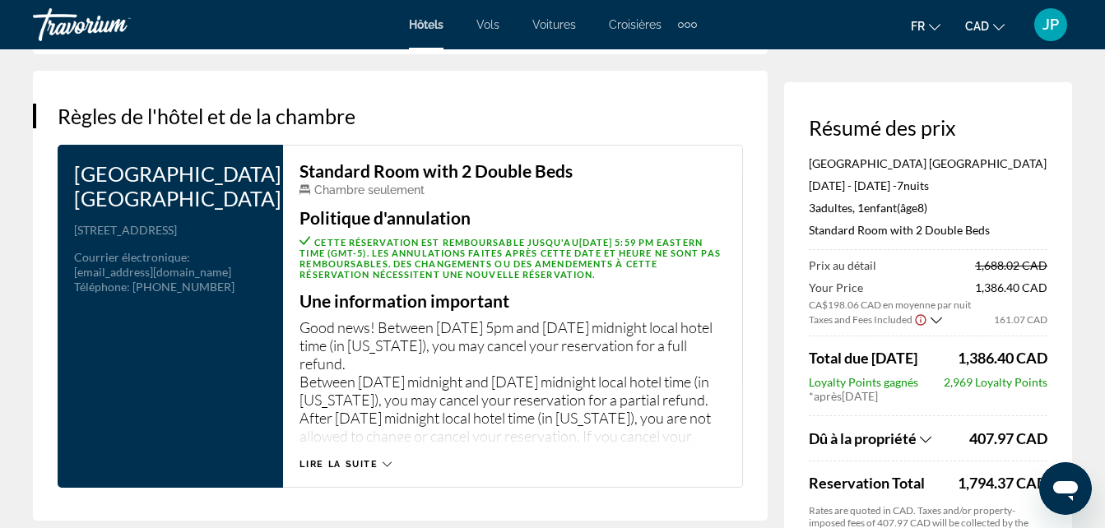
click at [359, 459] on span "Lire la suite" at bounding box center [338, 464] width 78 height 11
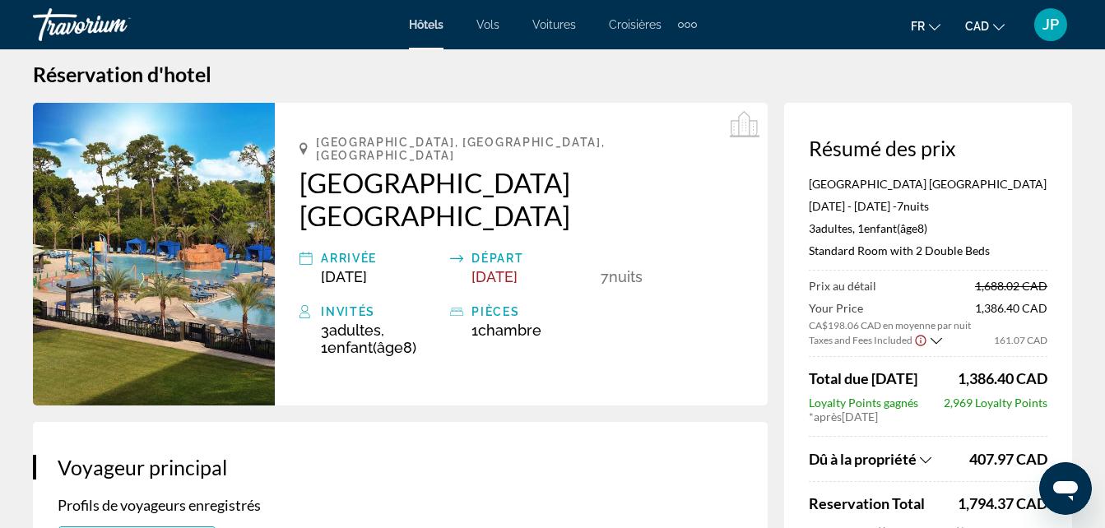
scroll to position [0, 0]
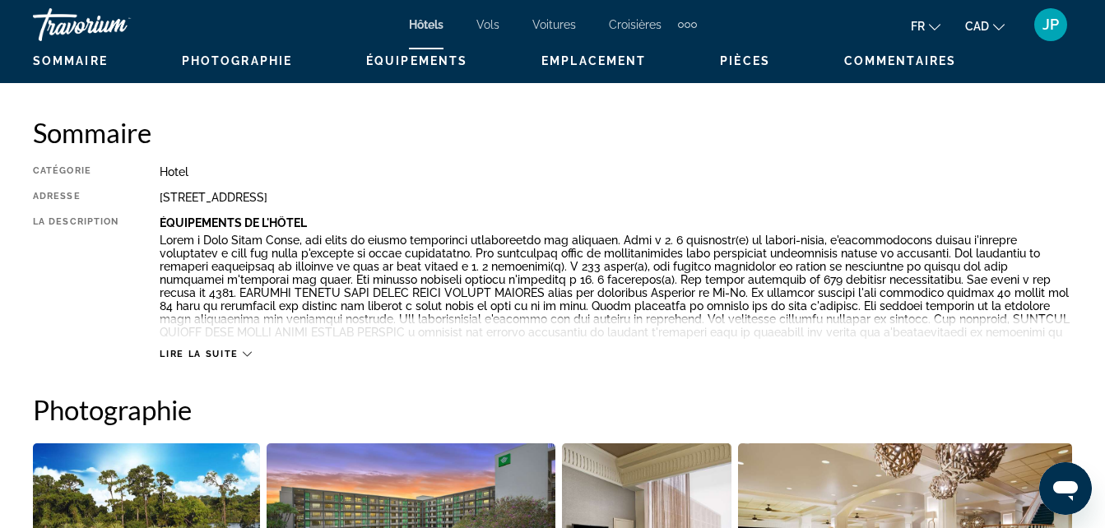
scroll to position [810, 0]
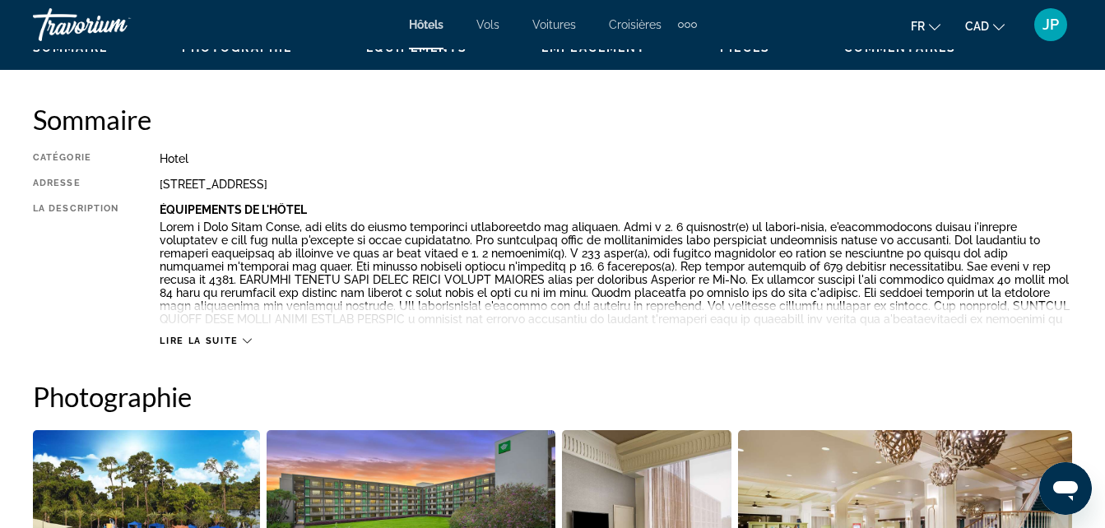
click at [232, 342] on span "Lire la suite" at bounding box center [199, 341] width 78 height 11
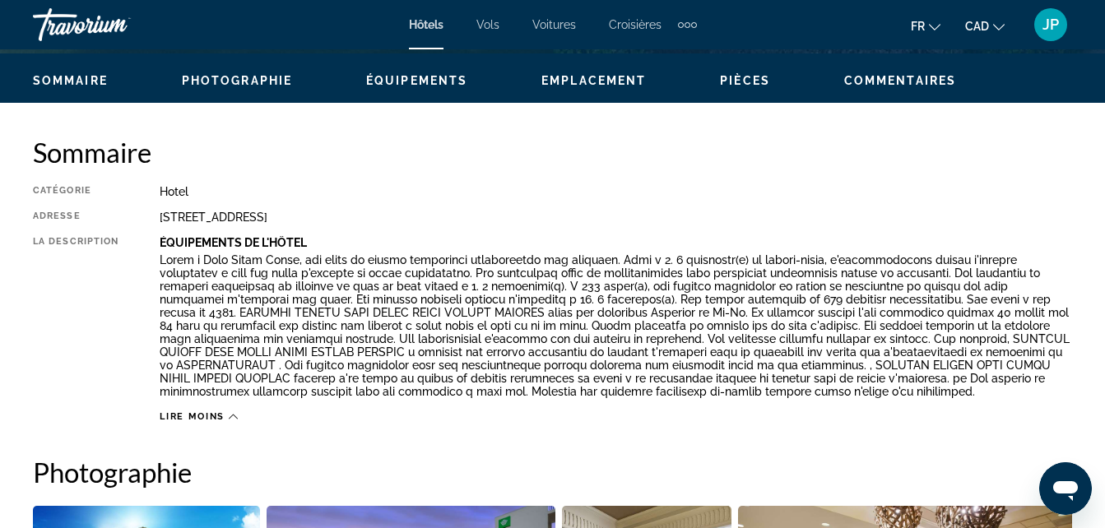
click at [230, 76] on span "Photographie" at bounding box center [237, 80] width 110 height 13
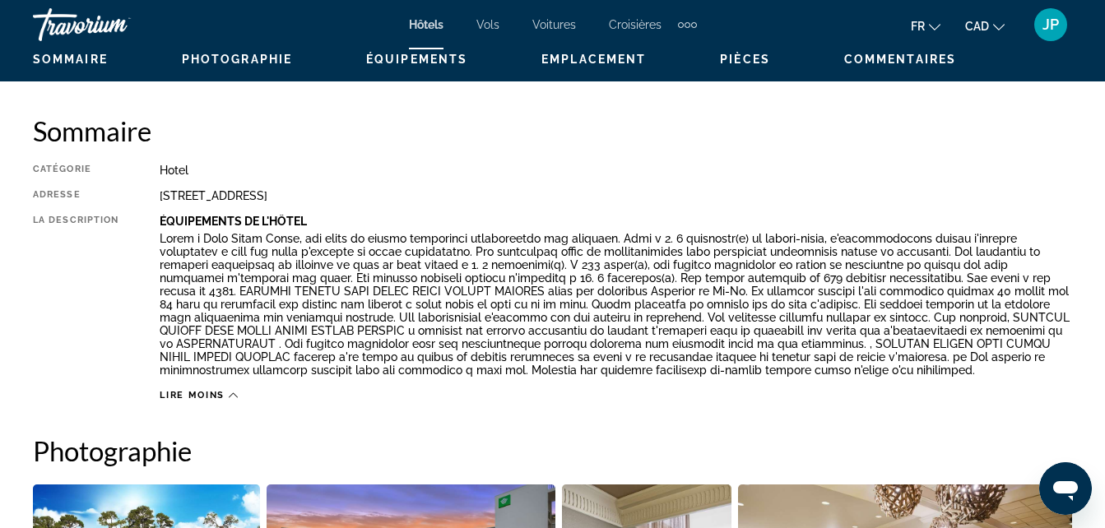
scroll to position [784, 0]
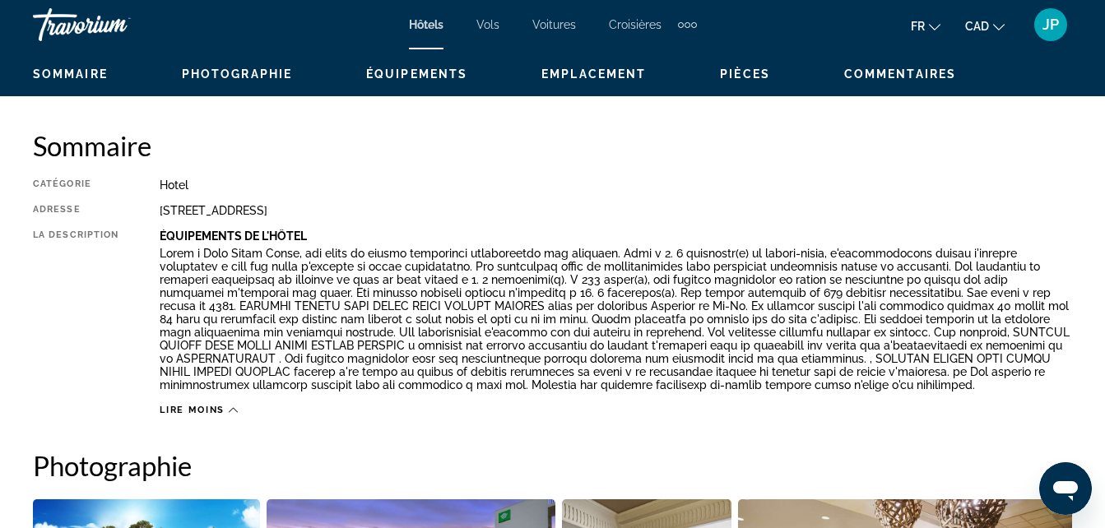
click at [424, 70] on span "Équipements" at bounding box center [416, 73] width 101 height 13
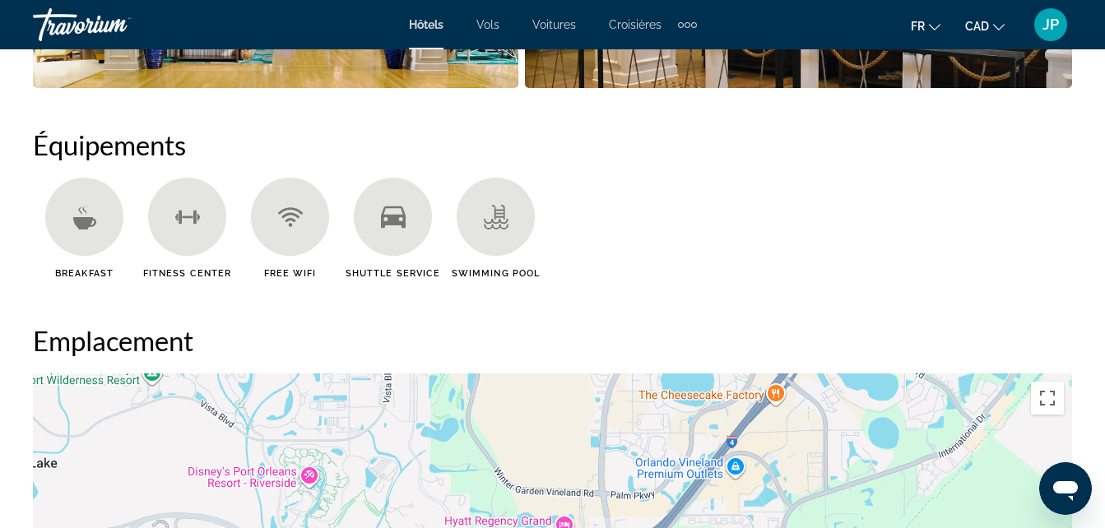
scroll to position [1641, 0]
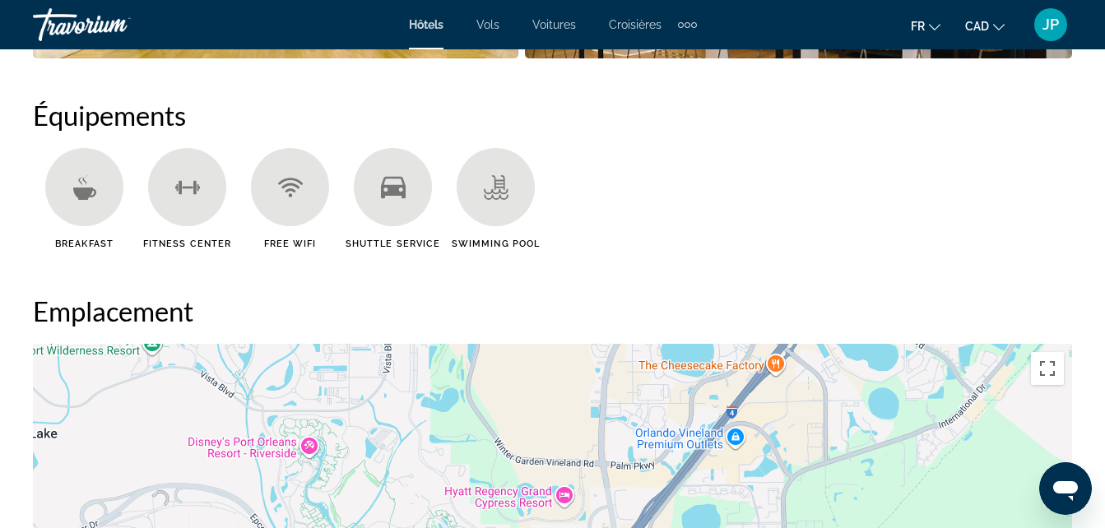
click at [390, 235] on div "Shuttle Service" at bounding box center [392, 198] width 103 height 101
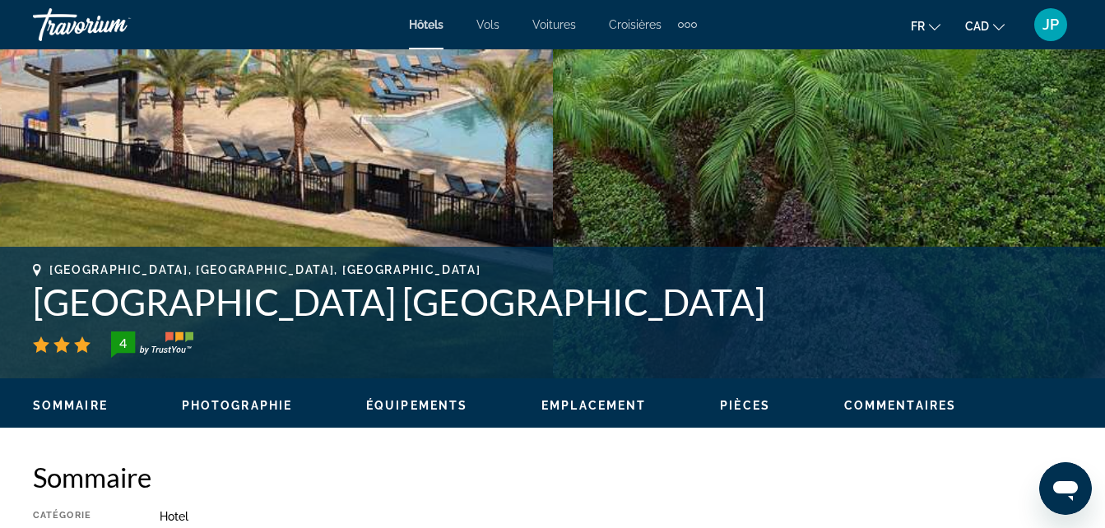
scroll to position [480, 0]
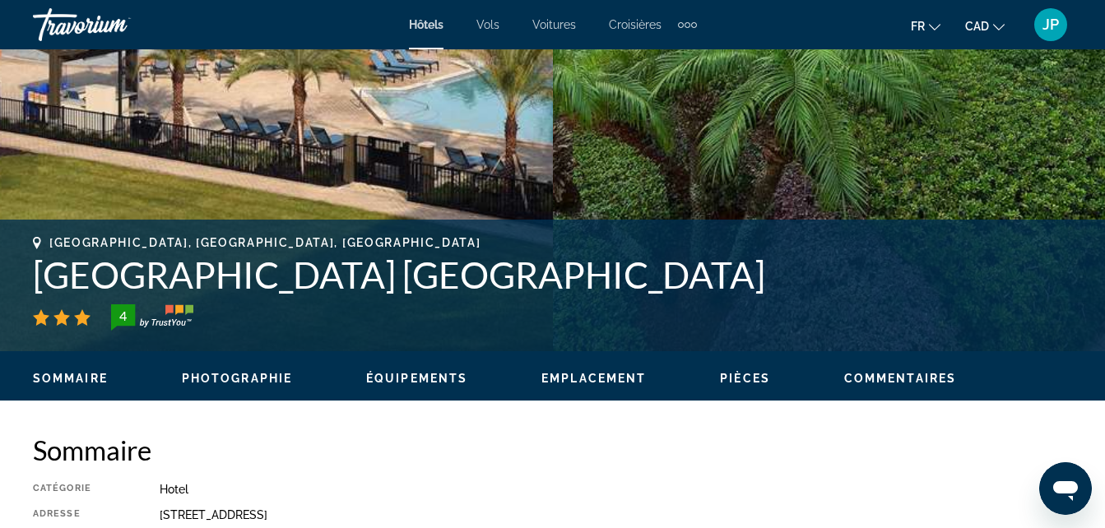
click at [578, 372] on span "Emplacement" at bounding box center [593, 378] width 104 height 13
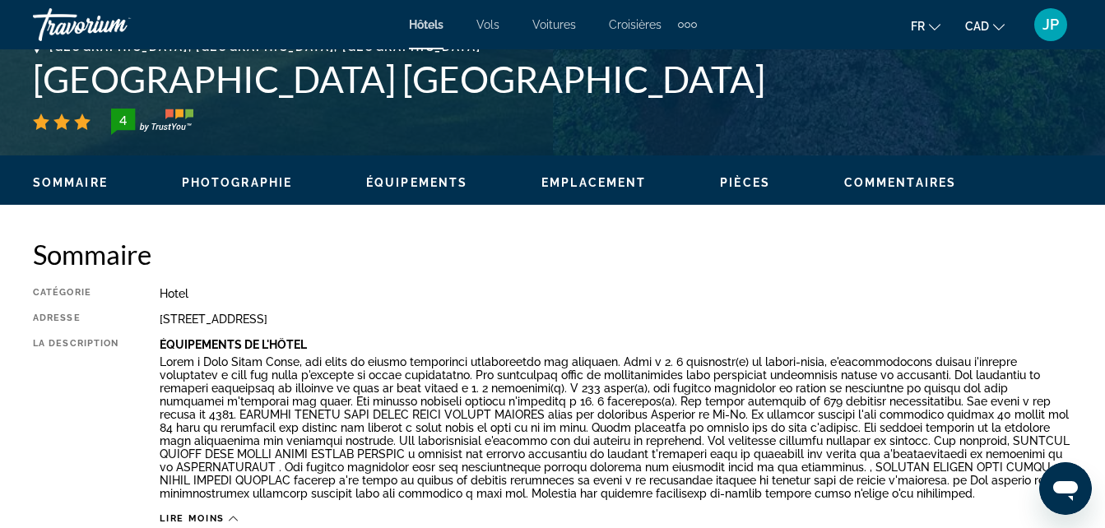
scroll to position [471, 0]
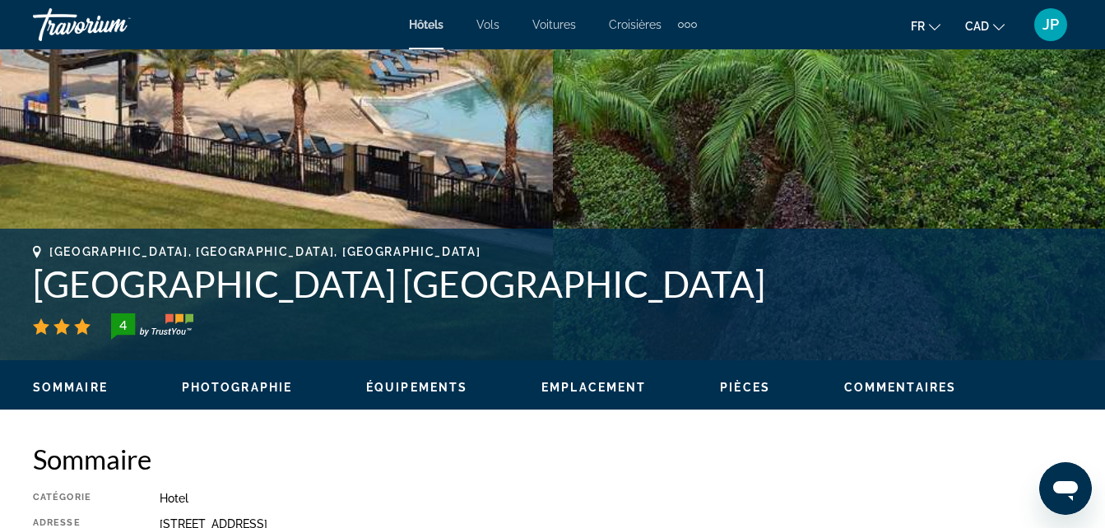
click at [921, 385] on span "Commentaires" at bounding box center [900, 387] width 112 height 13
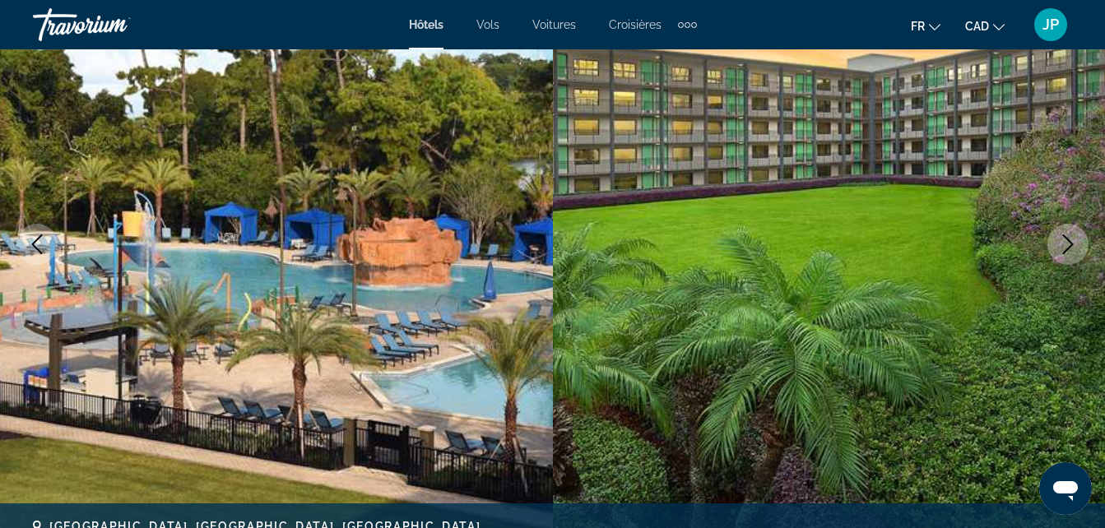
scroll to position [0, 0]
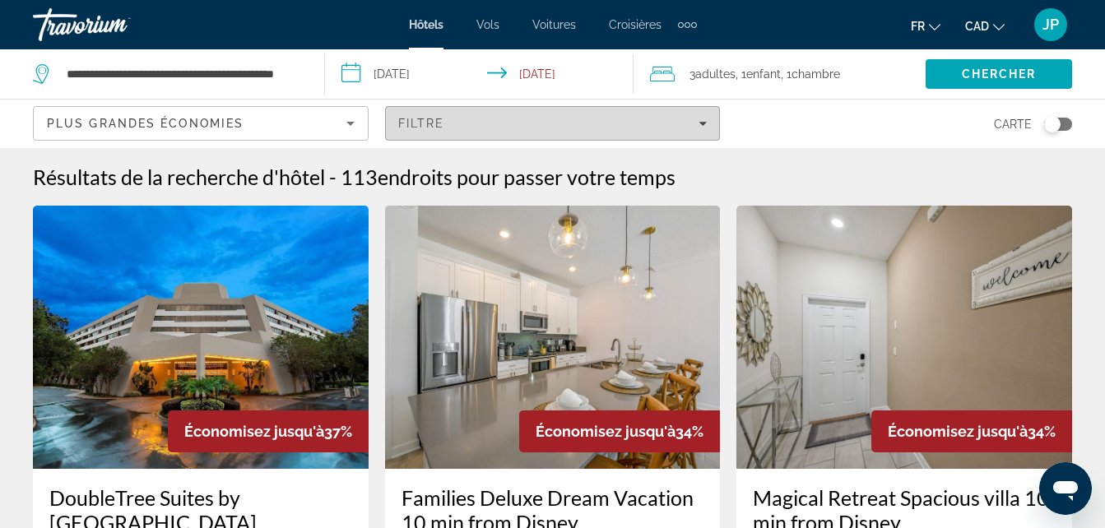
click at [415, 121] on span "Filtre" at bounding box center [421, 123] width 47 height 13
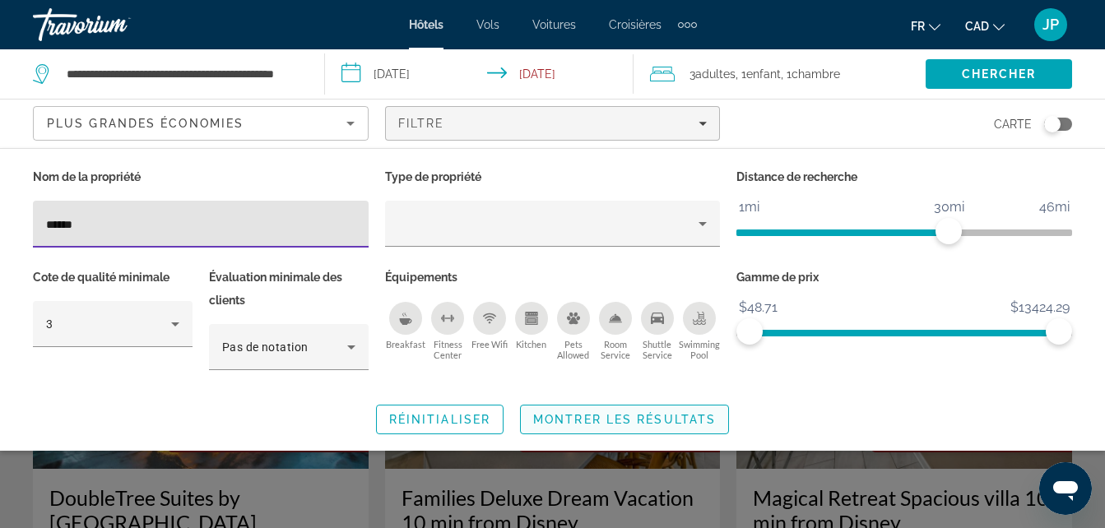
click at [697, 407] on span "Search widget" at bounding box center [624, 419] width 207 height 39
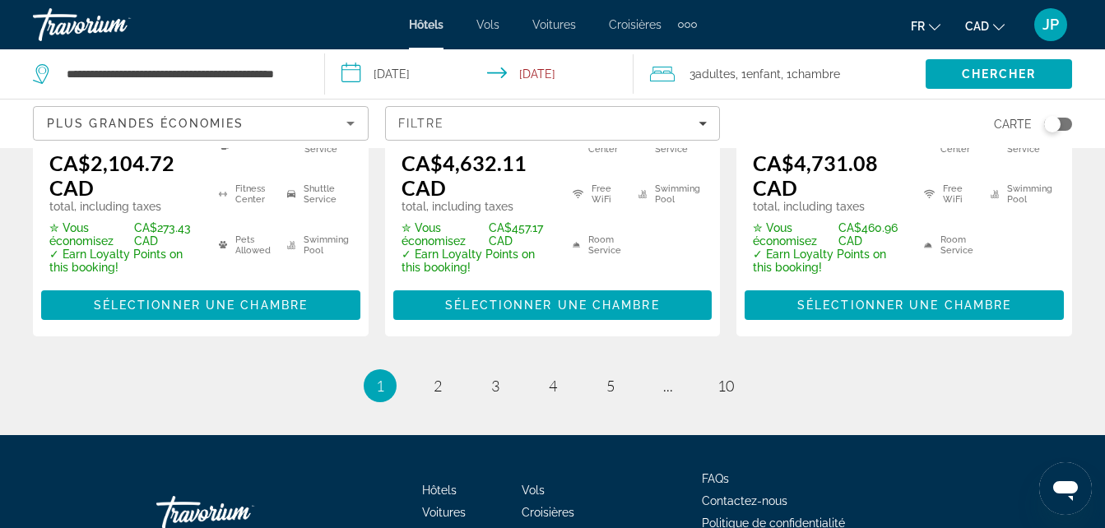
scroll to position [2697, 0]
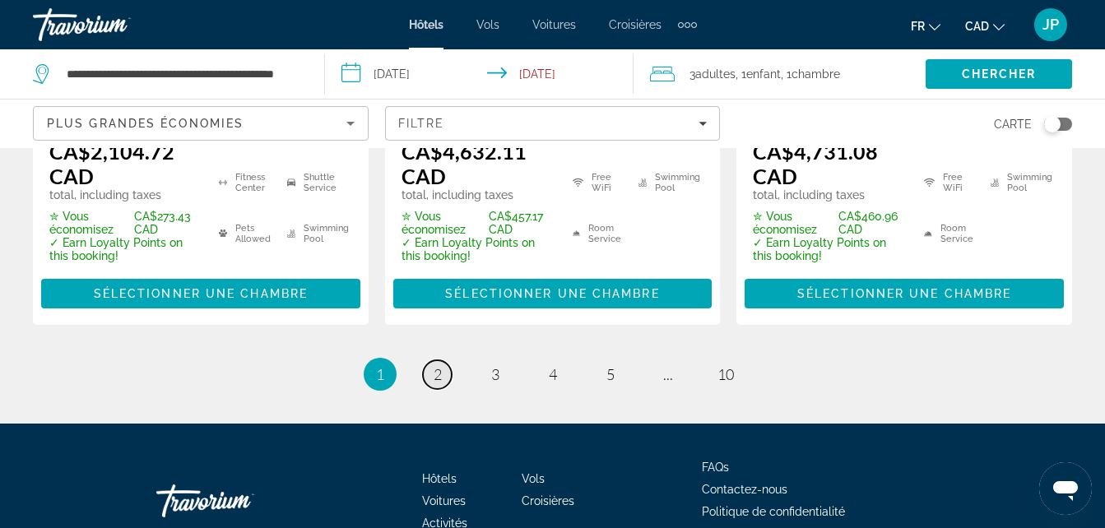
click at [438, 365] on span "2" at bounding box center [438, 374] width 8 height 18
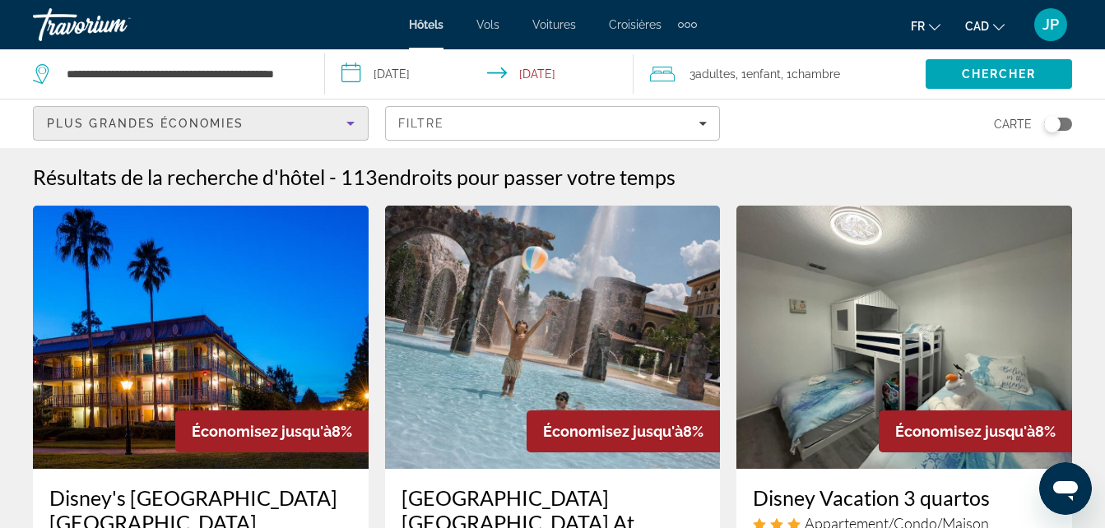
click at [158, 120] on span "Plus grandes économies" at bounding box center [145, 123] width 197 height 13
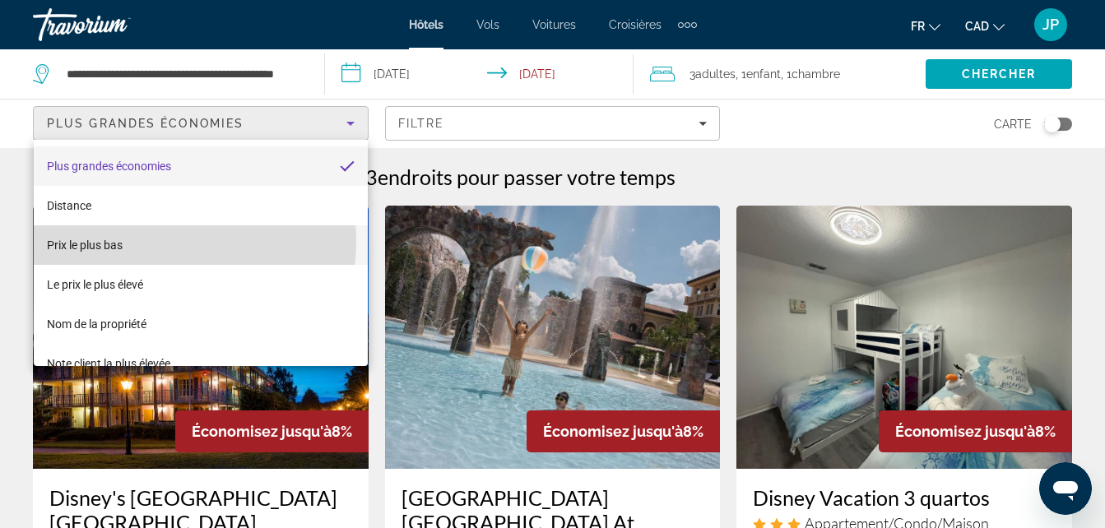
click at [160, 242] on mat-option "Prix le plus bas" at bounding box center [201, 244] width 334 height 39
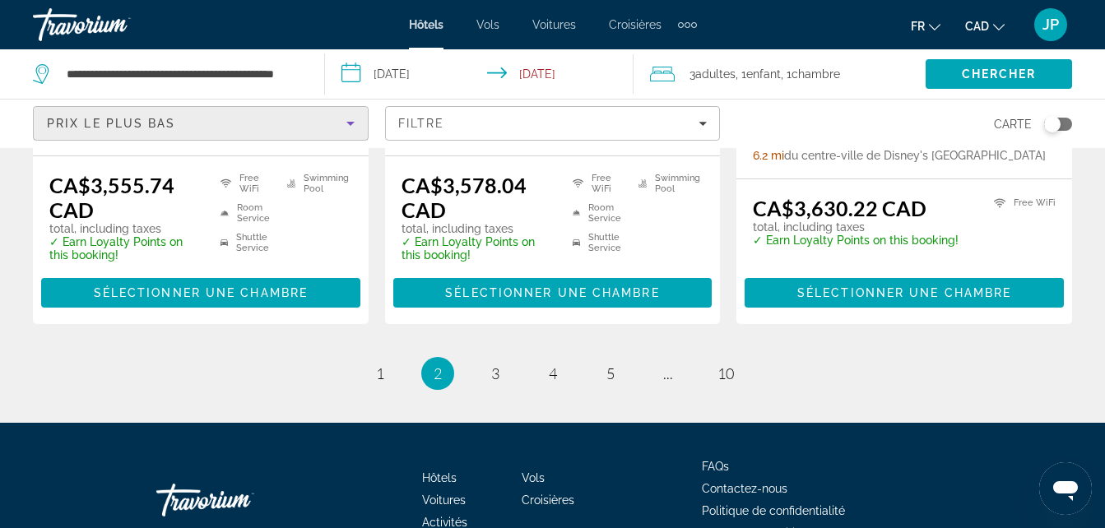
scroll to position [2548, 0]
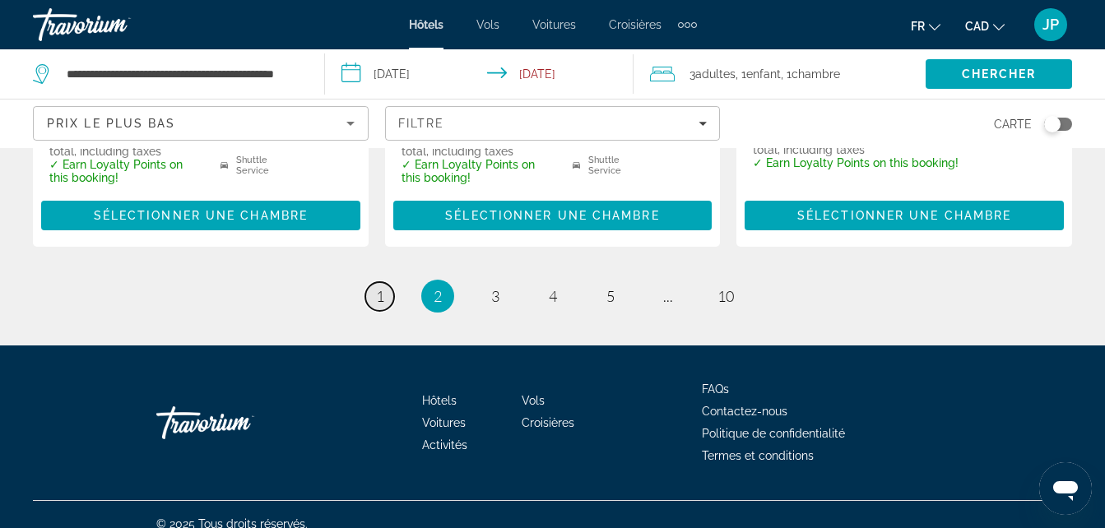
click at [377, 287] on span "1" at bounding box center [380, 296] width 8 height 18
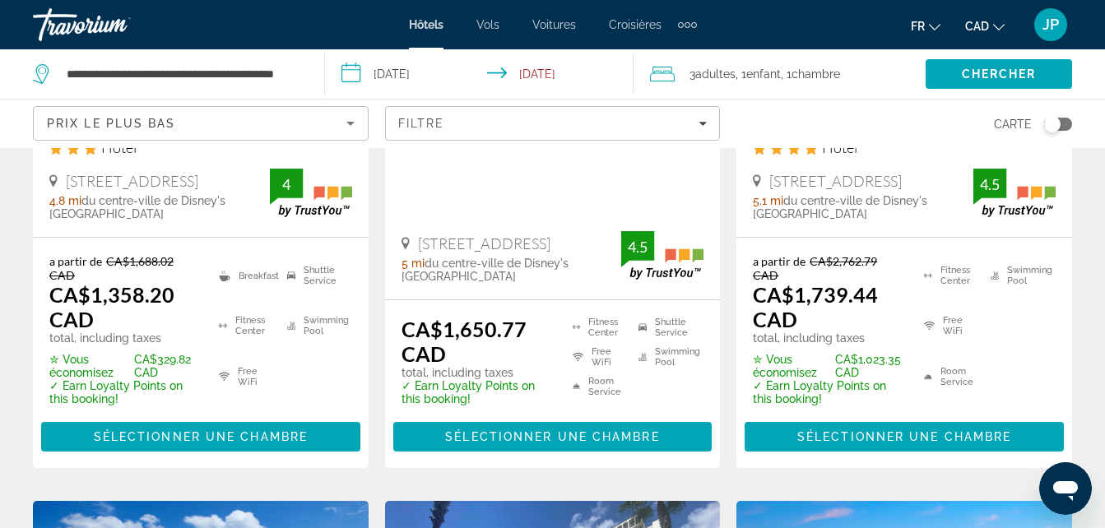
scroll to position [406, 0]
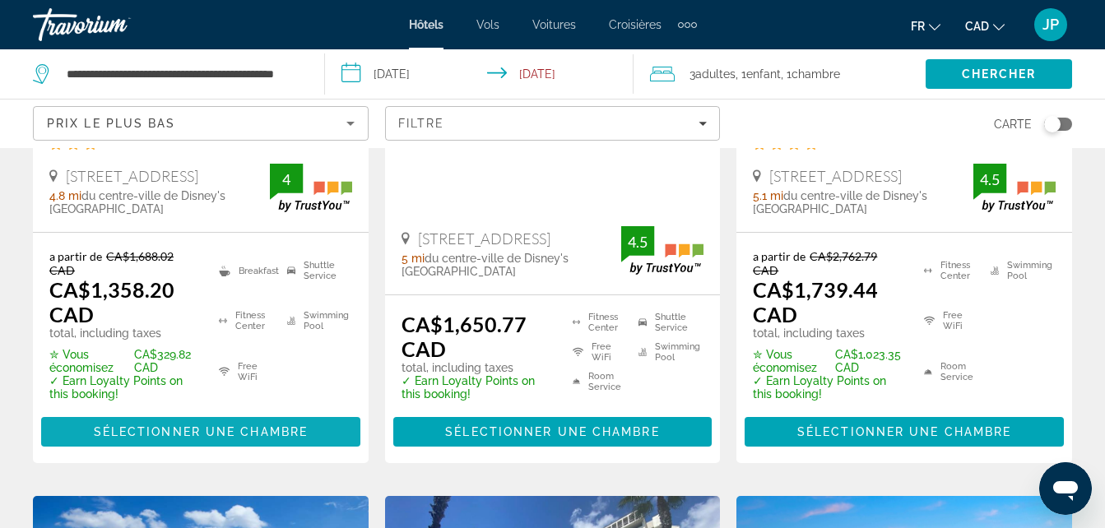
click at [98, 438] on span "Sélectionner une chambre" at bounding box center [201, 431] width 214 height 13
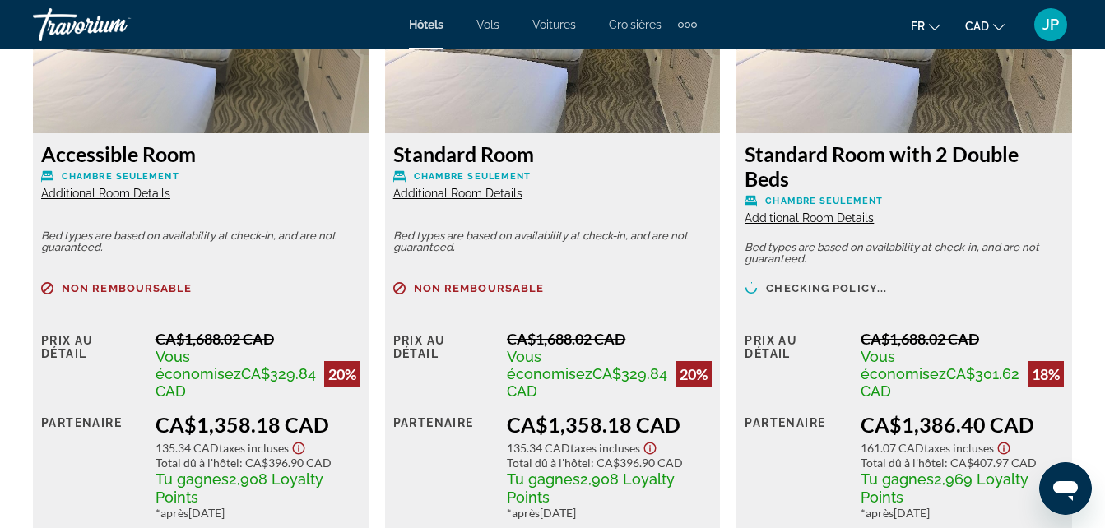
scroll to position [2729, 0]
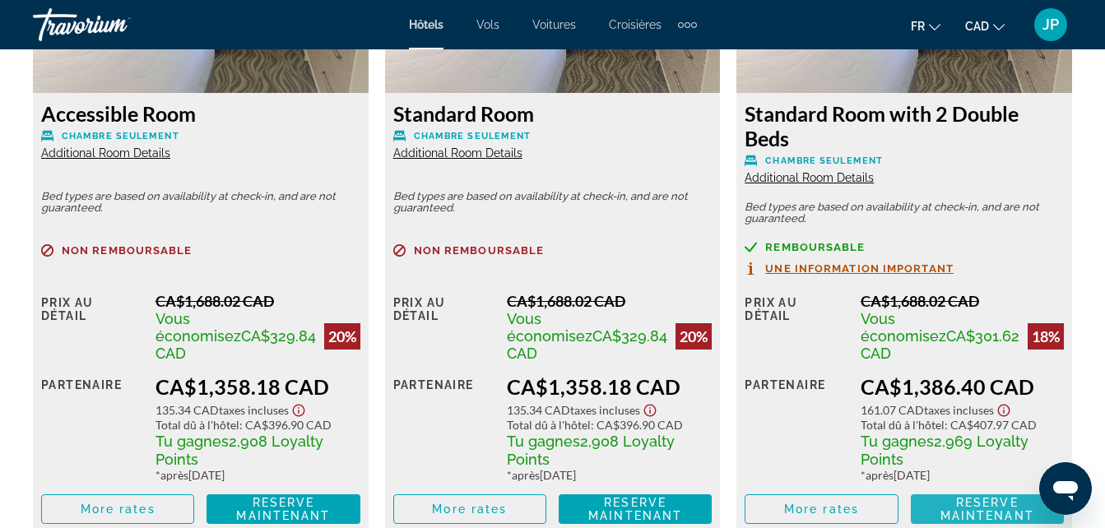
click at [974, 496] on span "Reserve maintenant" at bounding box center [987, 509] width 94 height 26
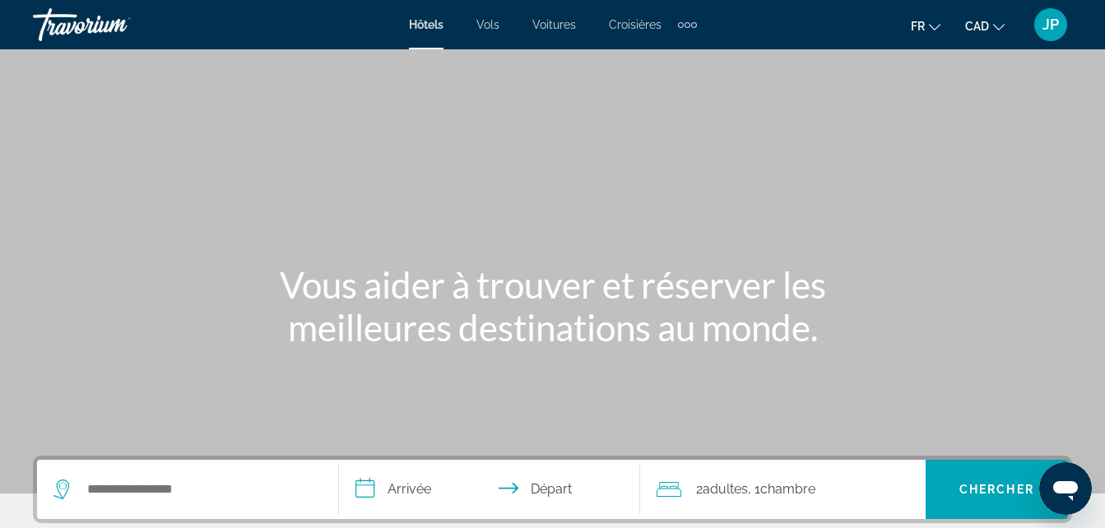
click at [482, 23] on span "Vols" at bounding box center [487, 24] width 23 height 13
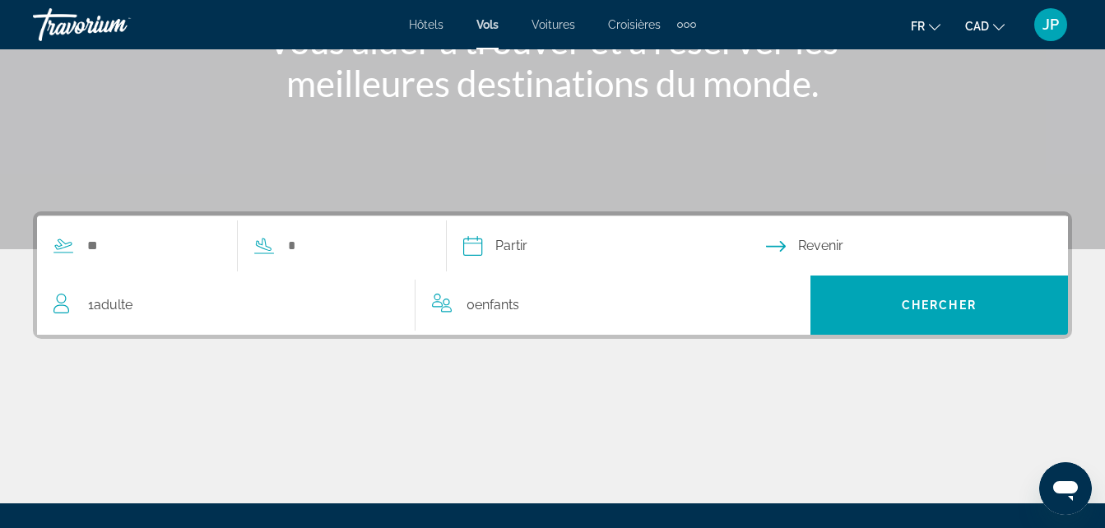
scroll to position [246, 0]
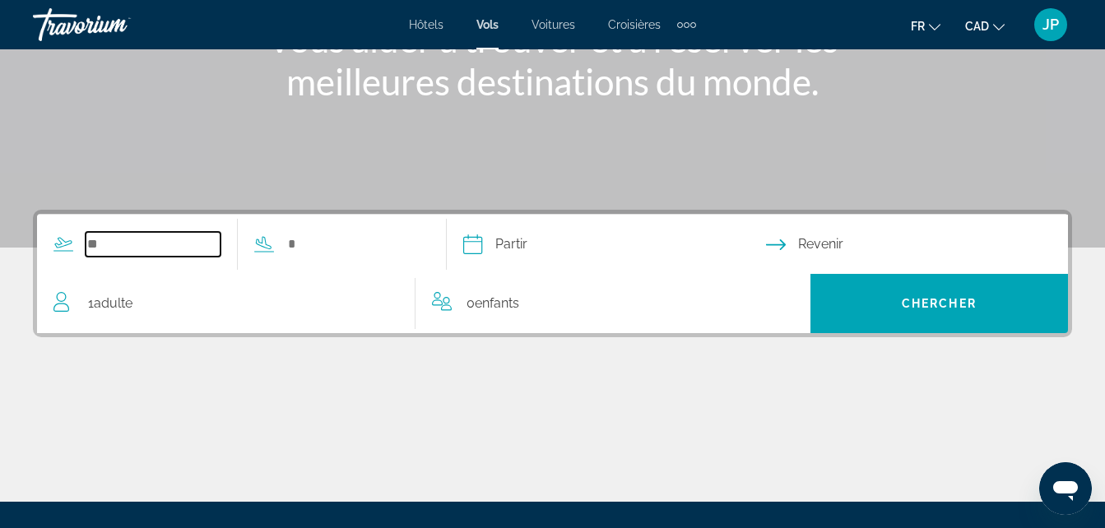
click at [151, 234] on input "Search widget" at bounding box center [153, 244] width 135 height 25
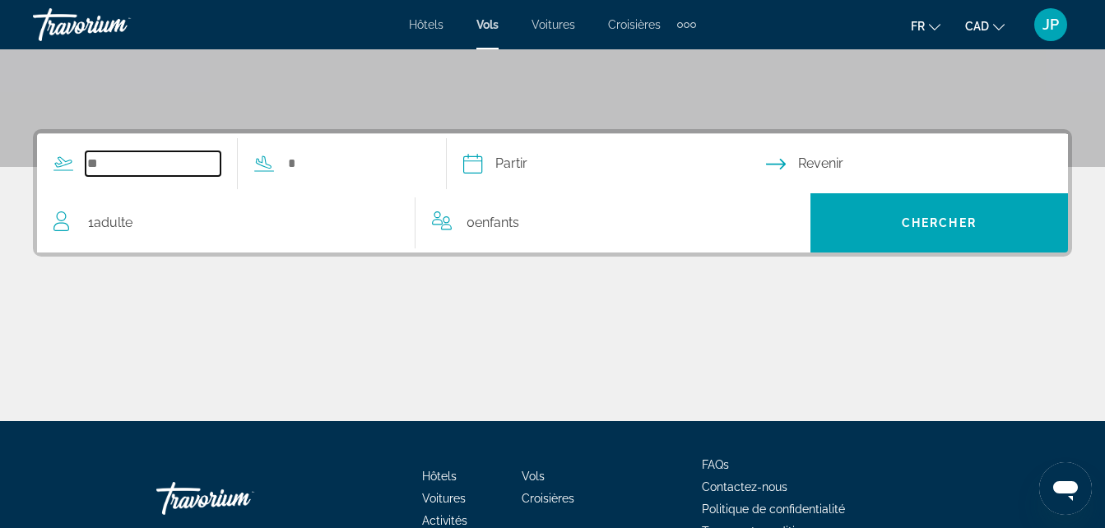
scroll to position [402, 0]
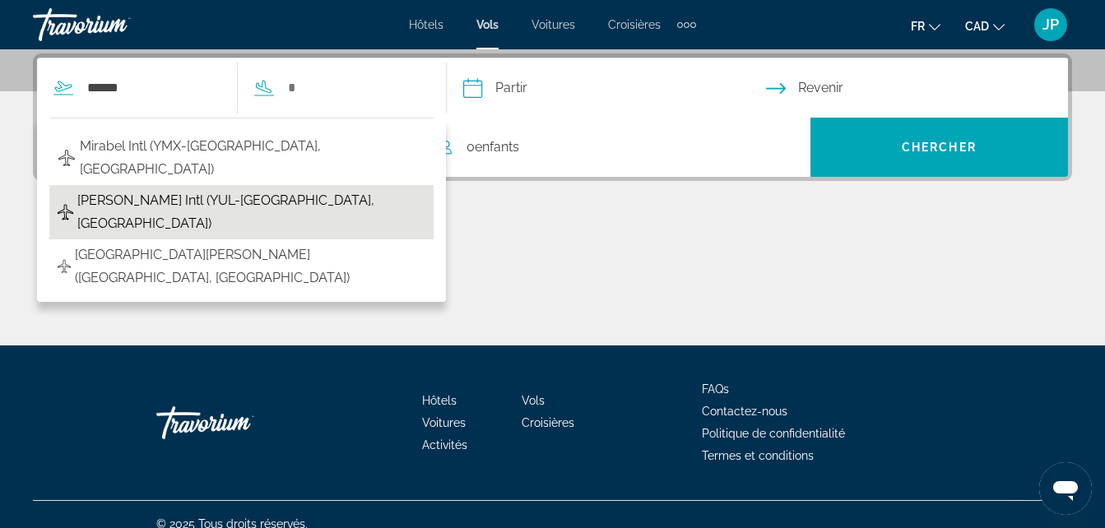
click at [187, 189] on span "Pierre Elliott Trudeau Intl (YUL-Montreal, Canada)" at bounding box center [251, 212] width 348 height 46
type input "**********"
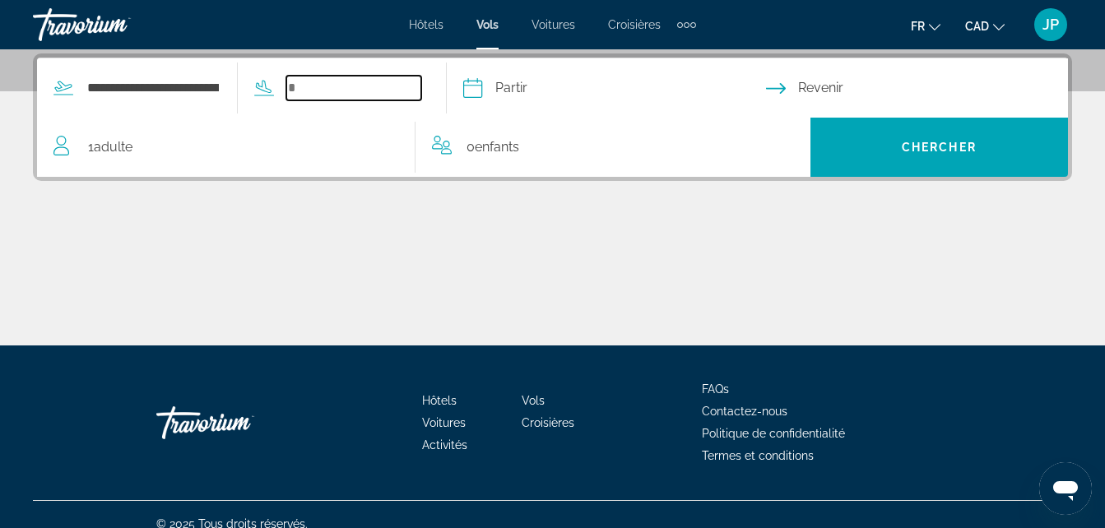
click at [388, 77] on input "Search widget" at bounding box center [353, 88] width 135 height 25
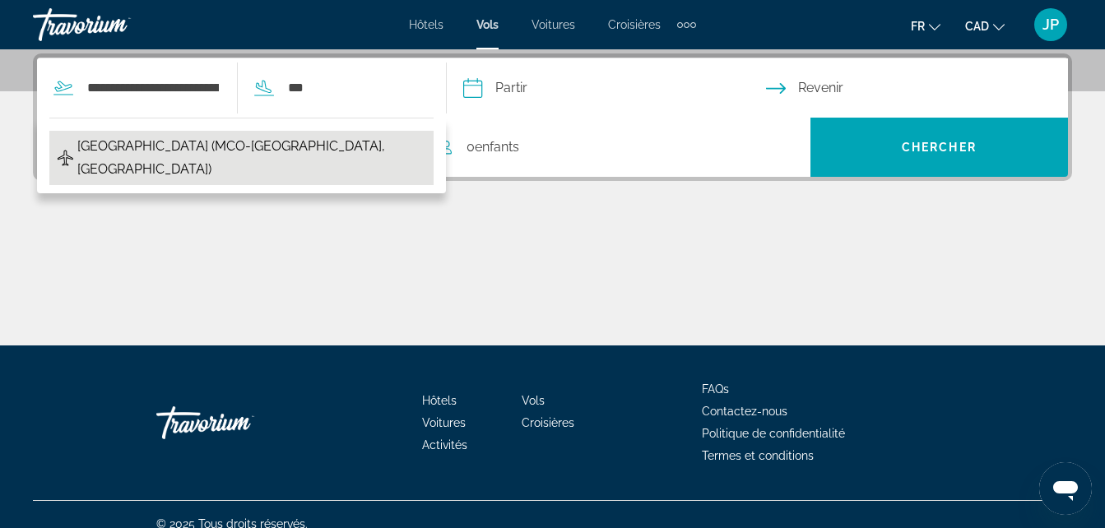
click at [294, 151] on span "Orlando Intl Airport (MCO-Orlando, US)" at bounding box center [251, 158] width 348 height 46
type input "**********"
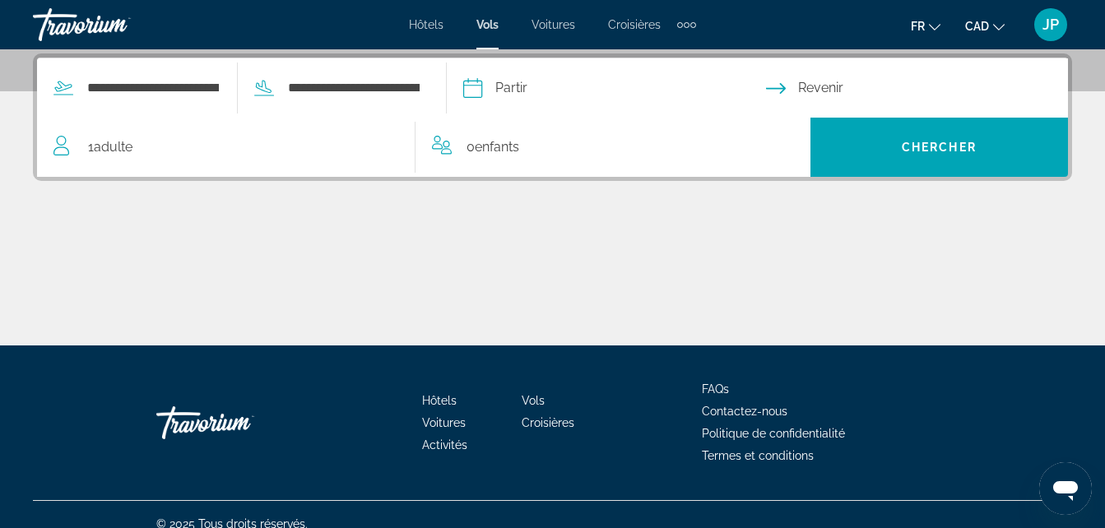
click at [542, 85] on input "Depart date" at bounding box center [613, 90] width 309 height 64
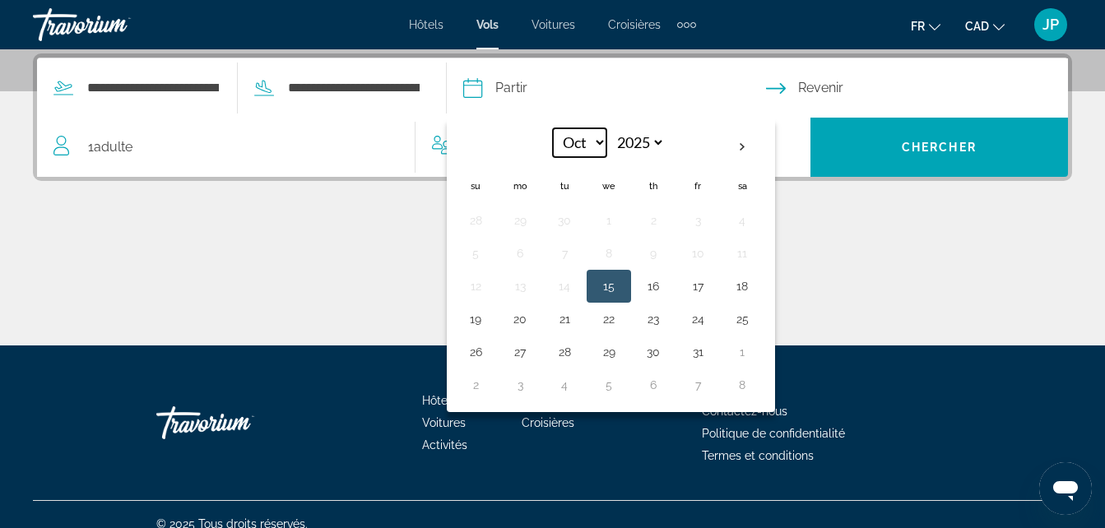
click at [606, 146] on select "*** *** *** *** *** *** *** *** *** *** *** ***" at bounding box center [579, 142] width 53 height 29
select select "**"
click at [583, 128] on select "*** *** *** *** *** *** *** *** *** *** *** ***" at bounding box center [579, 142] width 53 height 29
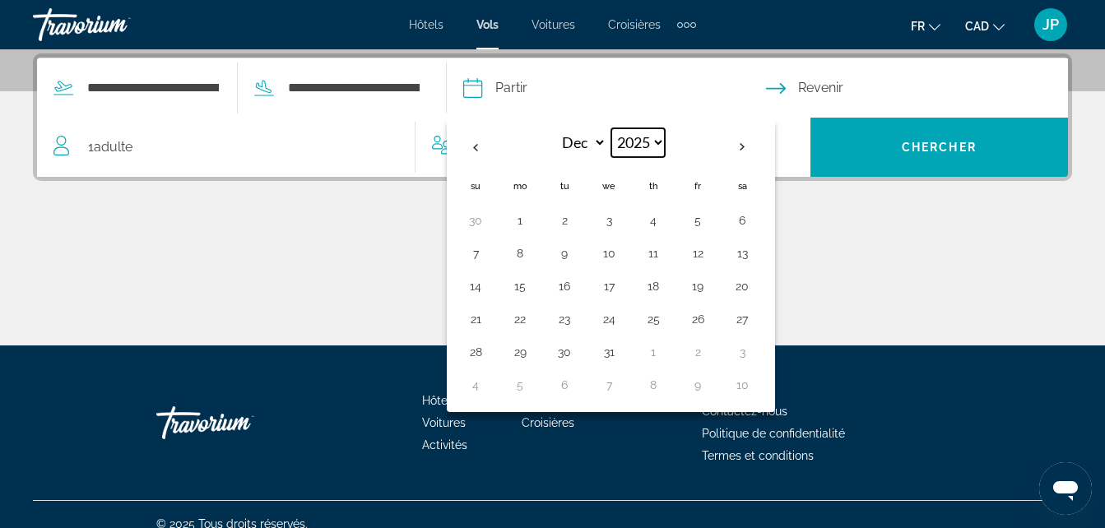
click at [665, 139] on select "**** **** **** **** **** ****" at bounding box center [637, 142] width 53 height 29
click at [642, 128] on select "**** **** **** **** **** ****" at bounding box center [637, 142] width 53 height 29
click at [711, 318] on button "26" at bounding box center [697, 319] width 26 height 23
type input "**********"
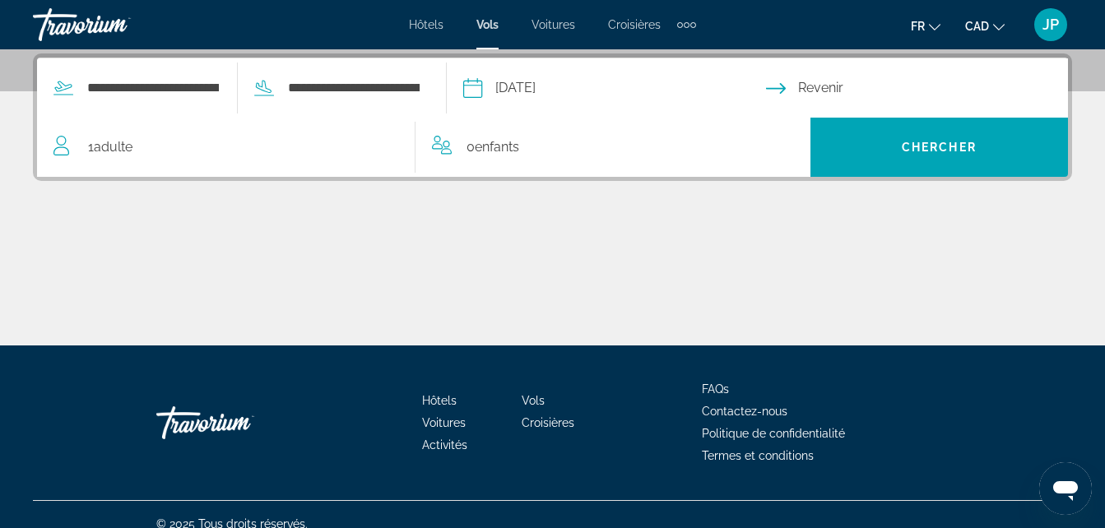
click at [844, 83] on input "Return date" at bounding box center [920, 90] width 309 height 64
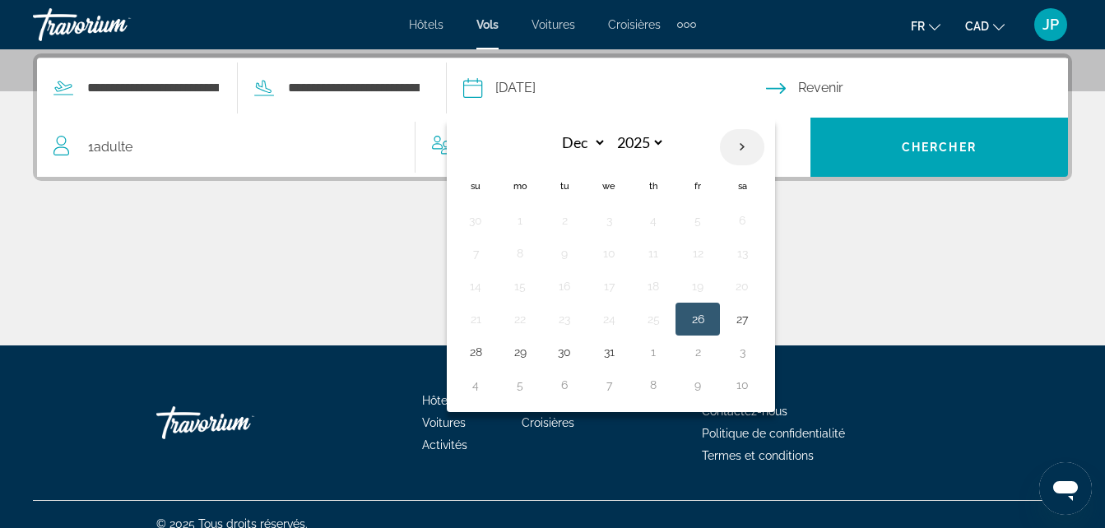
click at [764, 141] on th "Next month" at bounding box center [742, 147] width 44 height 36
select select "*"
select select "****"
click at [711, 220] on button "2" at bounding box center [697, 220] width 26 height 23
type input "**********"
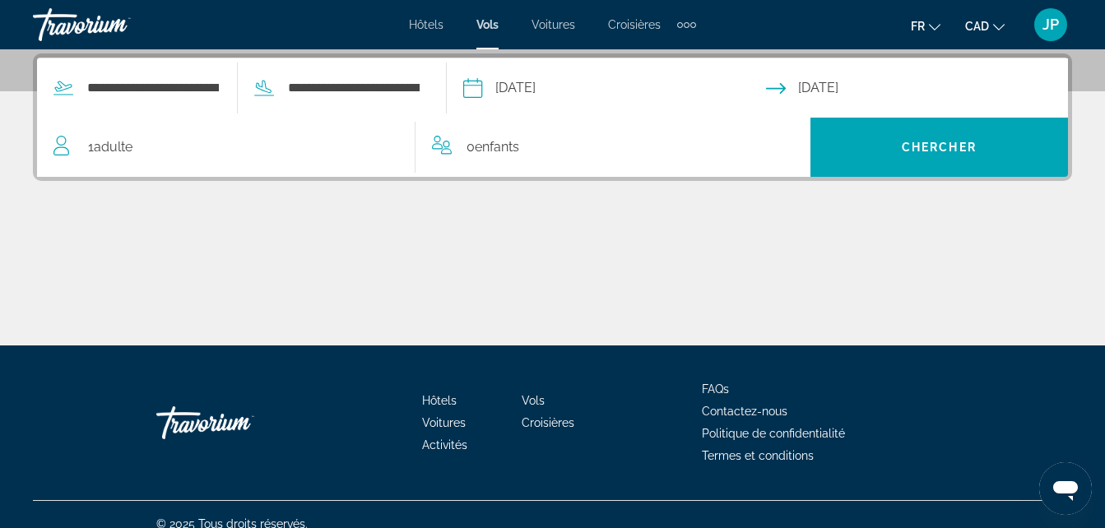
click at [141, 154] on div "1 Adulte Adultes" at bounding box center [233, 147] width 361 height 23
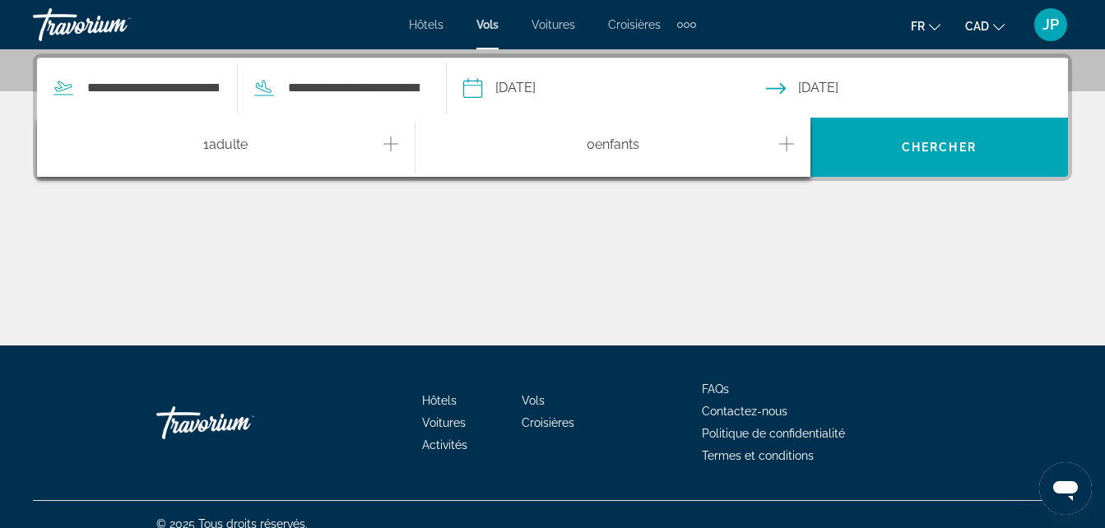
click at [383, 146] on icon "Increment adults" at bounding box center [390, 144] width 15 height 20
click at [779, 150] on icon "Increment children" at bounding box center [786, 144] width 15 height 20
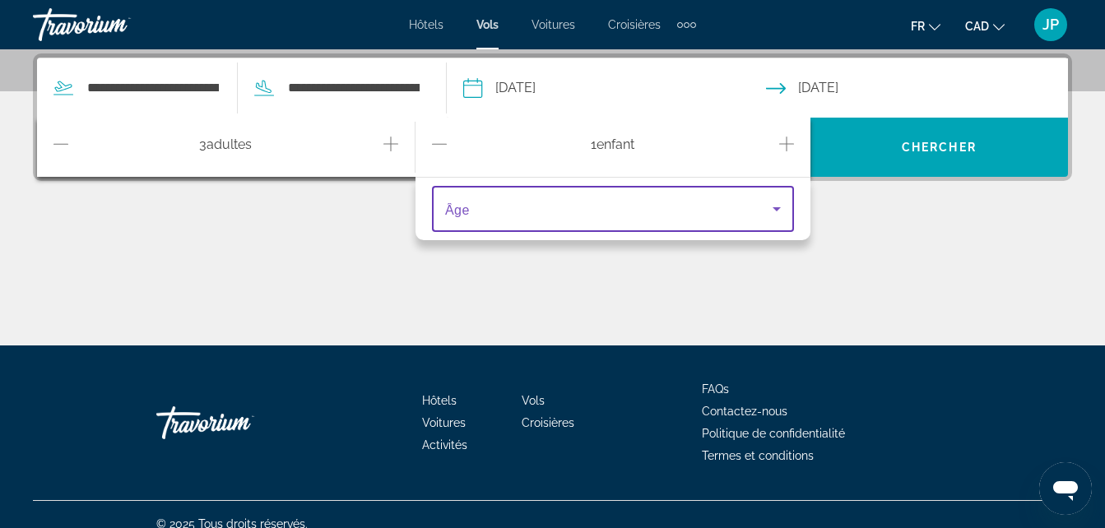
click at [666, 209] on span "Travelers: 3 adults, 1 child" at bounding box center [608, 209] width 327 height 20
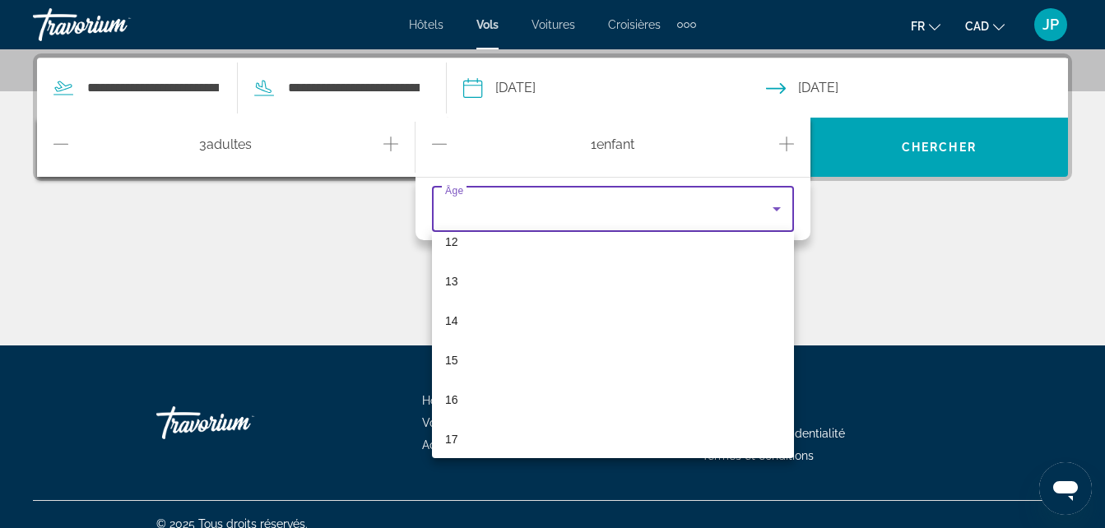
scroll to position [498, 0]
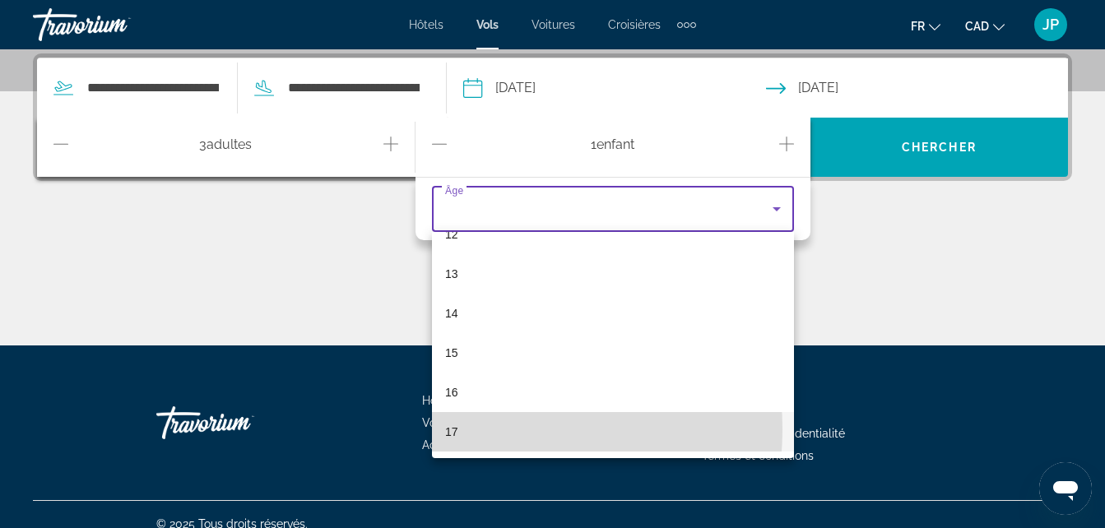
click at [477, 429] on mat-option "17" at bounding box center [613, 431] width 362 height 39
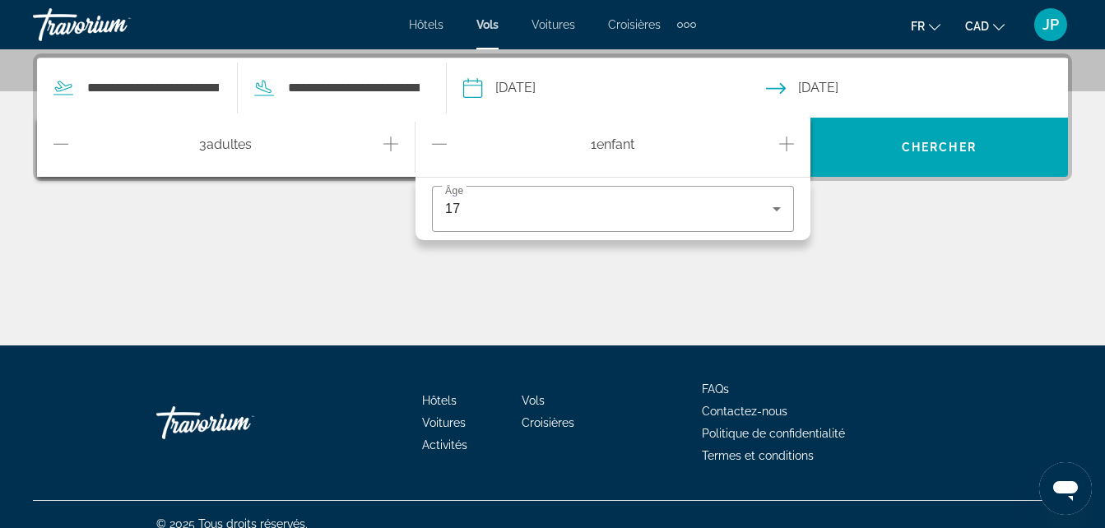
click at [785, 137] on icon "Increment children" at bounding box center [786, 144] width 15 height 20
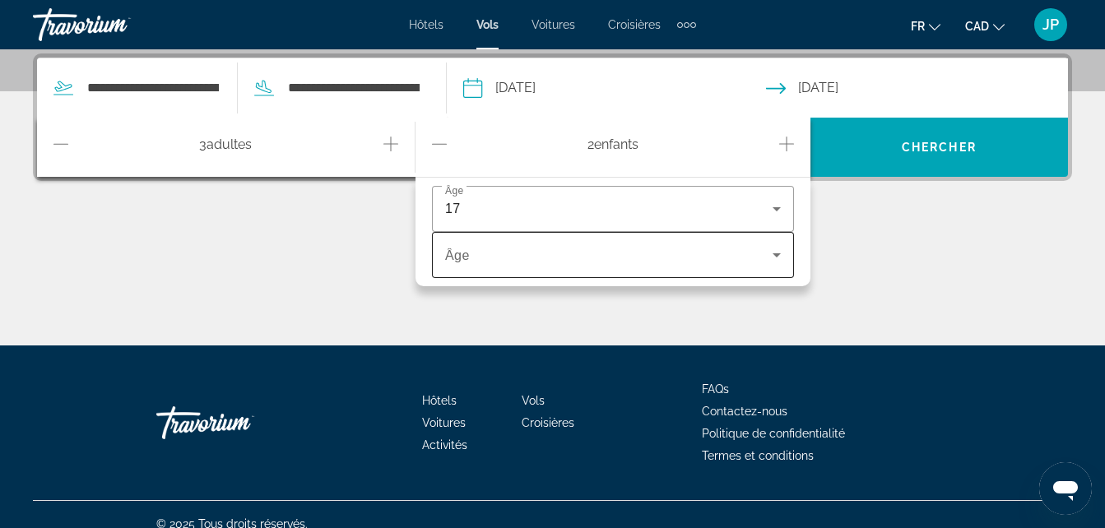
click at [591, 263] on span "Travelers: 3 adults, 2 children" at bounding box center [608, 255] width 327 height 20
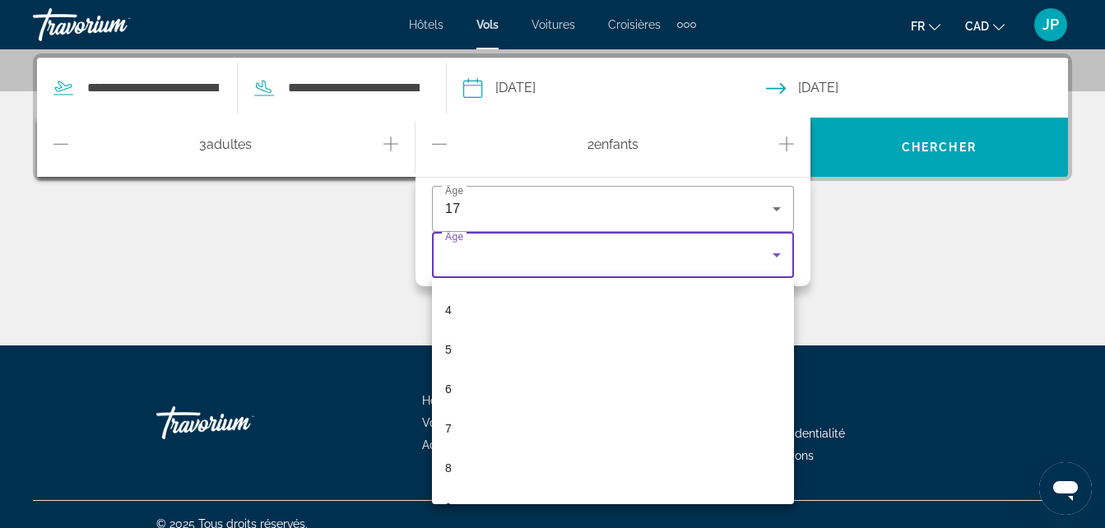
scroll to position [155, 0]
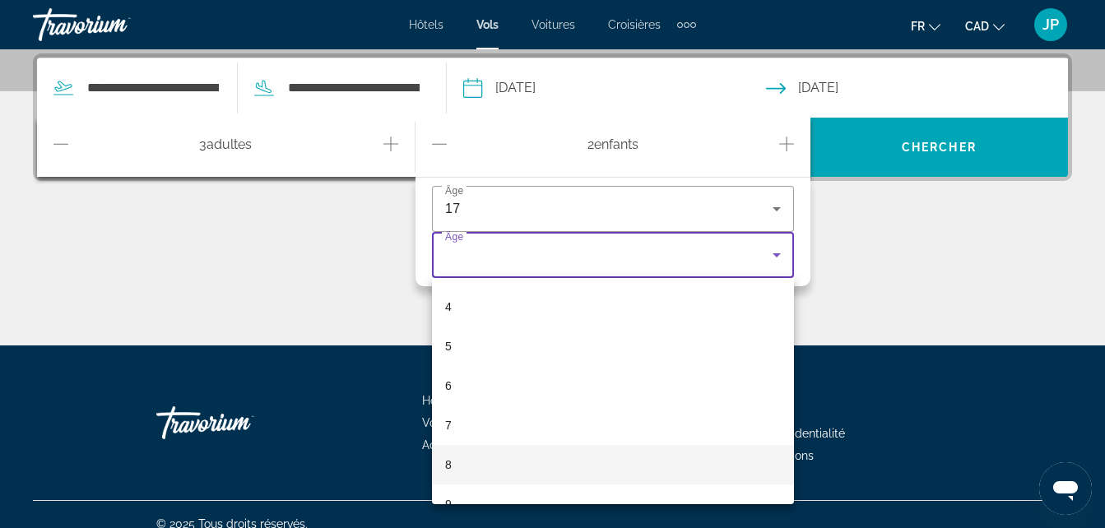
click at [526, 457] on mat-option "8" at bounding box center [613, 464] width 362 height 39
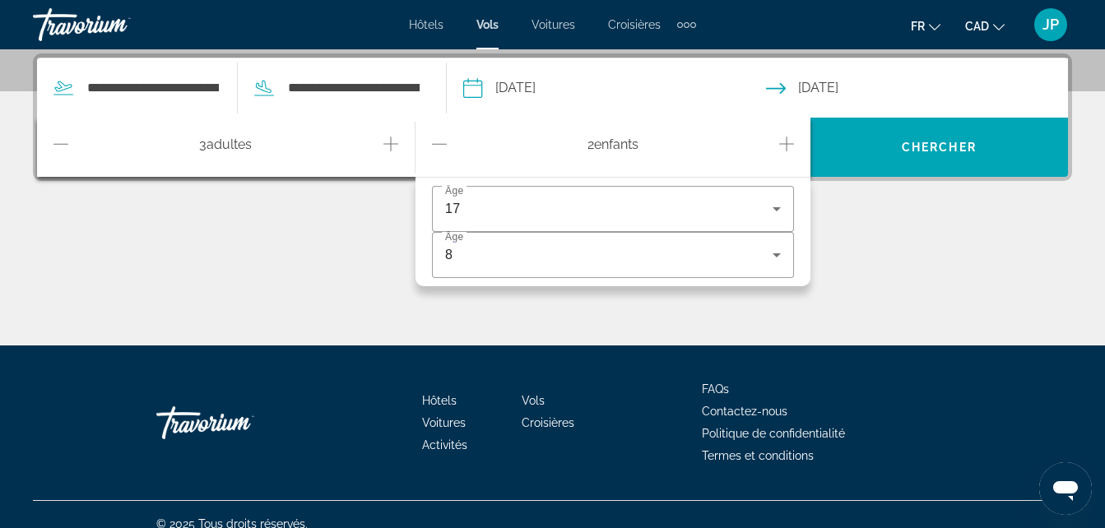
click at [56, 141] on icon "Decrement adults" at bounding box center [60, 144] width 15 height 20
click at [210, 241] on div "Main content" at bounding box center [552, 283] width 1039 height 123
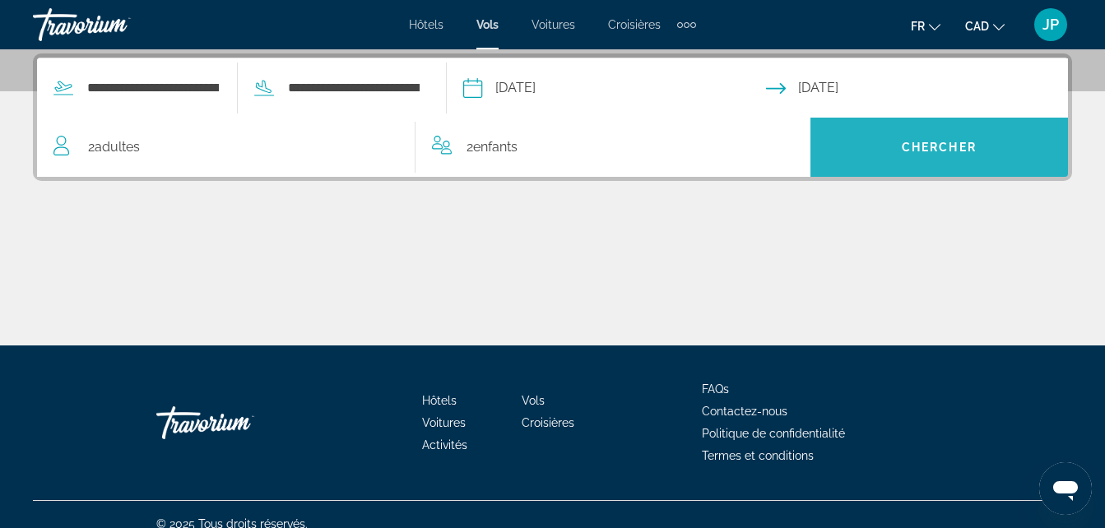
click at [961, 144] on span "Chercher" at bounding box center [939, 147] width 75 height 13
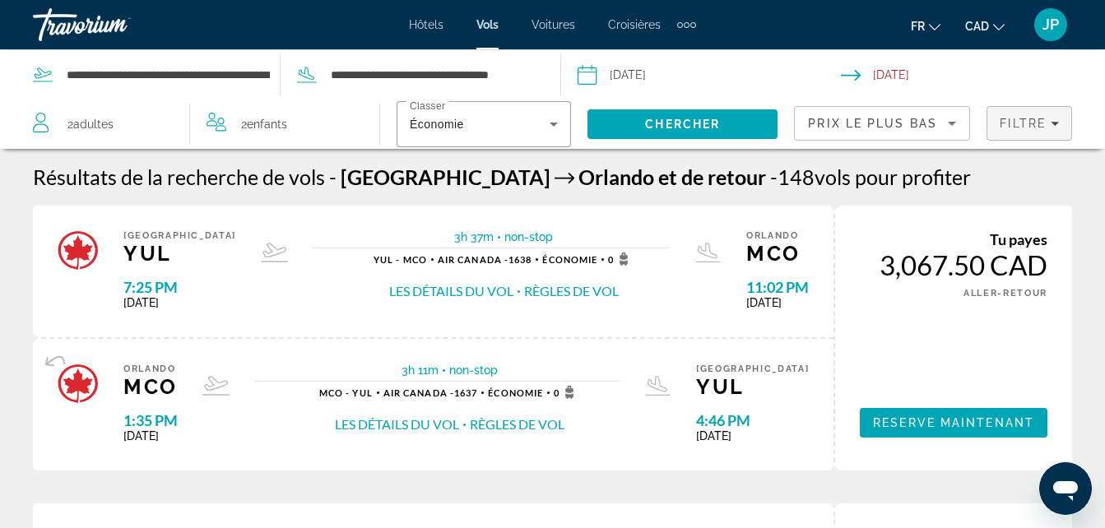
click at [1029, 127] on span "Filtre" at bounding box center [1022, 123] width 47 height 13
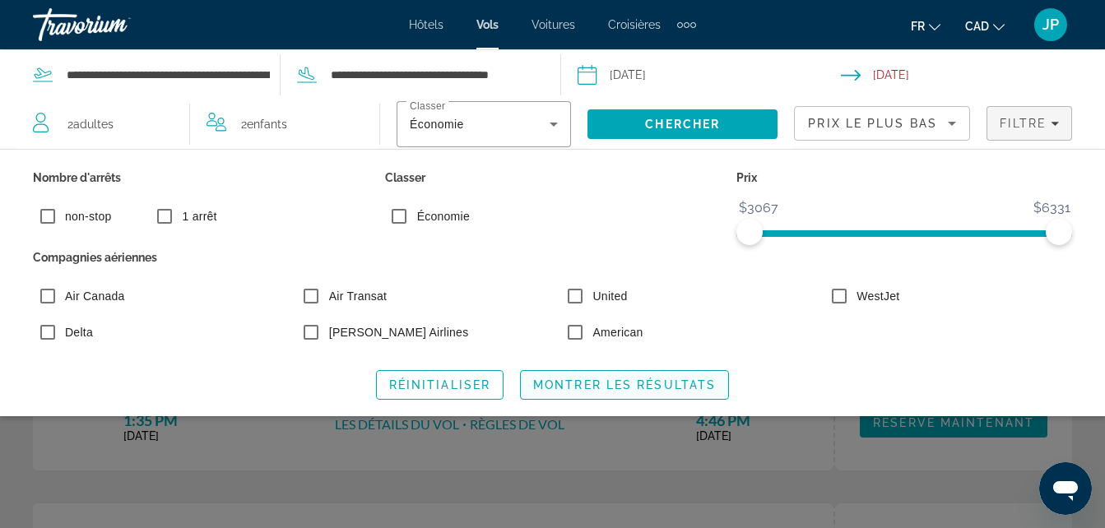
click at [575, 379] on span "Montrer les résultats" at bounding box center [624, 384] width 183 height 13
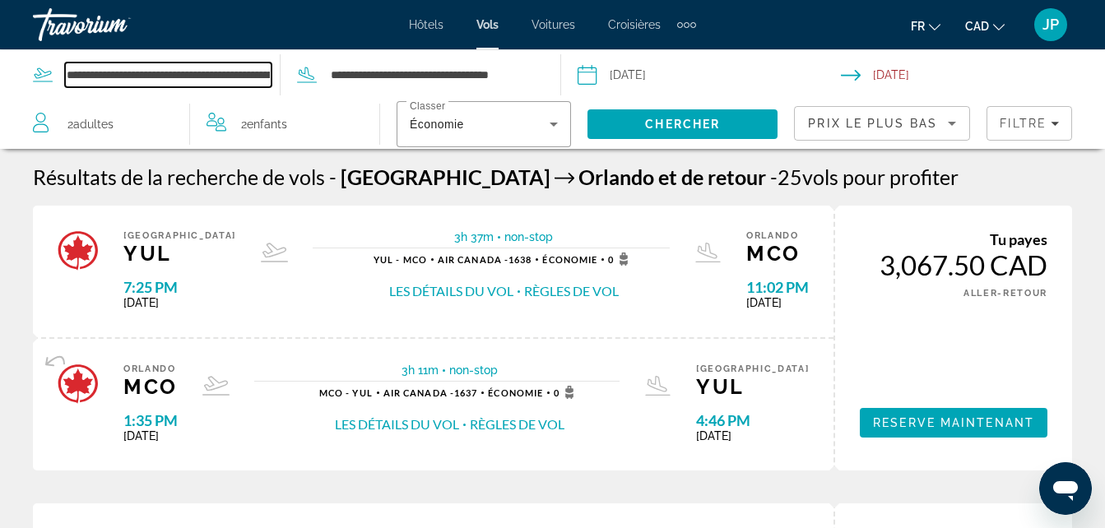
click at [146, 76] on input "**********" at bounding box center [168, 75] width 206 height 25
drag, startPoint x: 263, startPoint y: 77, endPoint x: 42, endPoint y: 63, distance: 221.8
click at [42, 63] on div "**********" at bounding box center [156, 75] width 247 height 25
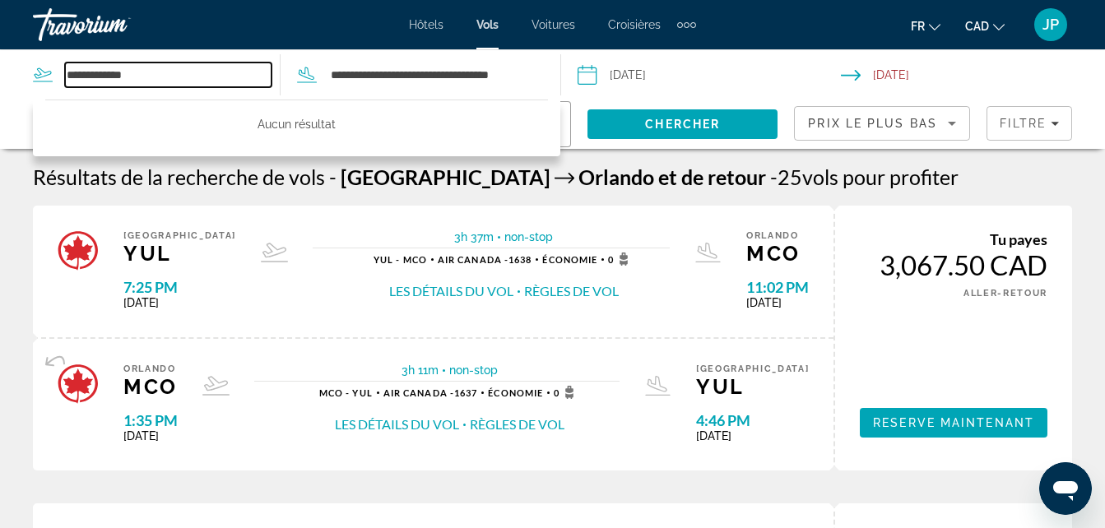
drag, startPoint x: 154, startPoint y: 73, endPoint x: 41, endPoint y: 55, distance: 114.1
click at [43, 63] on div "**********" at bounding box center [156, 75] width 247 height 25
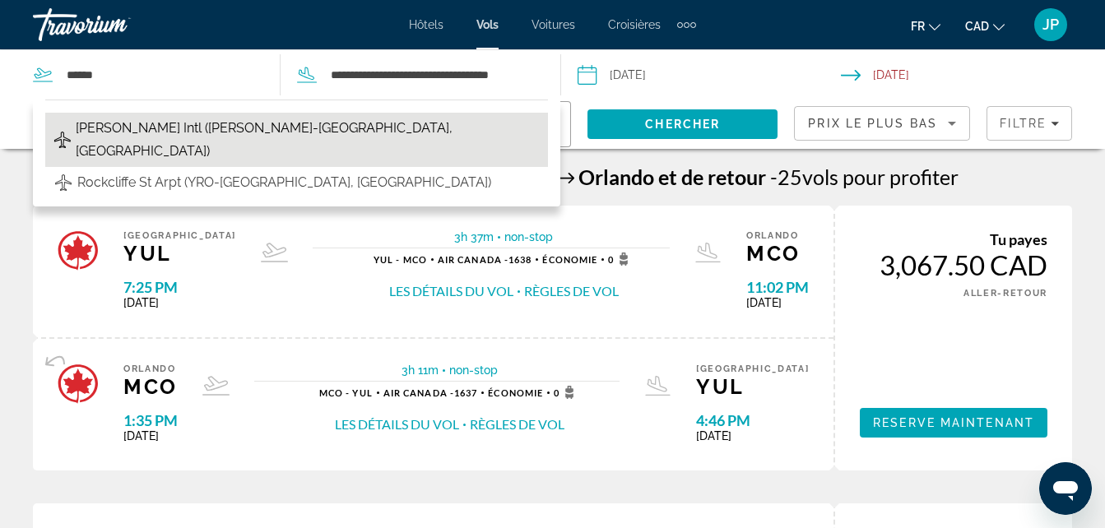
click at [187, 129] on span "MacDonald-Cartier Intl (YOW-Ottawa, Canada)" at bounding box center [308, 140] width 464 height 46
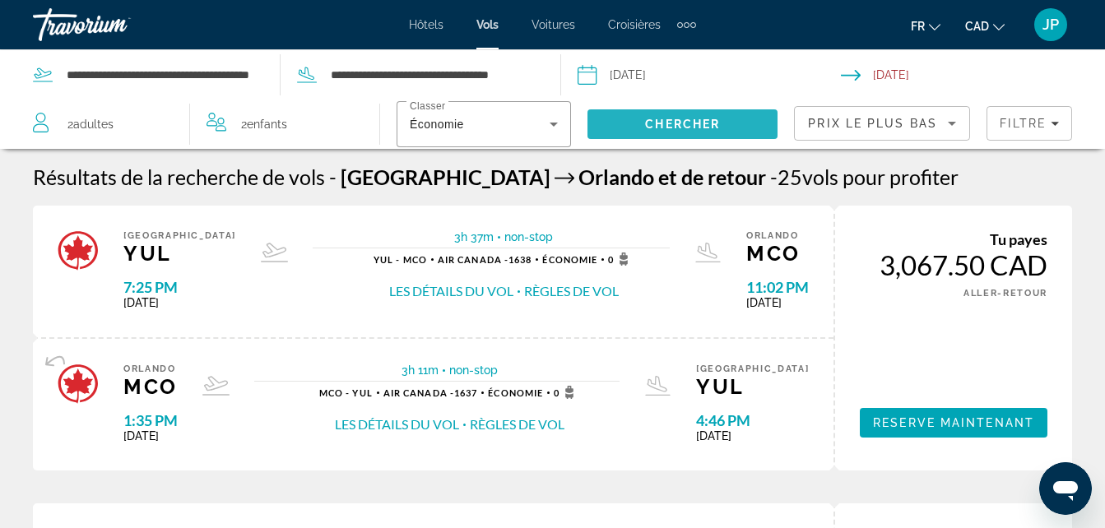
click at [682, 127] on span "Chercher" at bounding box center [682, 124] width 75 height 13
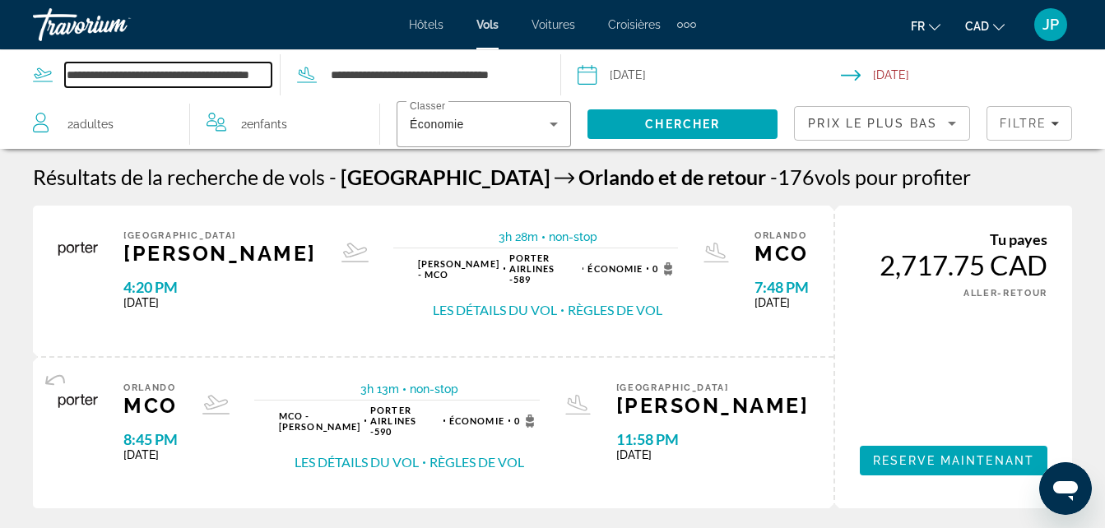
click at [203, 76] on input "**********" at bounding box center [168, 75] width 206 height 25
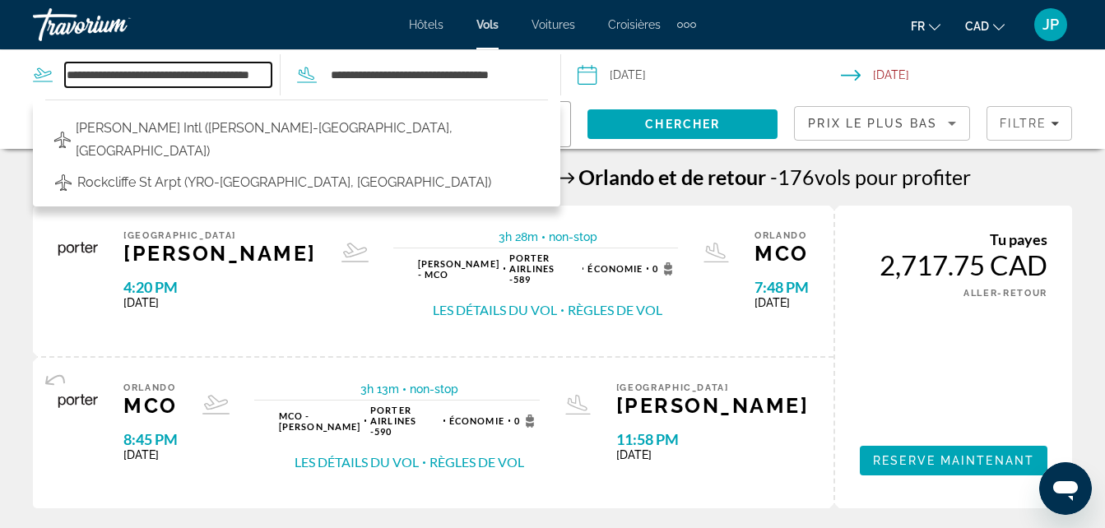
drag, startPoint x: 270, startPoint y: 78, endPoint x: 48, endPoint y: 81, distance: 222.1
click at [48, 81] on div "**********" at bounding box center [156, 75] width 247 height 25
drag, startPoint x: 166, startPoint y: 77, endPoint x: 58, endPoint y: 80, distance: 108.6
click at [58, 80] on div "**********" at bounding box center [156, 75] width 247 height 25
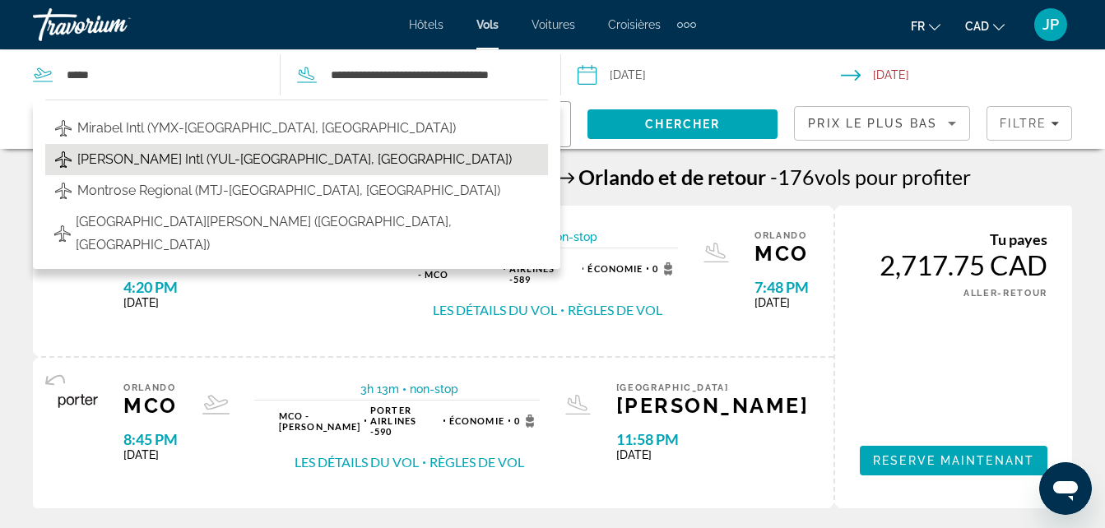
click at [150, 160] on span "Pierre Elliott Trudeau Intl (YUL-Montreal, Canada)" at bounding box center [294, 159] width 434 height 23
type input "**********"
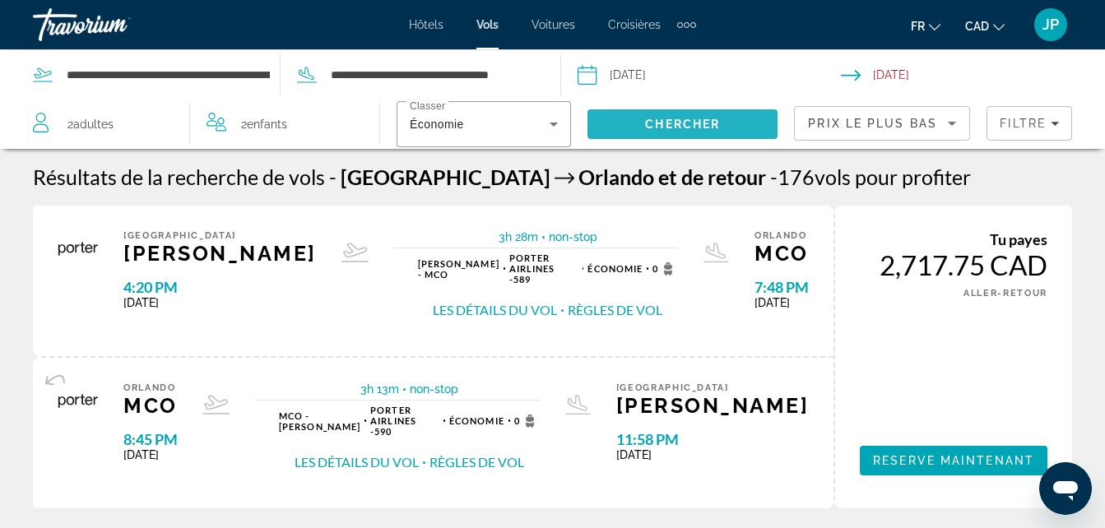
click at [733, 118] on span "Search" at bounding box center [682, 123] width 190 height 39
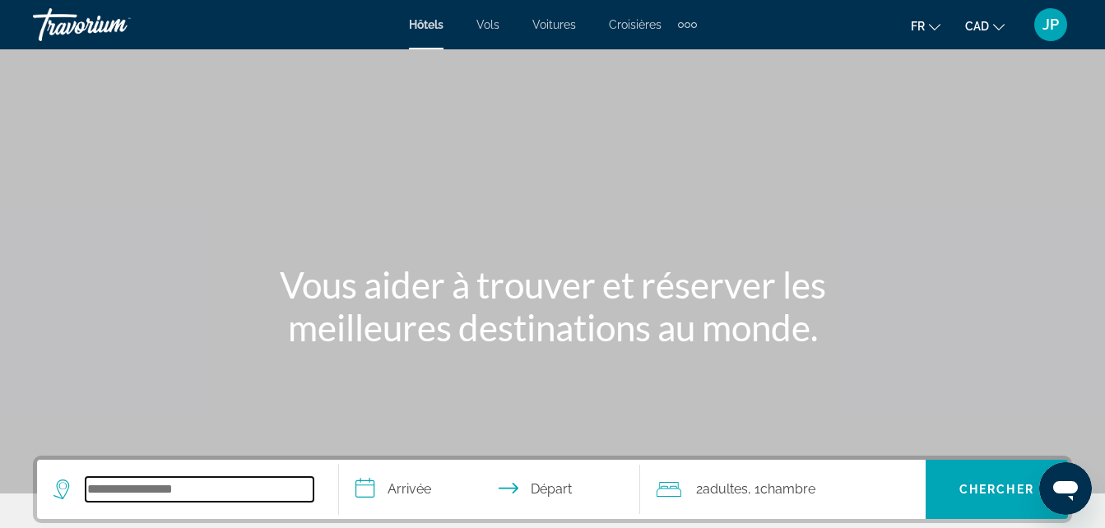
click at [142, 495] on input "Search hotel destination" at bounding box center [200, 489] width 228 height 25
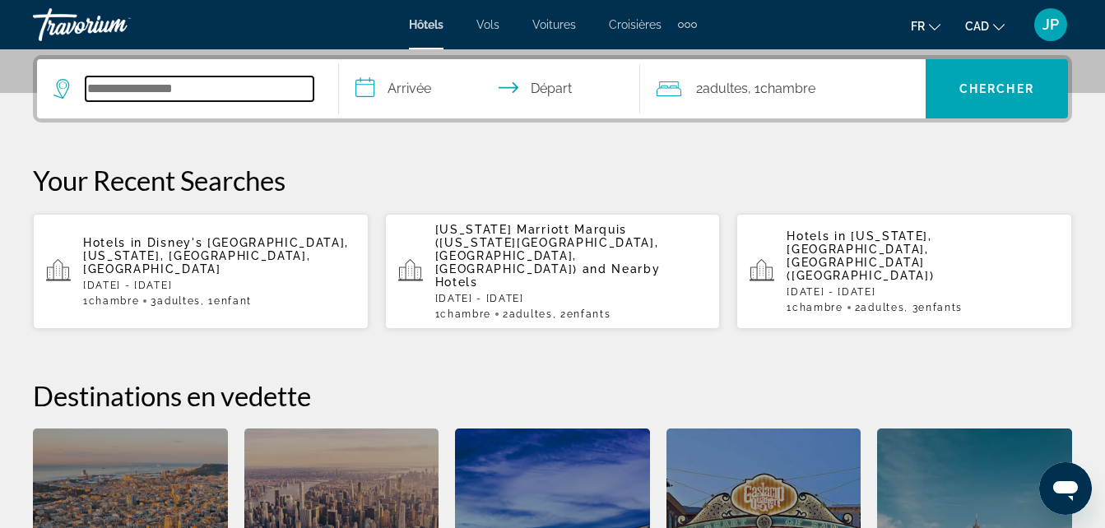
scroll to position [402, 0]
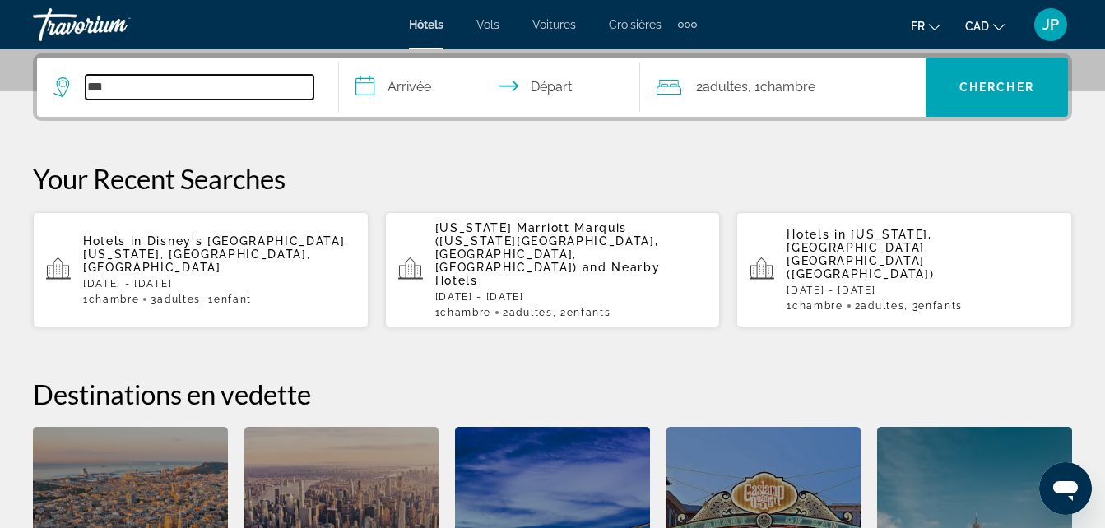
type input "***"
click at [393, 88] on input "**********" at bounding box center [493, 90] width 308 height 64
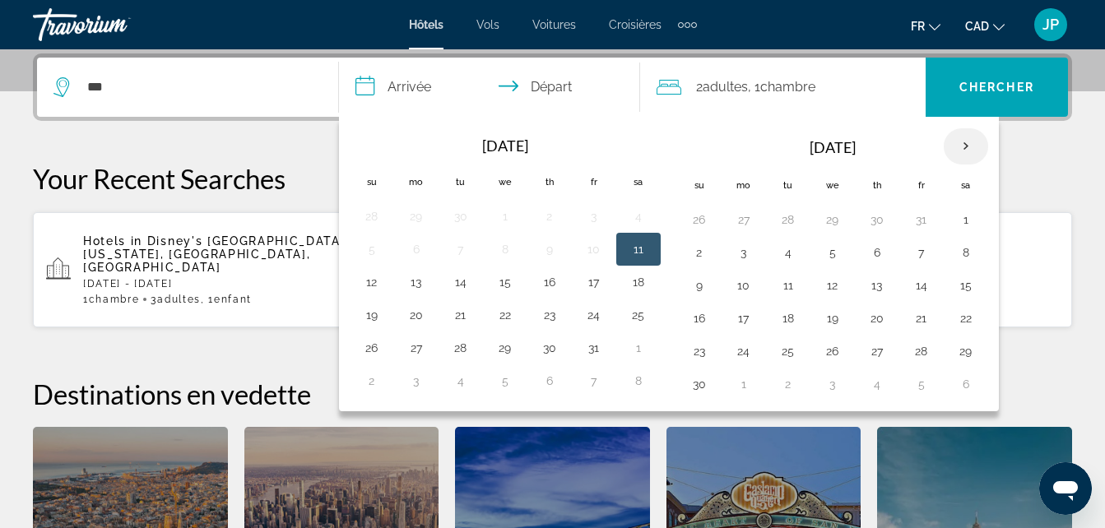
click at [959, 141] on th "Next month" at bounding box center [966, 146] width 44 height 36
click at [926, 327] on button "26" at bounding box center [921, 318] width 26 height 23
click at [917, 318] on button "26" at bounding box center [921, 318] width 26 height 23
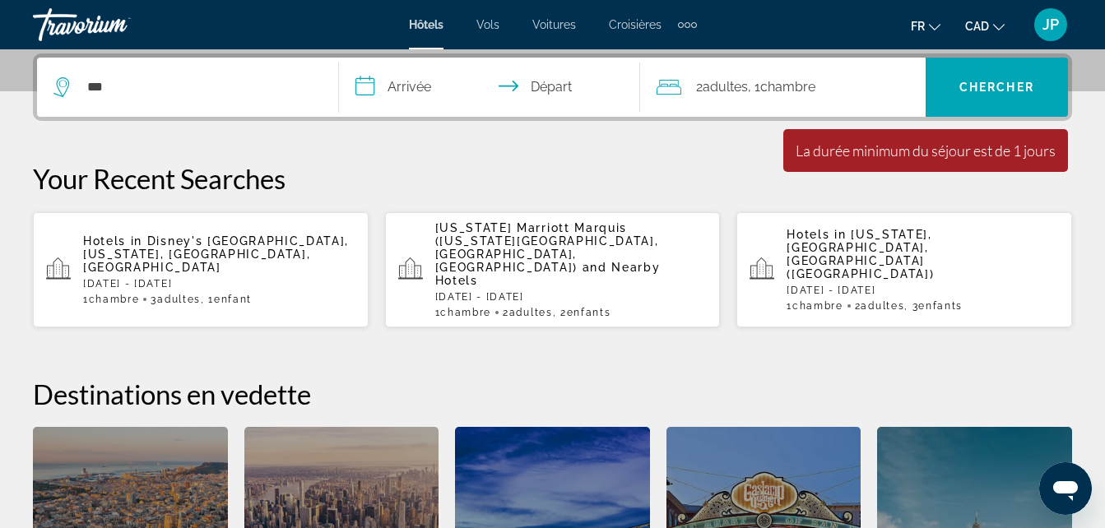
click at [444, 77] on input "**********" at bounding box center [493, 90] width 308 height 64
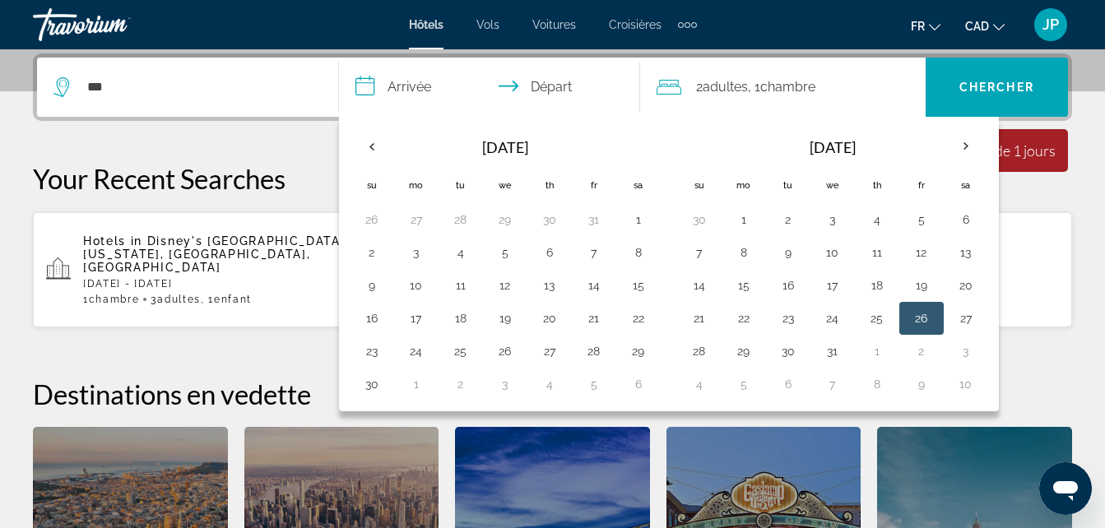
click at [921, 327] on button "26" at bounding box center [921, 318] width 26 height 23
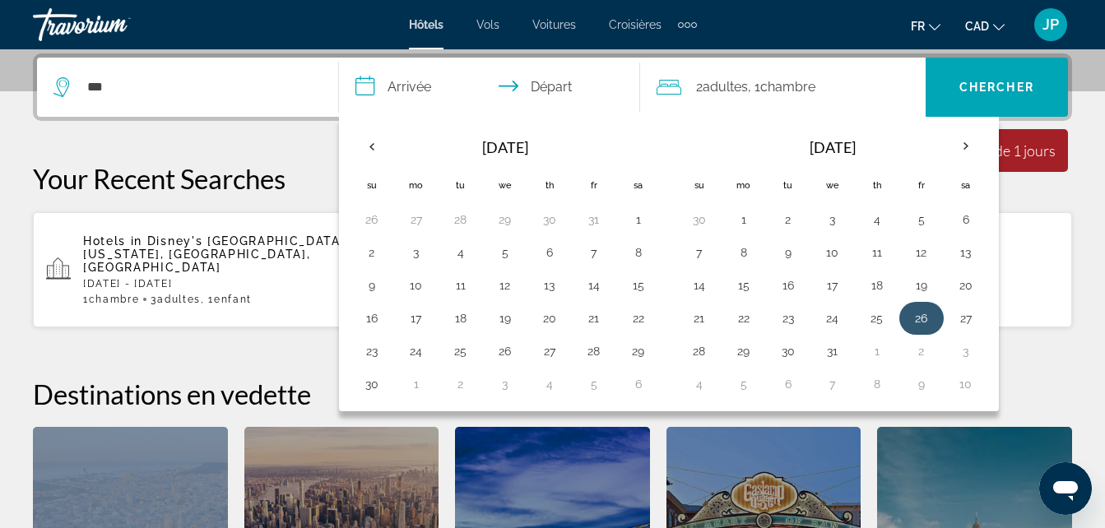
click at [921, 327] on div "**********" at bounding box center [552, 370] width 1105 height 635
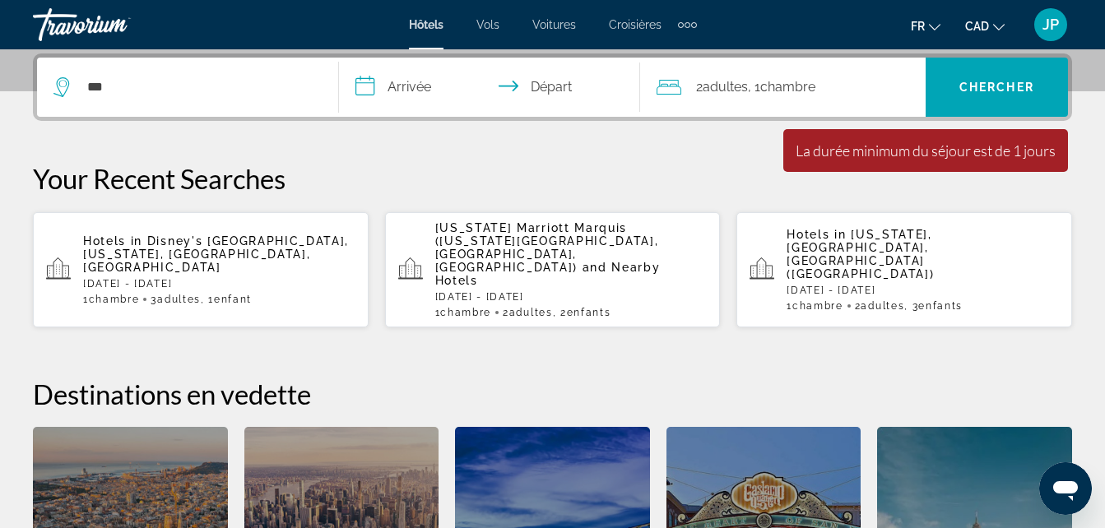
click at [573, 83] on input "**********" at bounding box center [493, 90] width 308 height 64
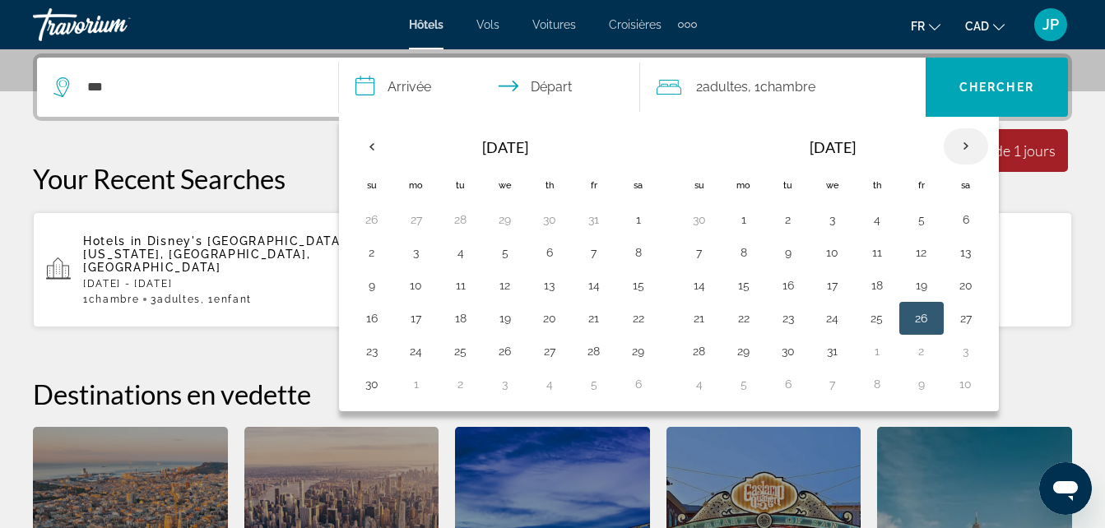
click at [965, 149] on th "Next month" at bounding box center [966, 146] width 44 height 36
click at [907, 229] on td "2" at bounding box center [921, 219] width 44 height 33
click at [914, 223] on button "2" at bounding box center [921, 219] width 26 height 23
type input "**********"
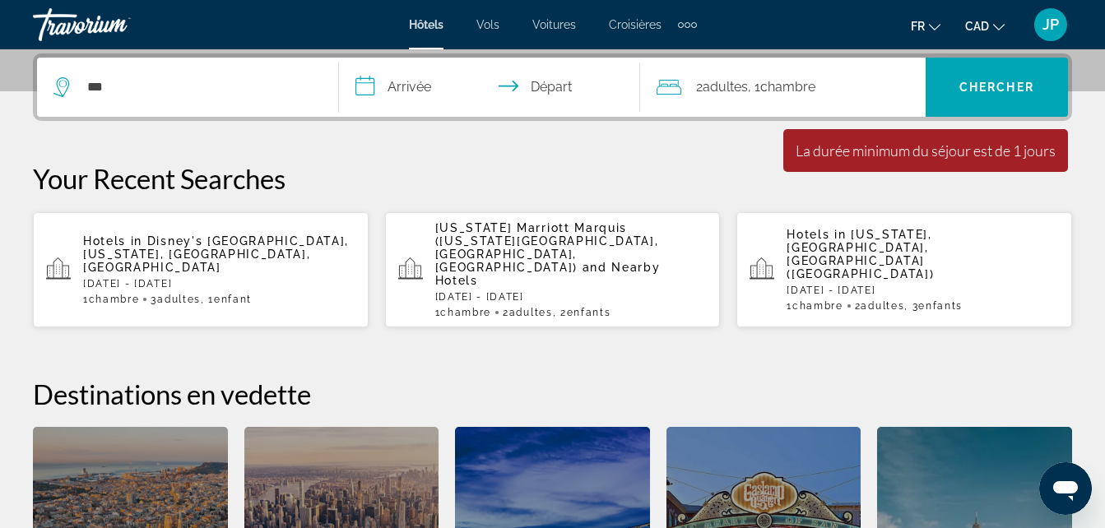
click at [415, 87] on input "**********" at bounding box center [493, 90] width 308 height 64
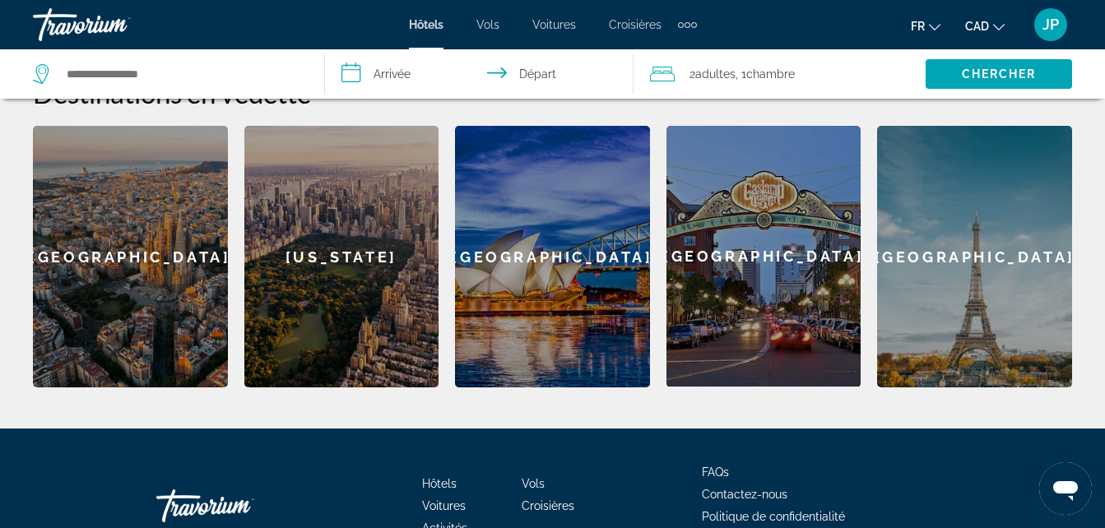
scroll to position [705, 0]
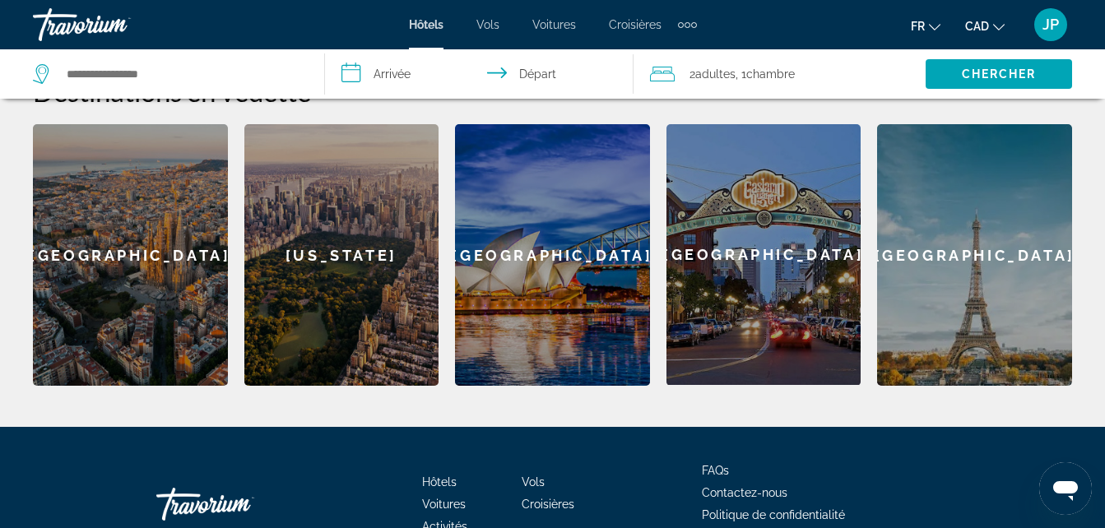
click at [343, 281] on div "[US_STATE]" at bounding box center [341, 255] width 195 height 262
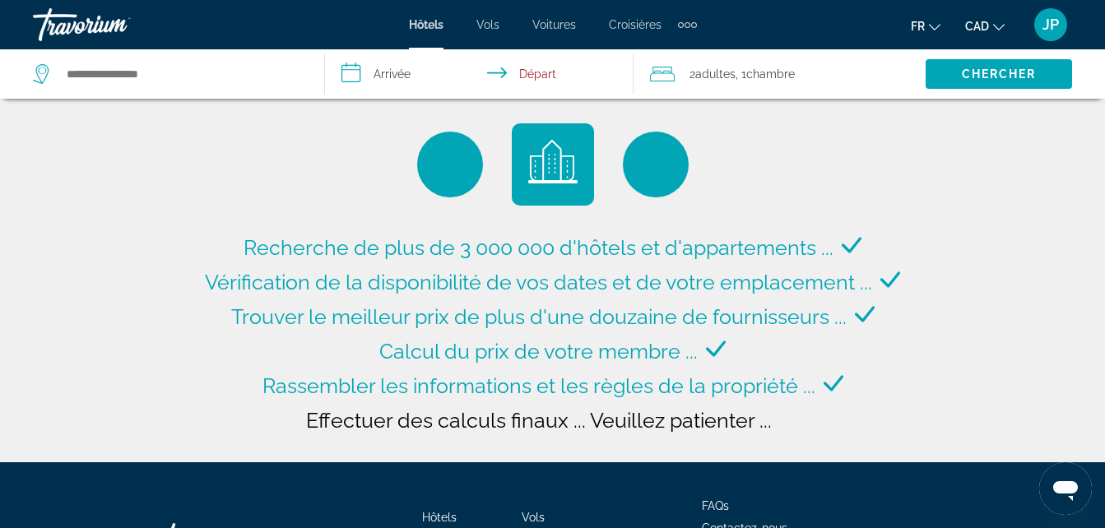
type input "**********"
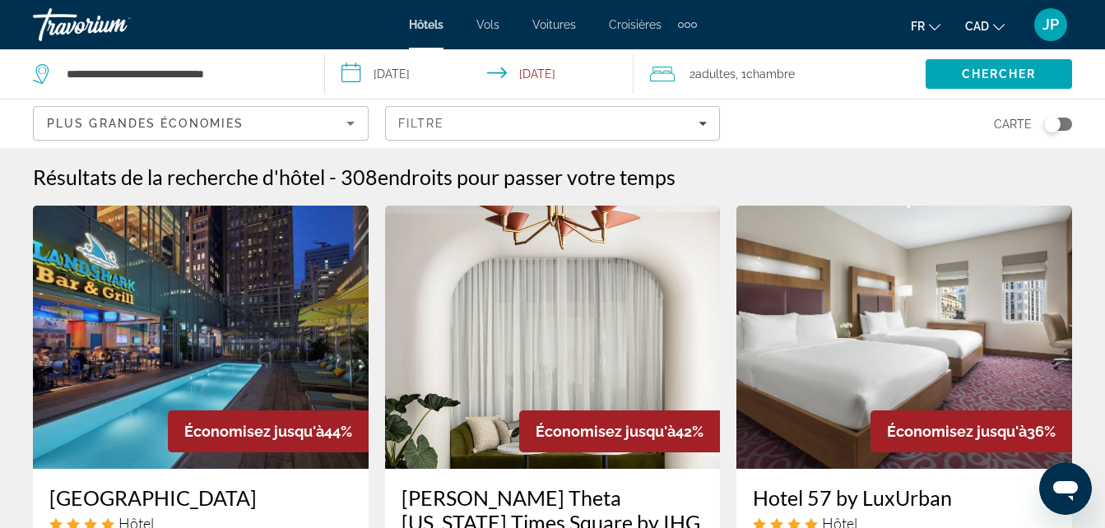
click at [396, 67] on input "**********" at bounding box center [482, 76] width 315 height 54
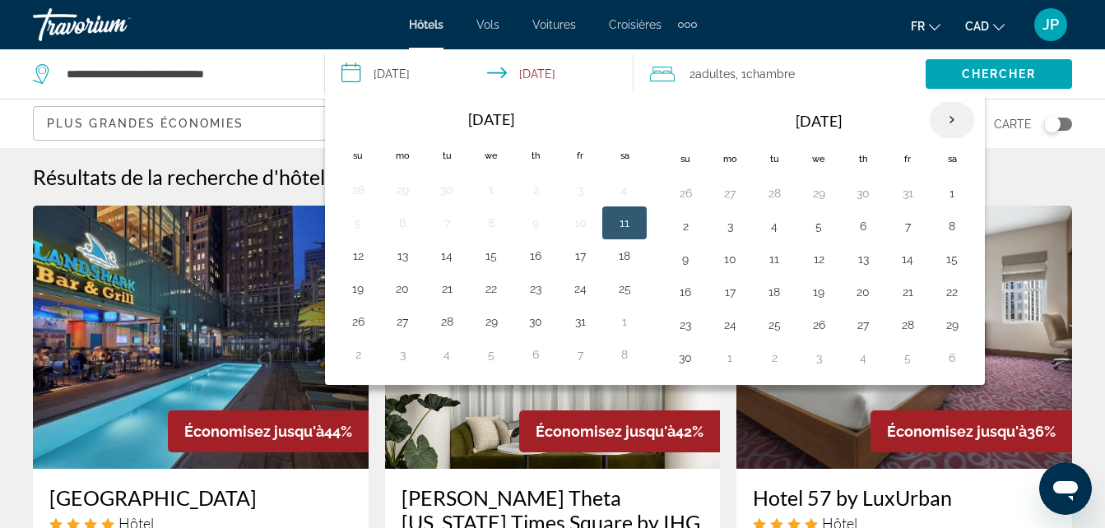
click at [954, 119] on th "Next month" at bounding box center [952, 120] width 44 height 36
click at [775, 334] on button "30" at bounding box center [774, 324] width 26 height 23
click at [774, 330] on button "30" at bounding box center [774, 324] width 26 height 23
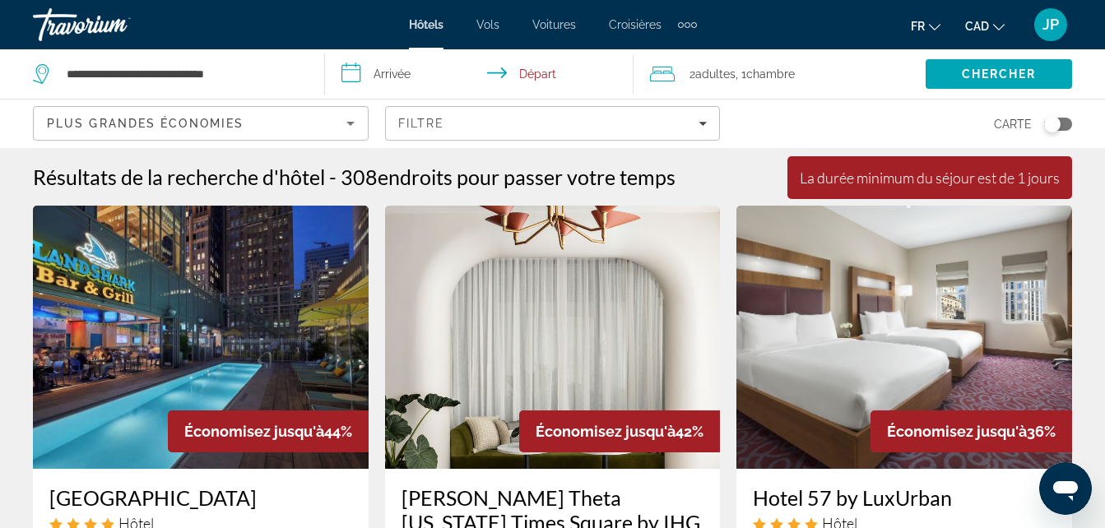
click at [531, 74] on input "**********" at bounding box center [482, 76] width 315 height 54
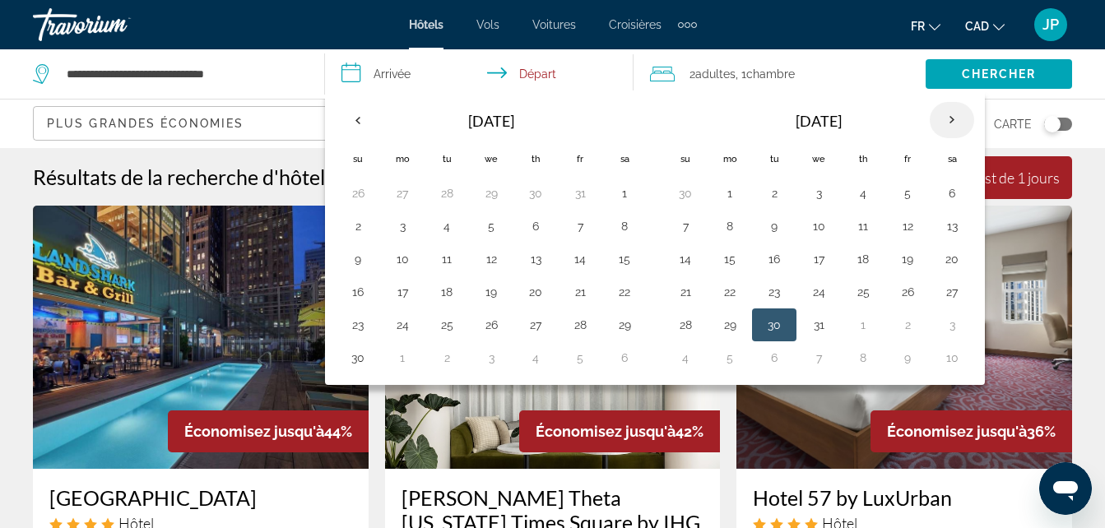
click at [963, 123] on th "Next month" at bounding box center [952, 120] width 44 height 36
click at [874, 194] on button "1" at bounding box center [863, 193] width 26 height 23
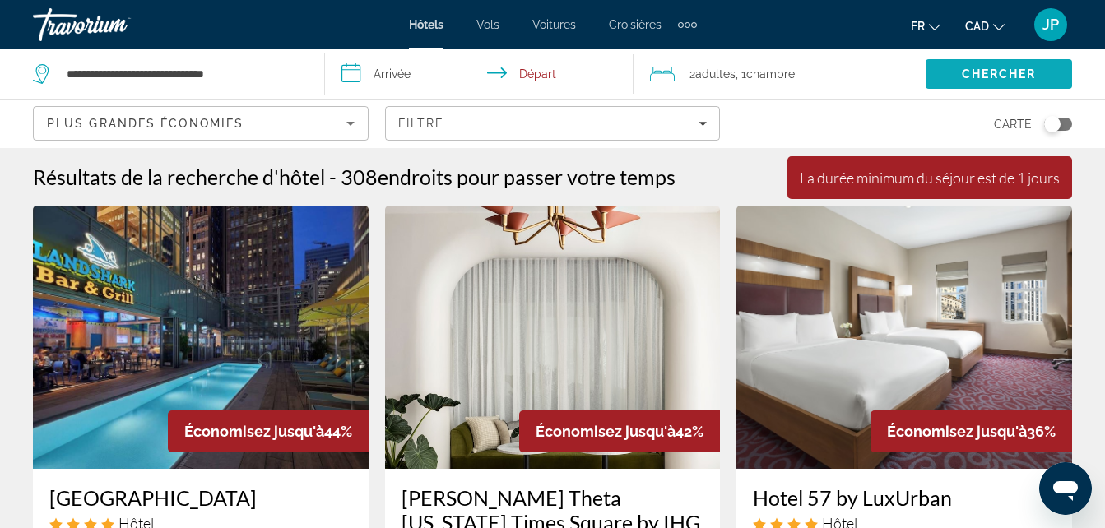
click at [964, 86] on span "Search" at bounding box center [998, 73] width 146 height 39
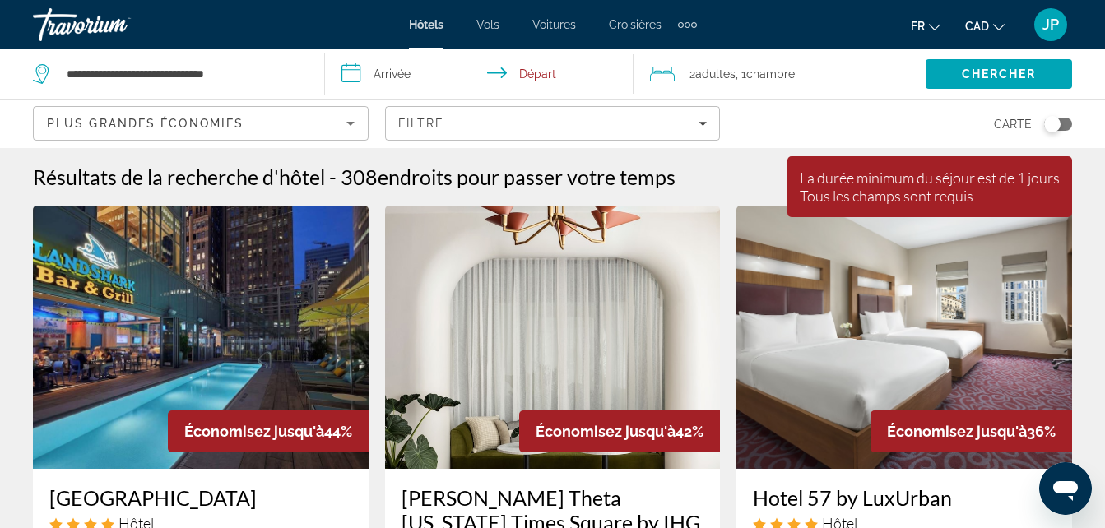
click at [421, 63] on input "**********" at bounding box center [482, 76] width 315 height 54
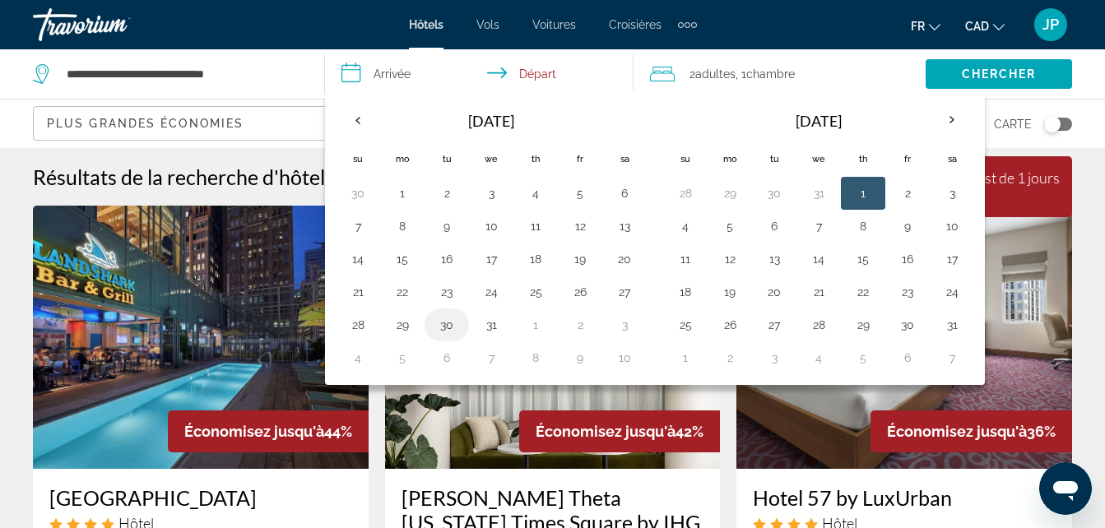
click at [452, 329] on button "30" at bounding box center [447, 324] width 26 height 23
type input "**********"
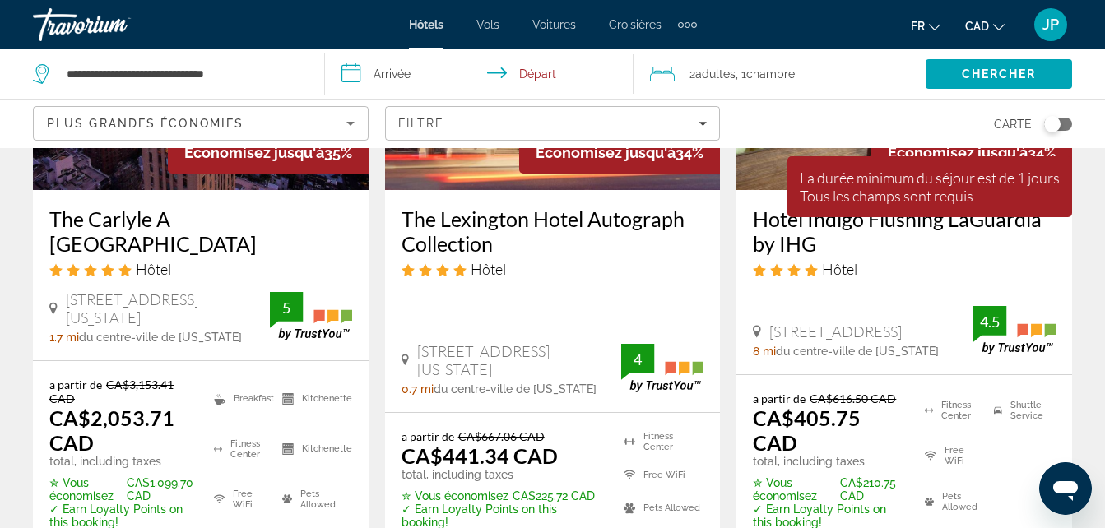
scroll to position [973, 0]
